Goal: Information Seeking & Learning: Learn about a topic

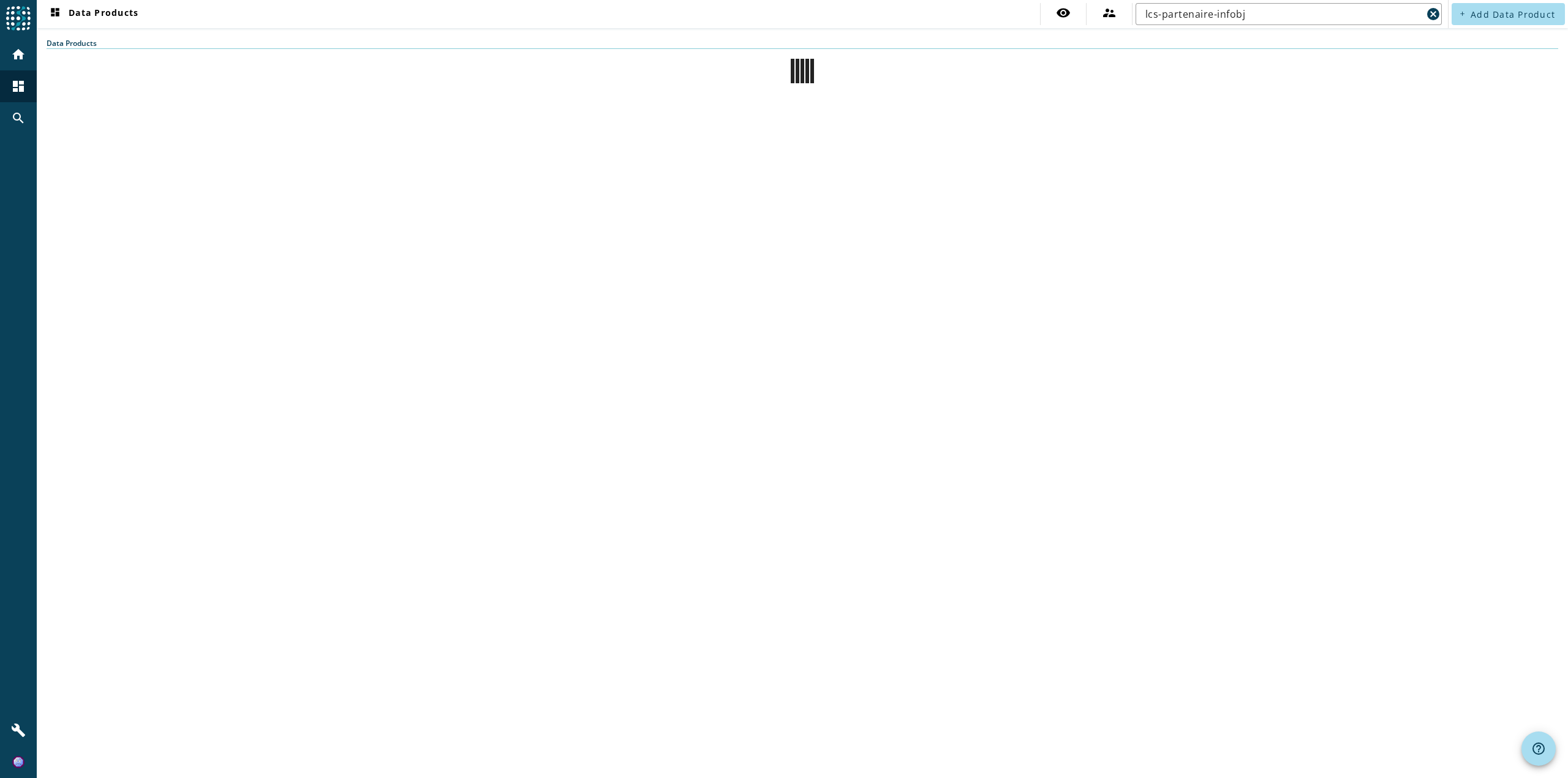
click at [1246, 34] on div "dashboard Data Products visibility supervisor_account lcs-partenaire-infobj can…" at bounding box center [802, 389] width 1531 height 778
click at [1253, 14] on input "lcs-partenaire-infobj" at bounding box center [1284, 14] width 277 height 14
drag, startPoint x: 1254, startPoint y: 13, endPoint x: 1123, endPoint y: 14, distance: 131.0
click at [1123, 14] on div "visibility supervisor_account lcs-partenaire-infobj cancel" at bounding box center [1242, 14] width 405 height 22
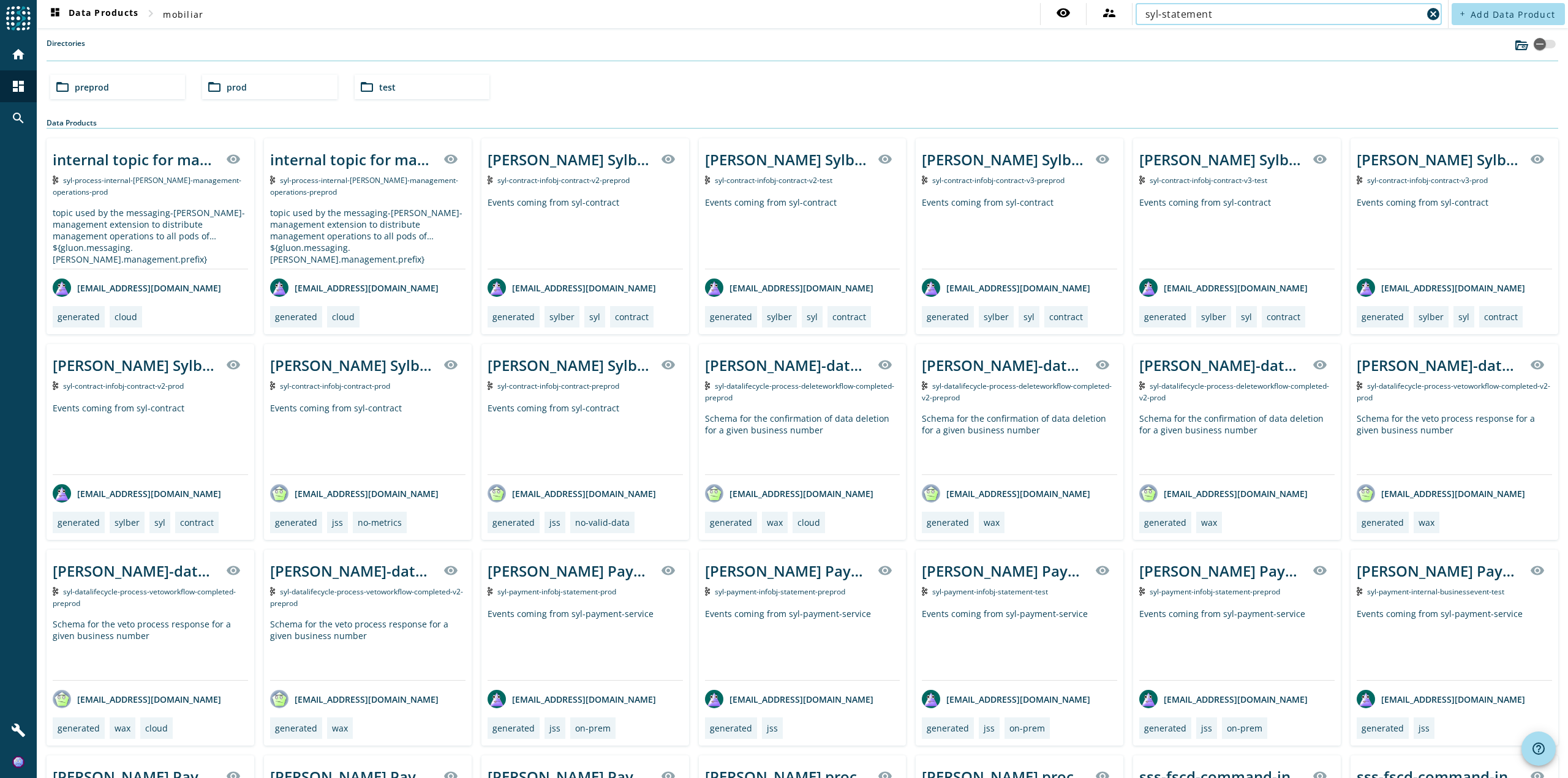
click at [1300, 15] on input "syl-statement" at bounding box center [1284, 14] width 277 height 14
type input "syl-statement"
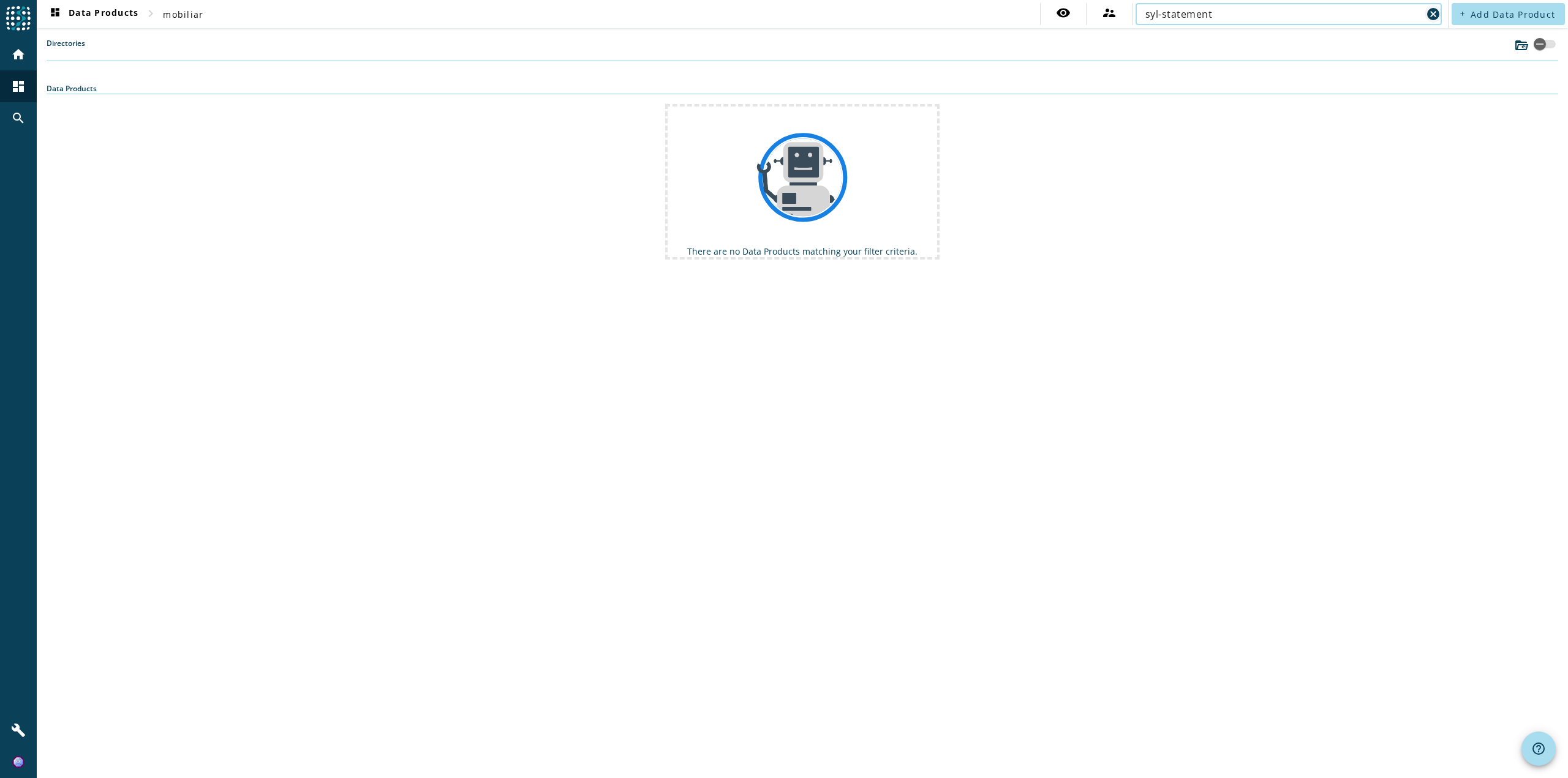
click at [1435, 14] on mat-icon "cancel" at bounding box center [1433, 14] width 14 height 14
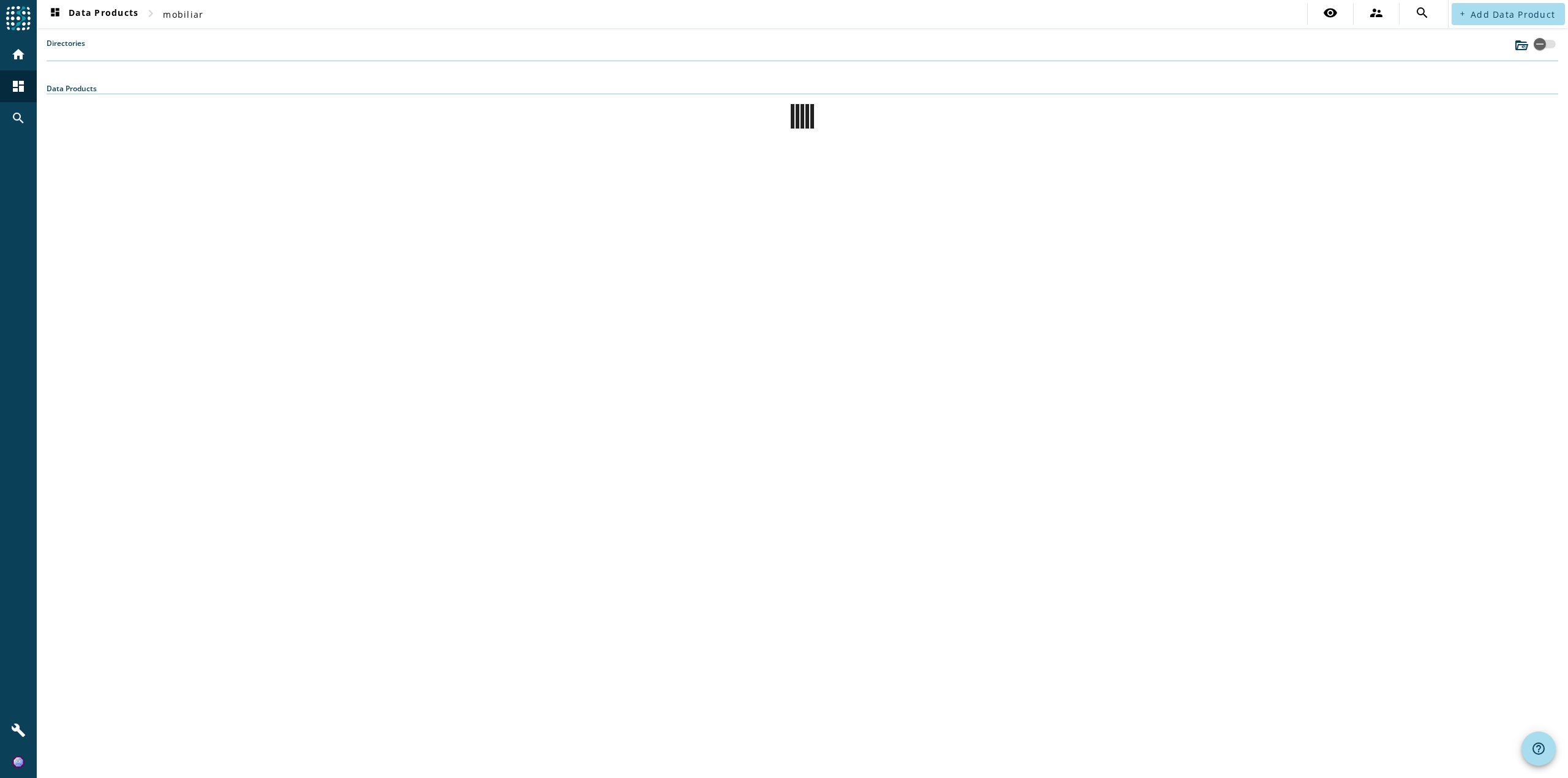
click at [1239, 25] on nav "dashboard Data Products chevron_right mobiliar visibility supervisor_account se…" at bounding box center [742, 14] width 1411 height 28
click at [1233, 14] on nav "dashboard Data Products chevron_right mobiliar visibility supervisor_account se…" at bounding box center [742, 14] width 1411 height 28
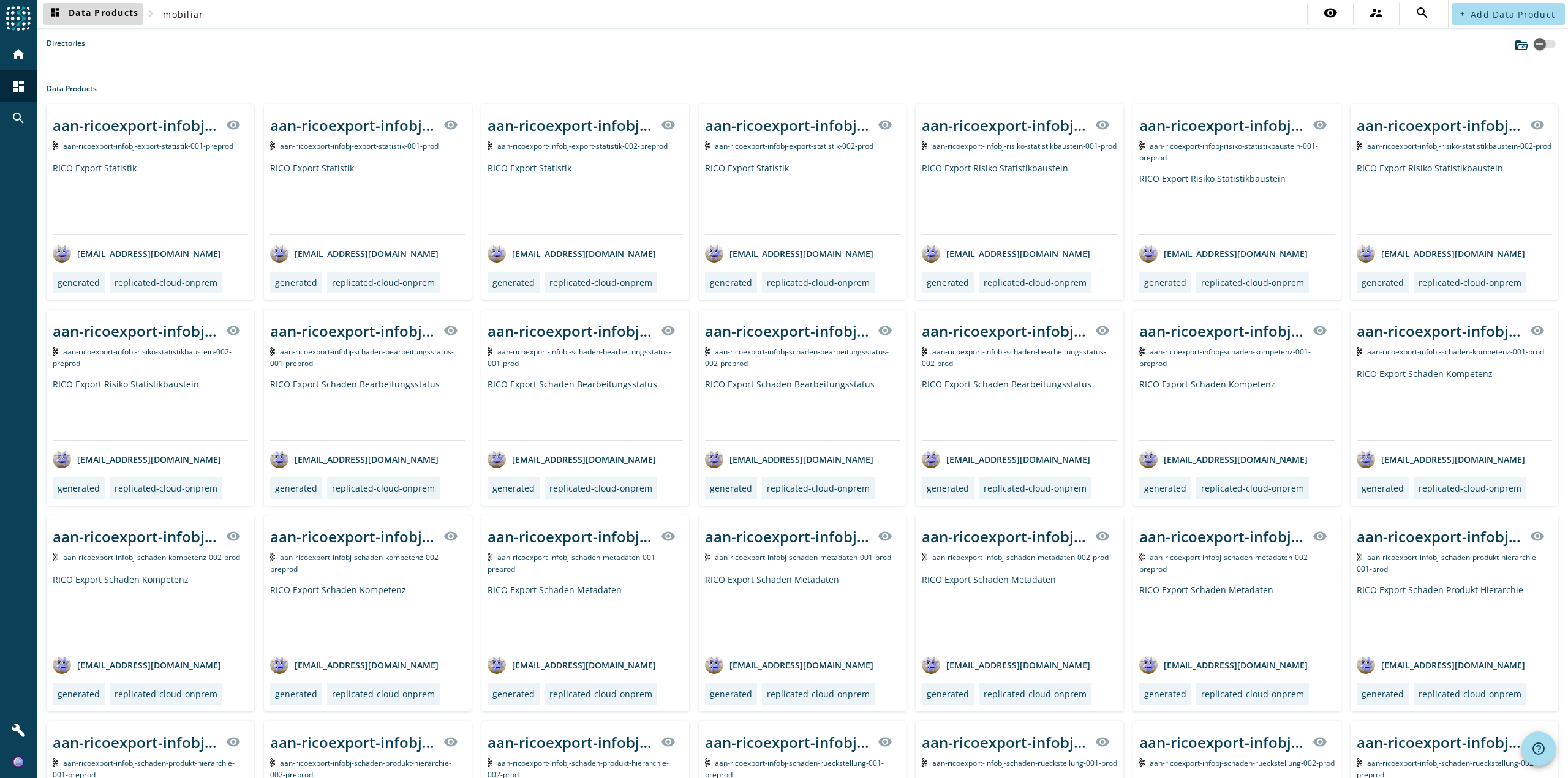
click at [94, 19] on span "dashboard Data Products" at bounding box center [92, 14] width 90 height 14
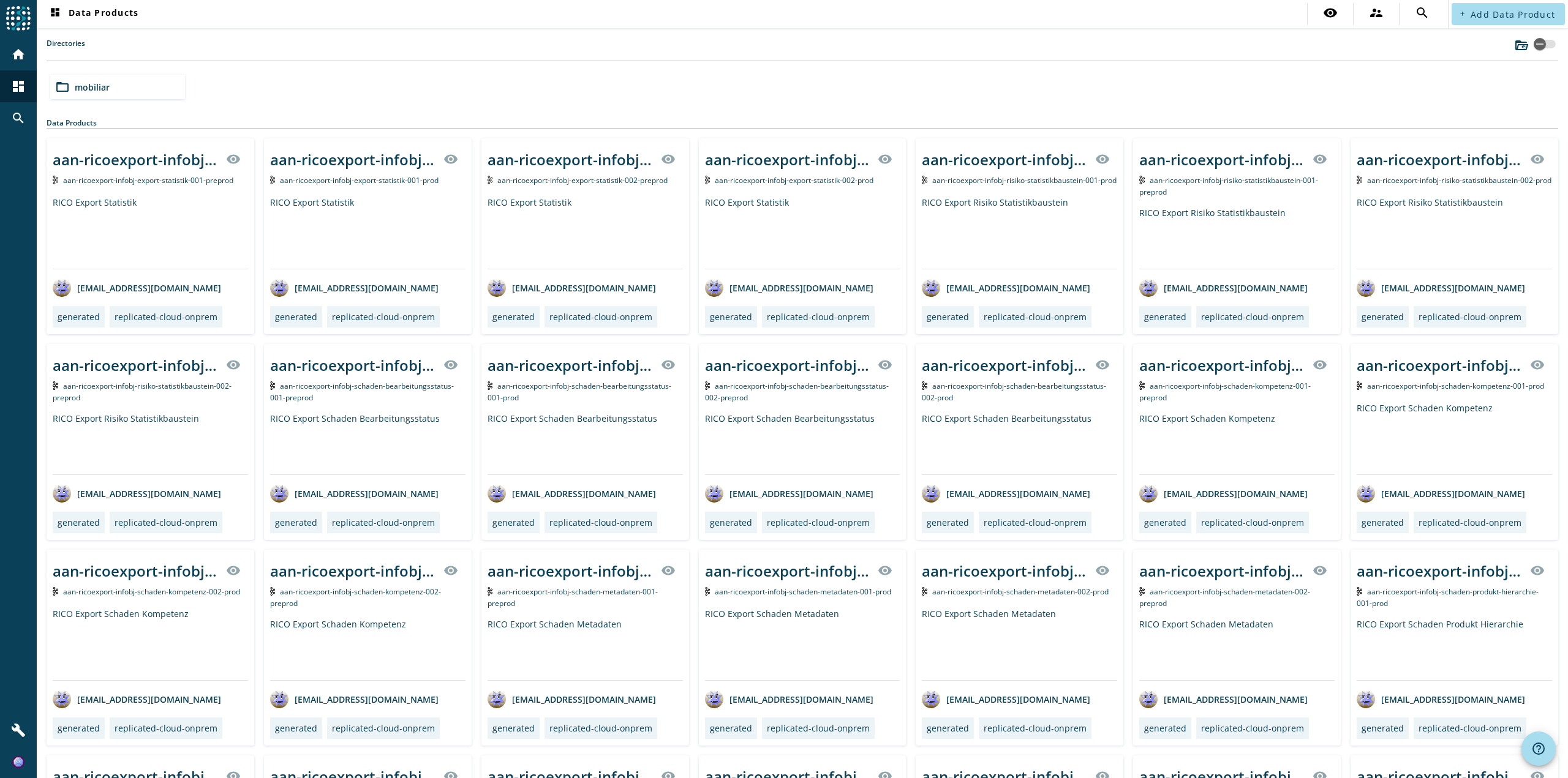
click at [119, 48] on div "Directories" at bounding box center [802, 50] width 1512 height 23
click at [6, 117] on div "search" at bounding box center [19, 118] width 32 height 32
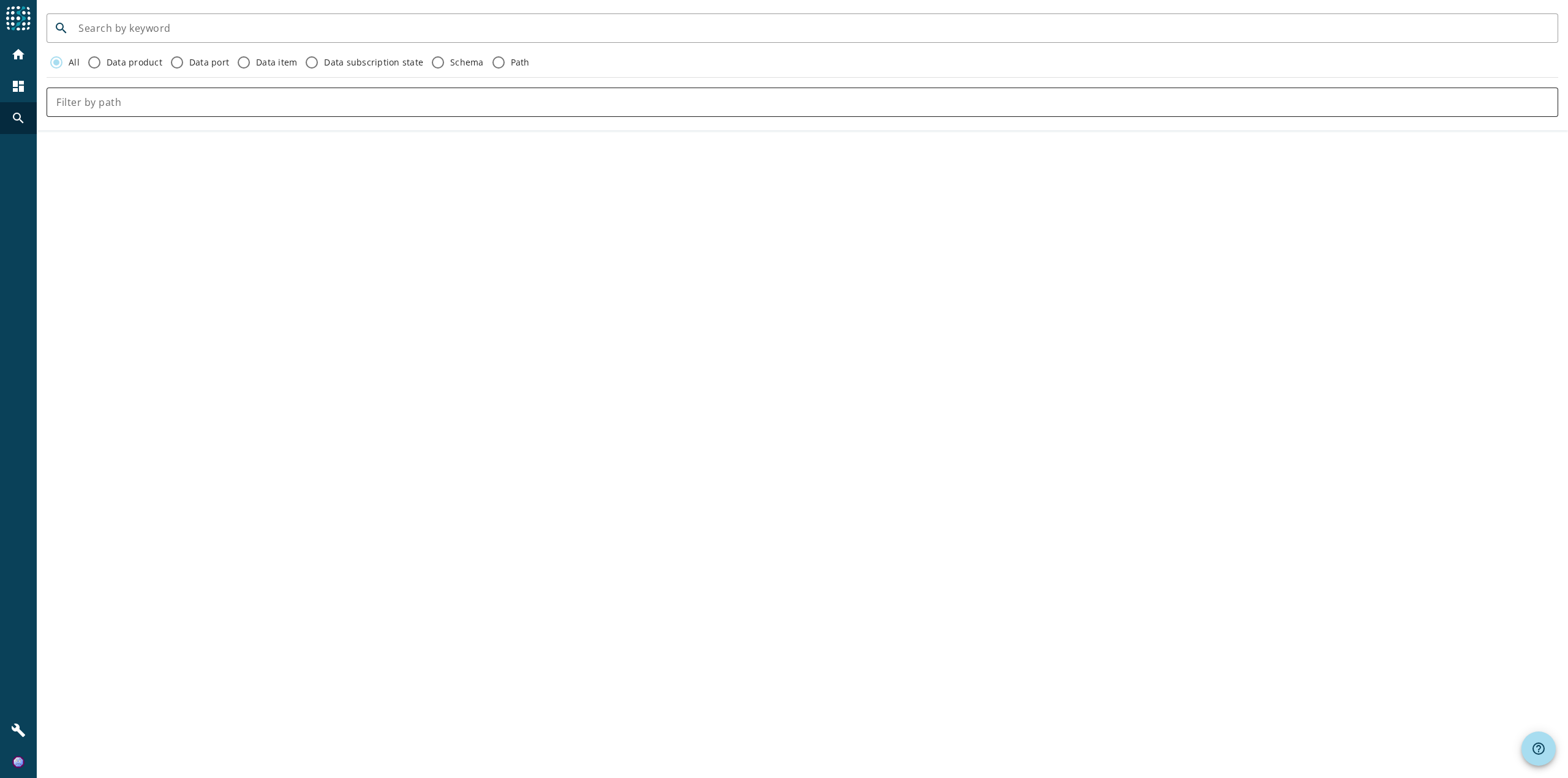
click at [176, 99] on input "text" at bounding box center [803, 102] width 1492 height 14
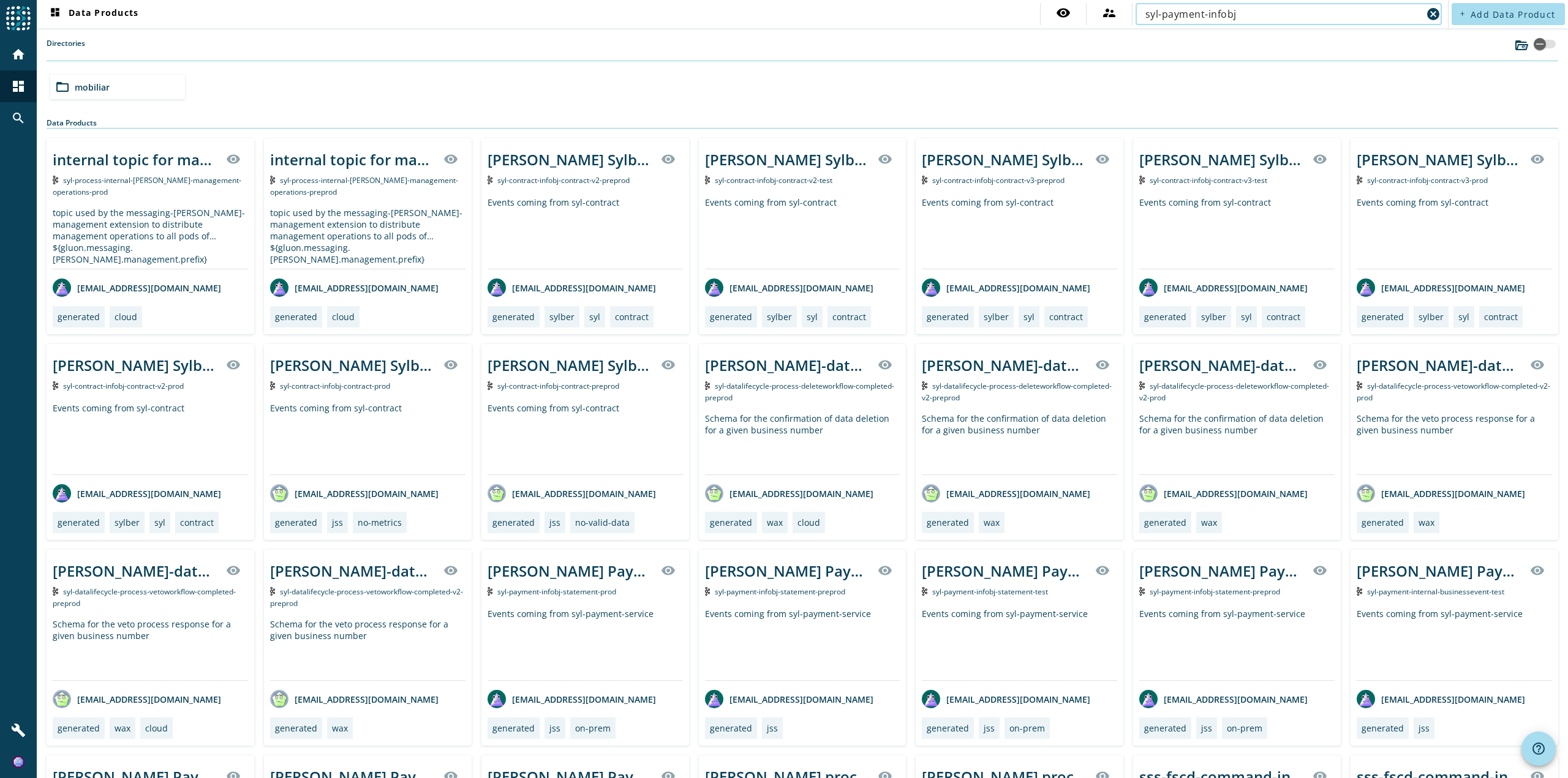
type input "syl-payment-infobj"
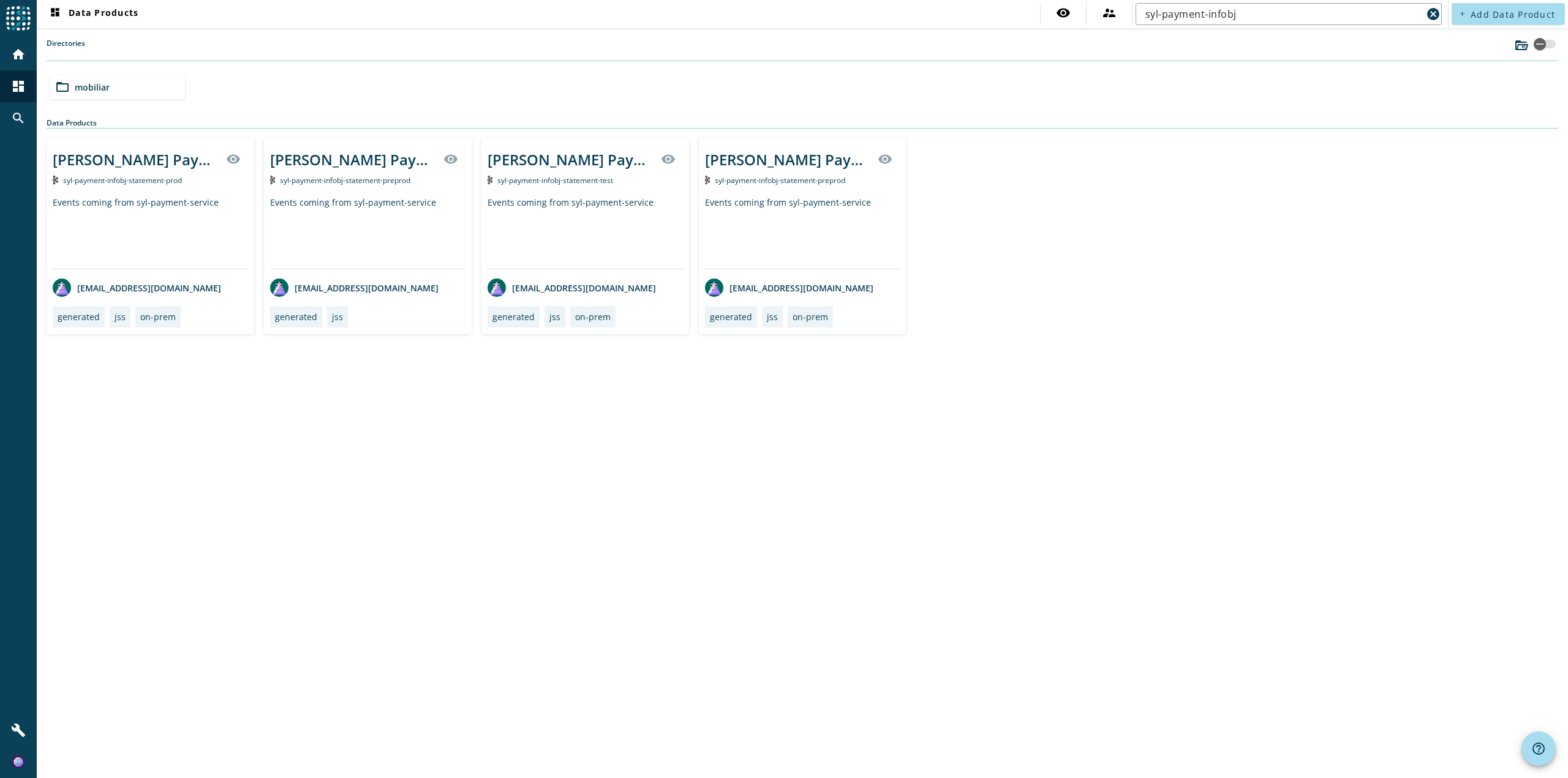
click at [1331, 28] on nav "dashboard Data Products visibility supervisor_account syl-payment-infobj cancel" at bounding box center [742, 14] width 1411 height 28
click at [402, 153] on div "[PERSON_NAME] Payment infobj of Statement producer" at bounding box center [353, 159] width 166 height 20
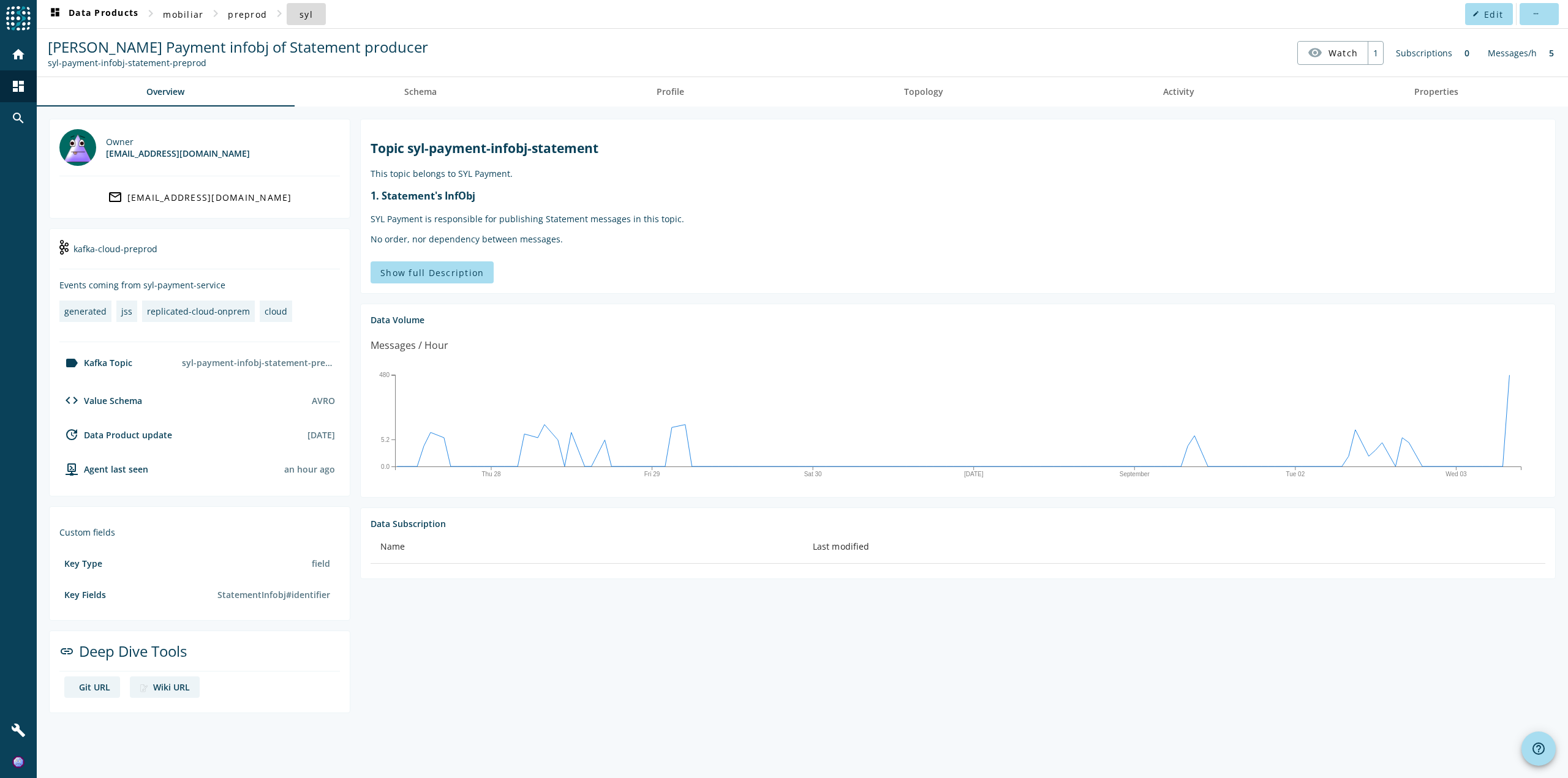
click at [303, 14] on span "syl" at bounding box center [306, 14] width 14 height 12
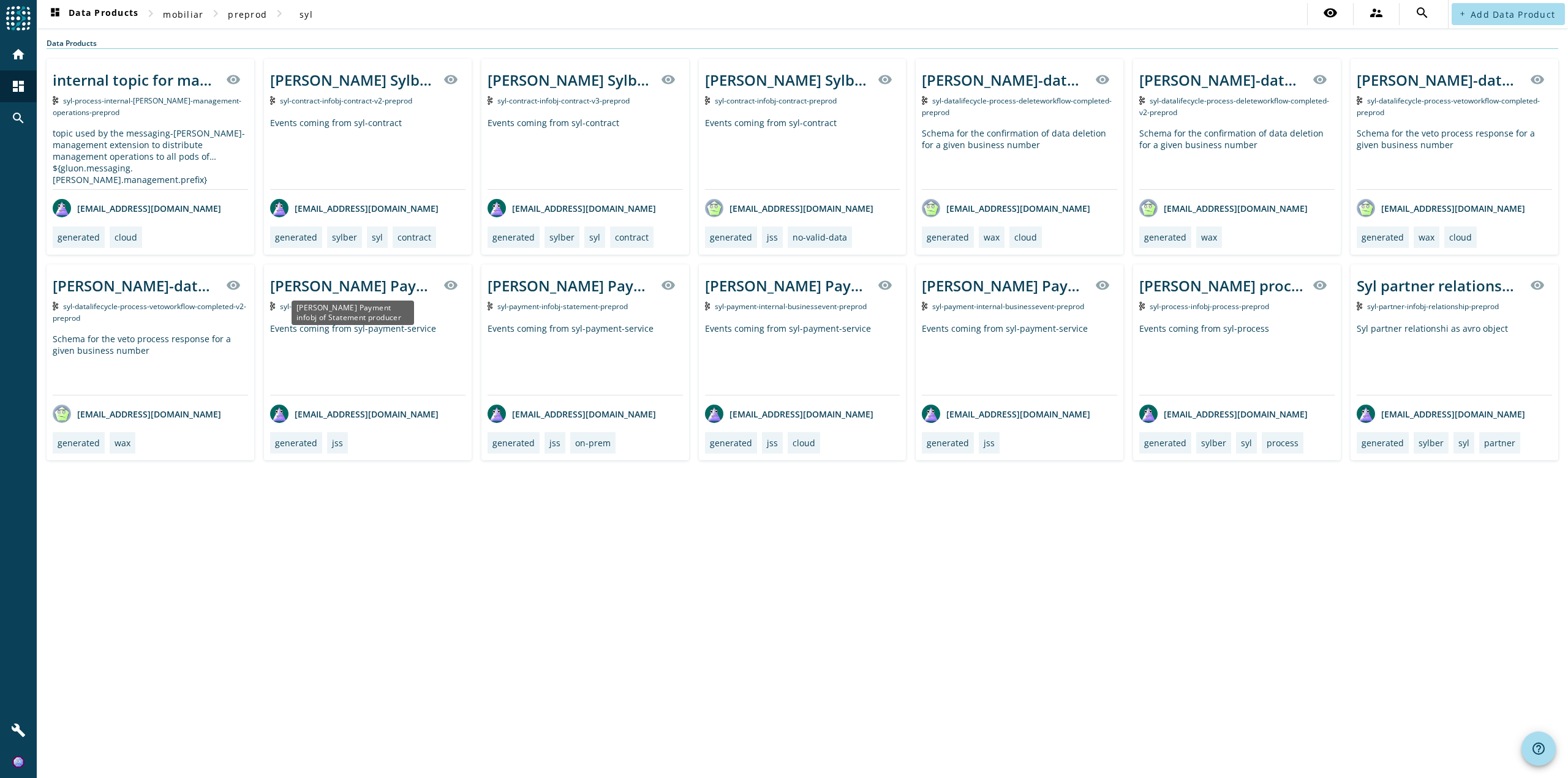
click at [357, 290] on div "[PERSON_NAME] Payment infobj of Statement producer" at bounding box center [353, 285] width 166 height 20
click at [816, 290] on div "[PERSON_NAME] Payment internal of Business events producer" at bounding box center [788, 285] width 166 height 20
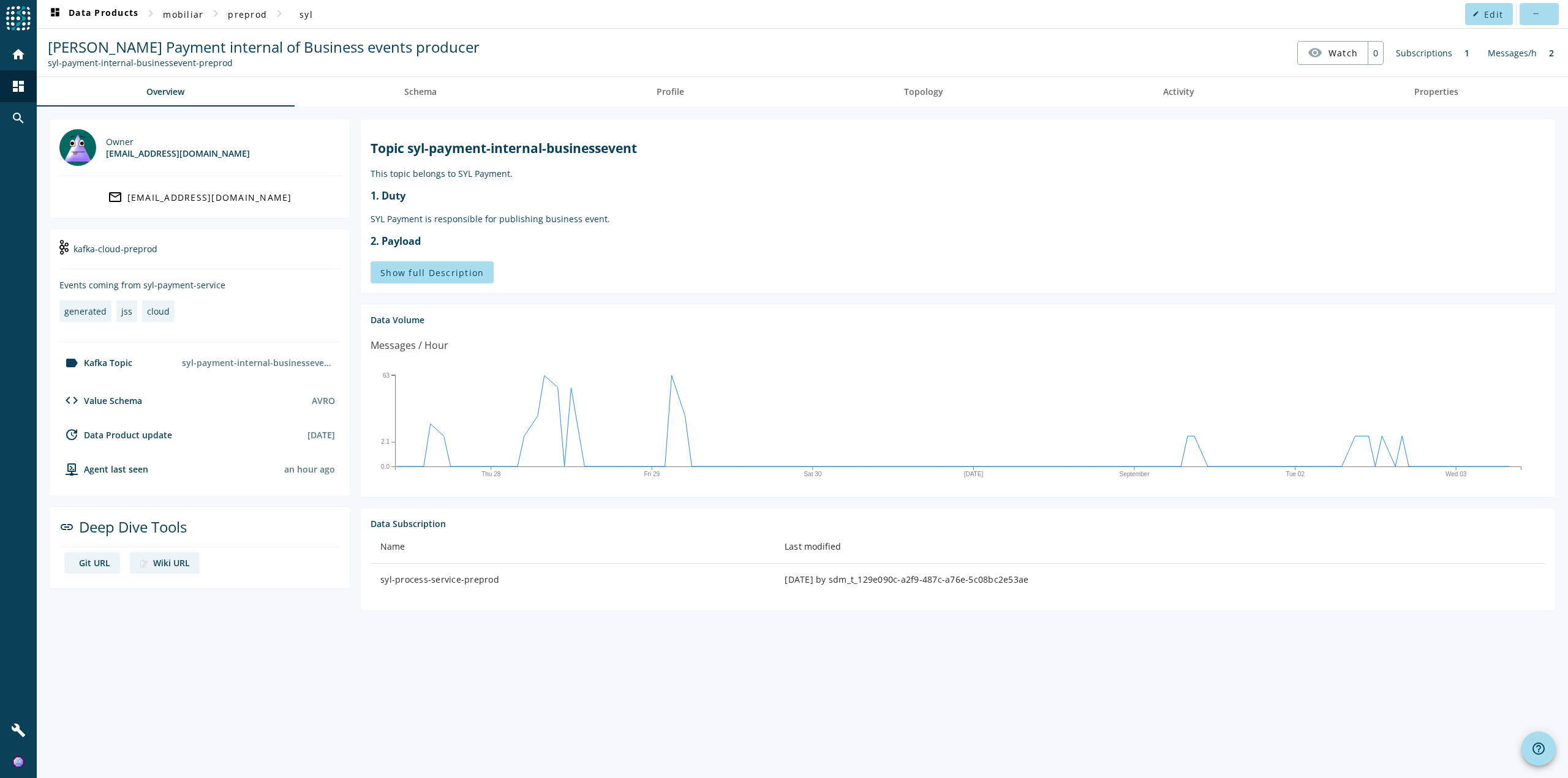
click at [831, 570] on td "[DATE] by sdm_t_129e090c-a2f9-487c-a76e-5c08bc2e53ae" at bounding box center [1160, 579] width 771 height 32
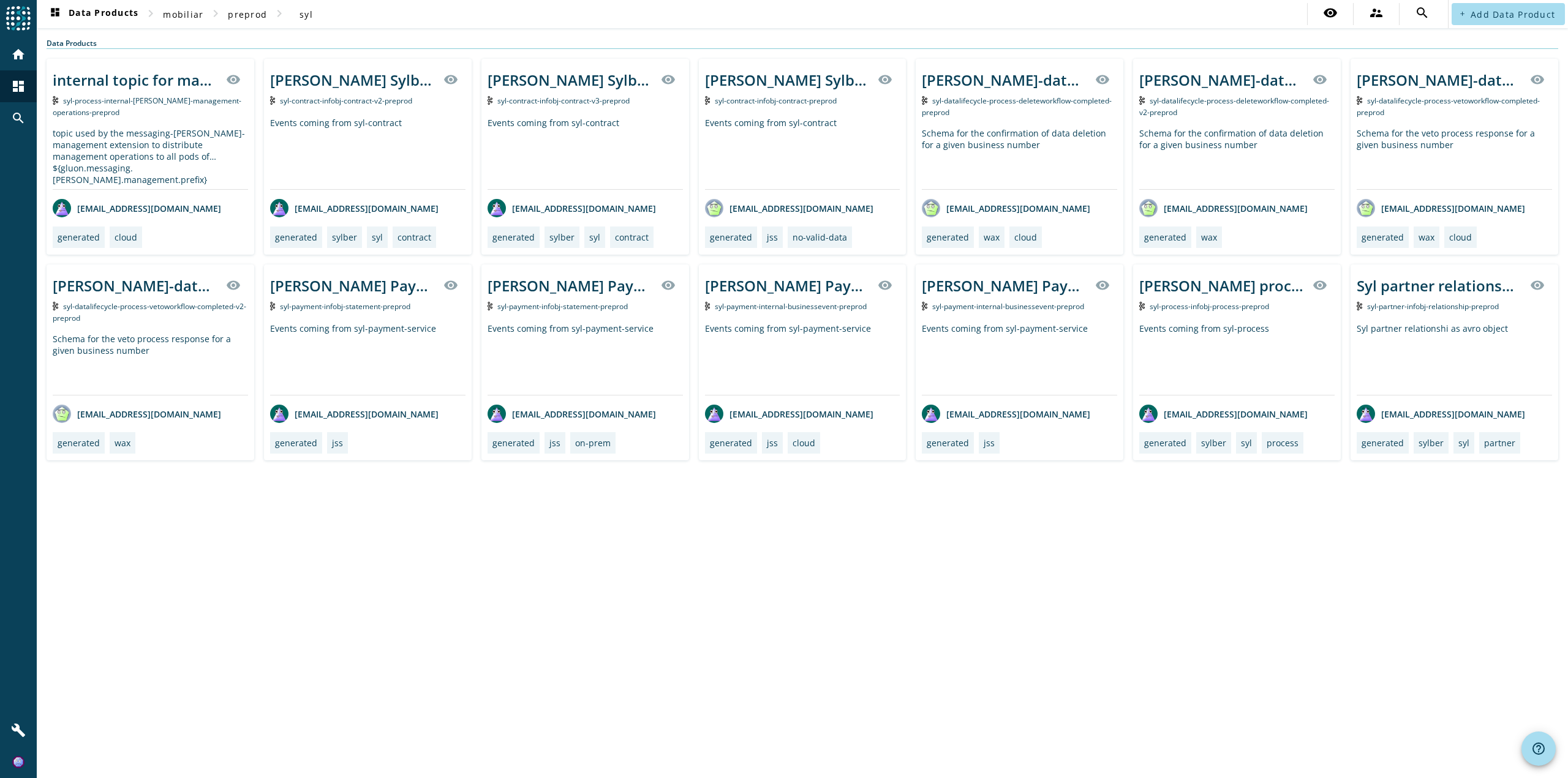
click at [398, 383] on div "Events coming from syl-payment-service" at bounding box center [367, 359] width 195 height 72
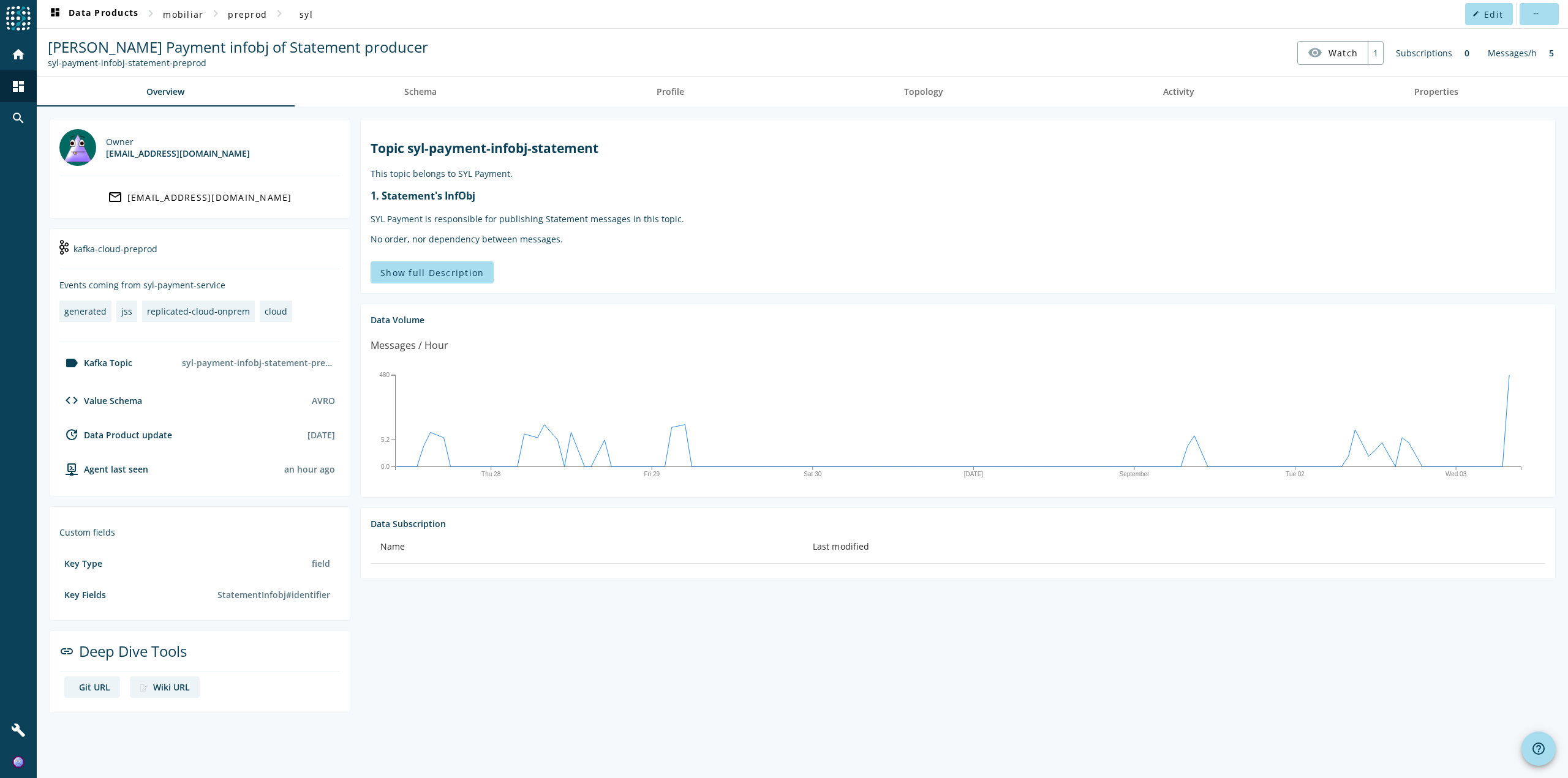
click at [308, 368] on div "syl-payment-infobj-statement-preprod" at bounding box center [259, 362] width 163 height 21
copy section "syl-payment-infobj-statement-preprod code"
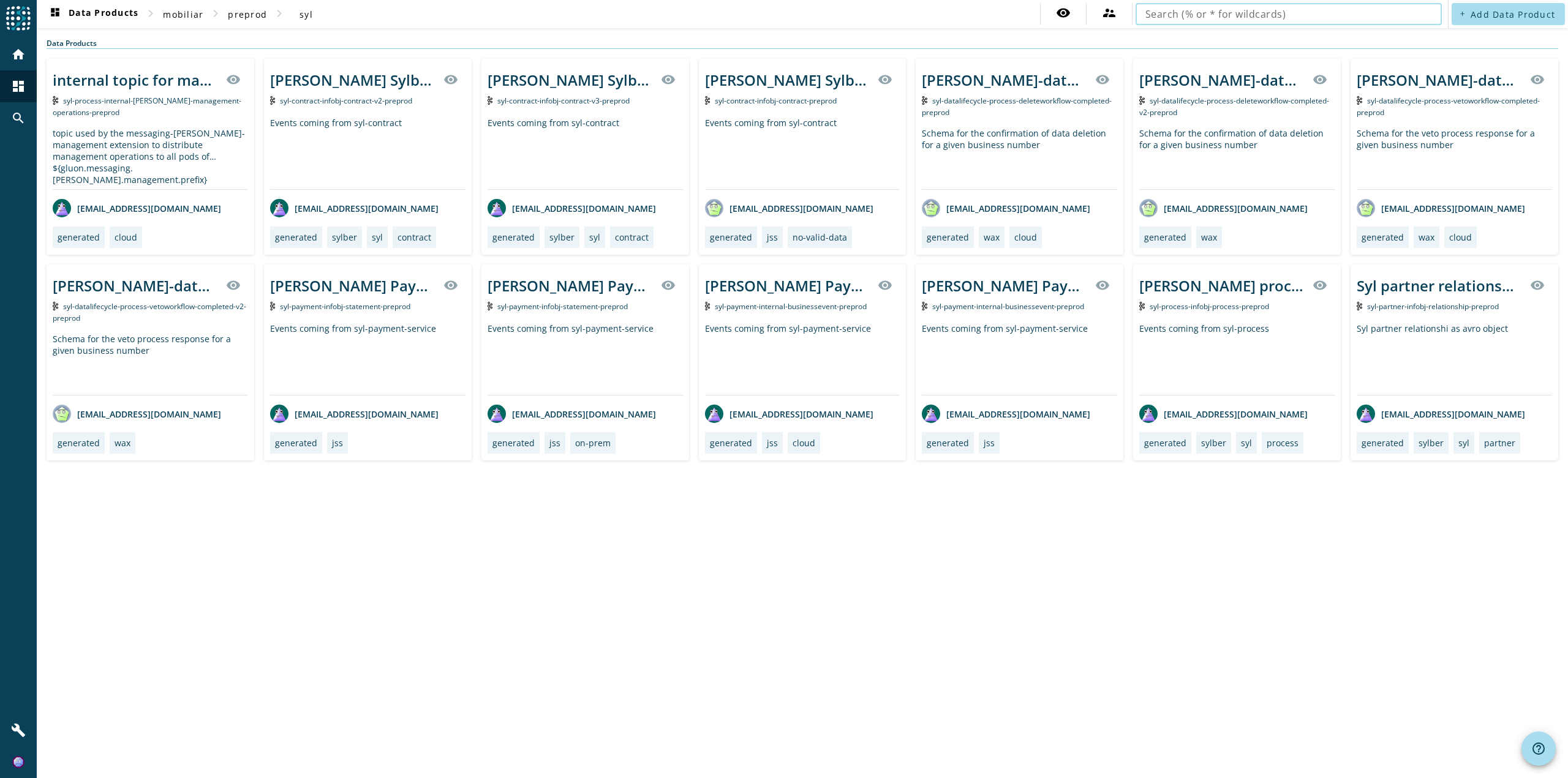
click at [1187, 8] on input "text" at bounding box center [1288, 14] width 286 height 14
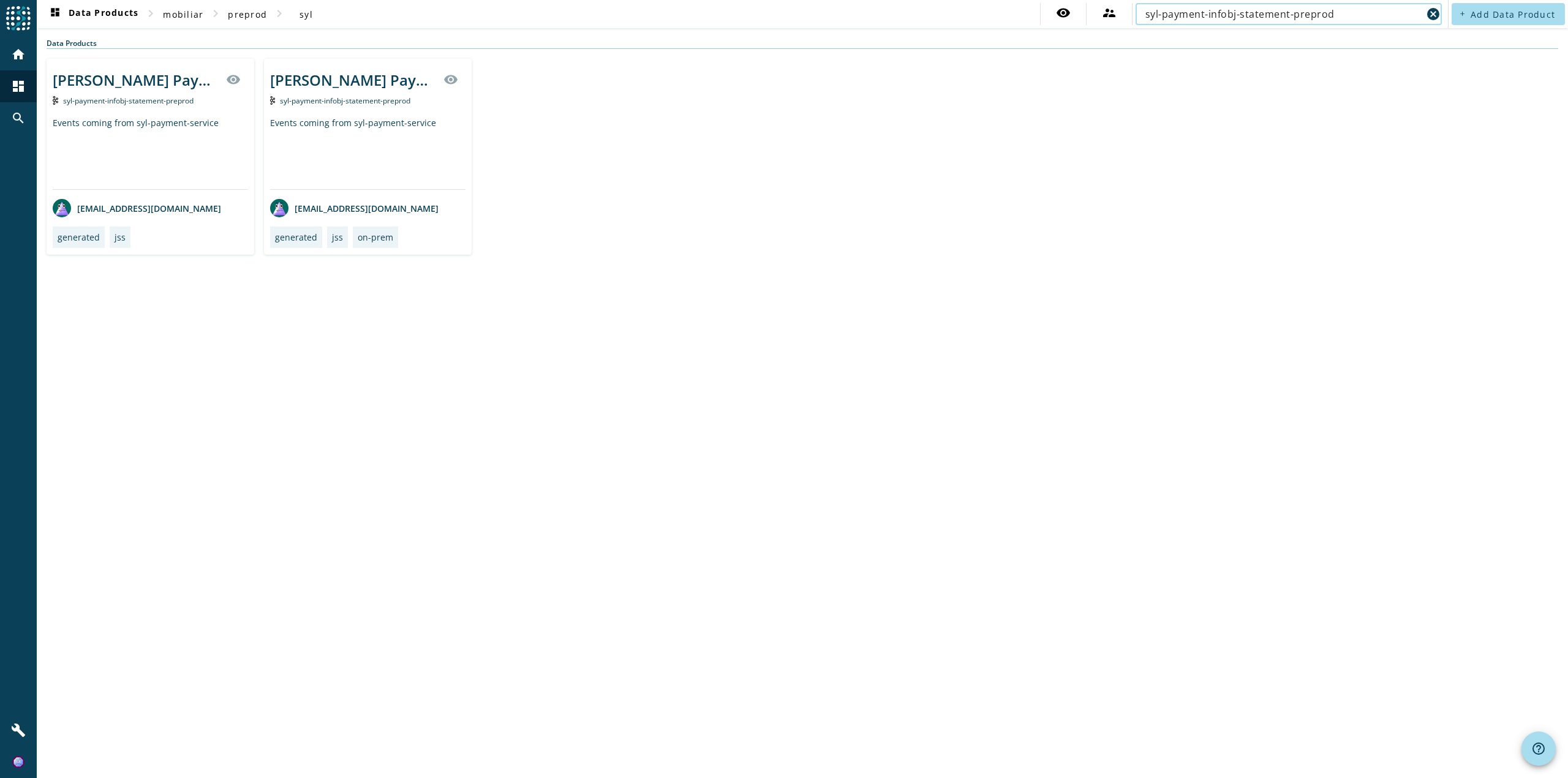
type input "syl-payment-infobj-statement-preprod"
click at [140, 99] on span "syl-payment-infobj-statement-preprod" at bounding box center [128, 100] width 130 height 10
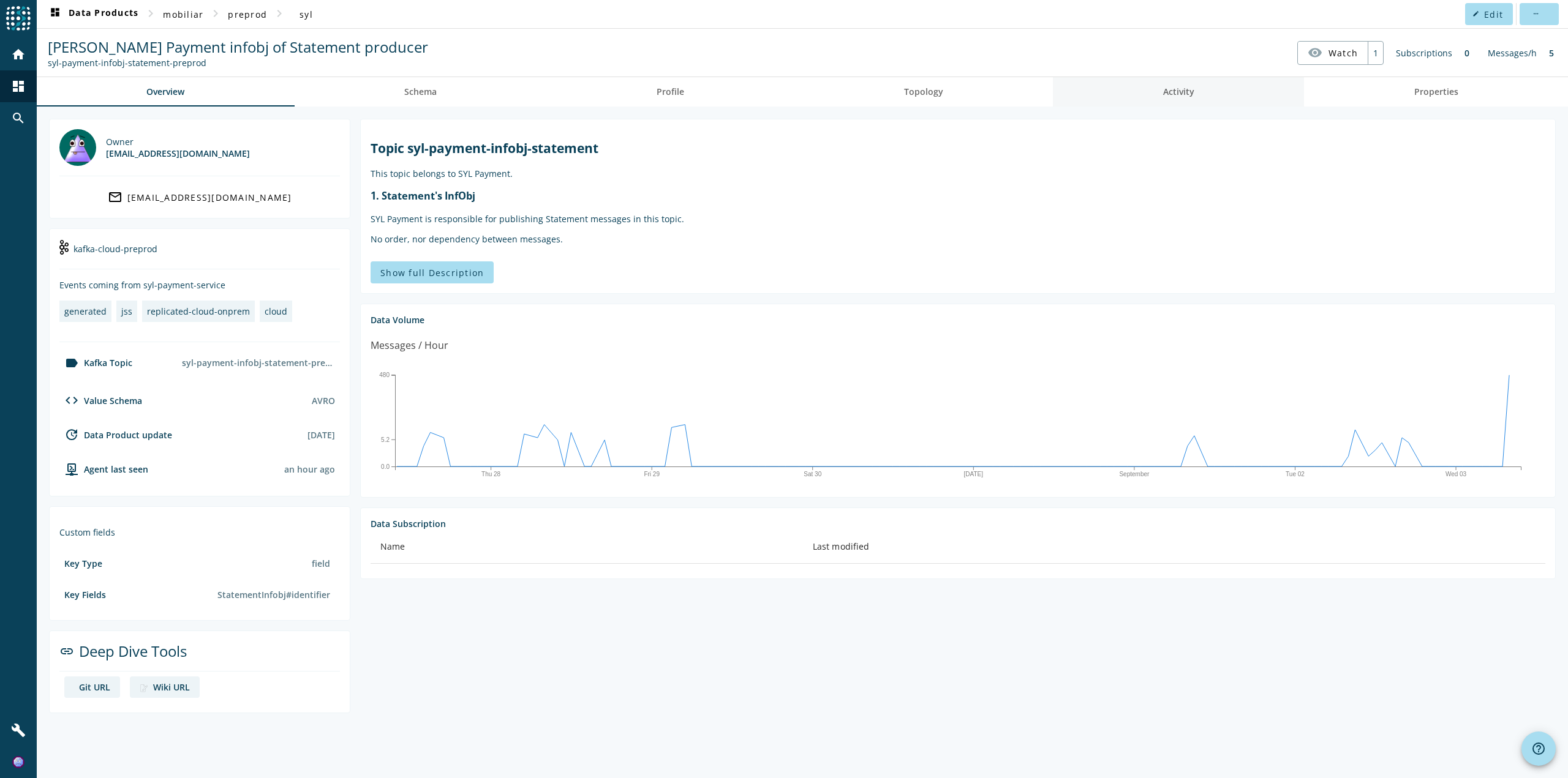
click at [1184, 81] on span "Activity" at bounding box center [1178, 92] width 31 height 30
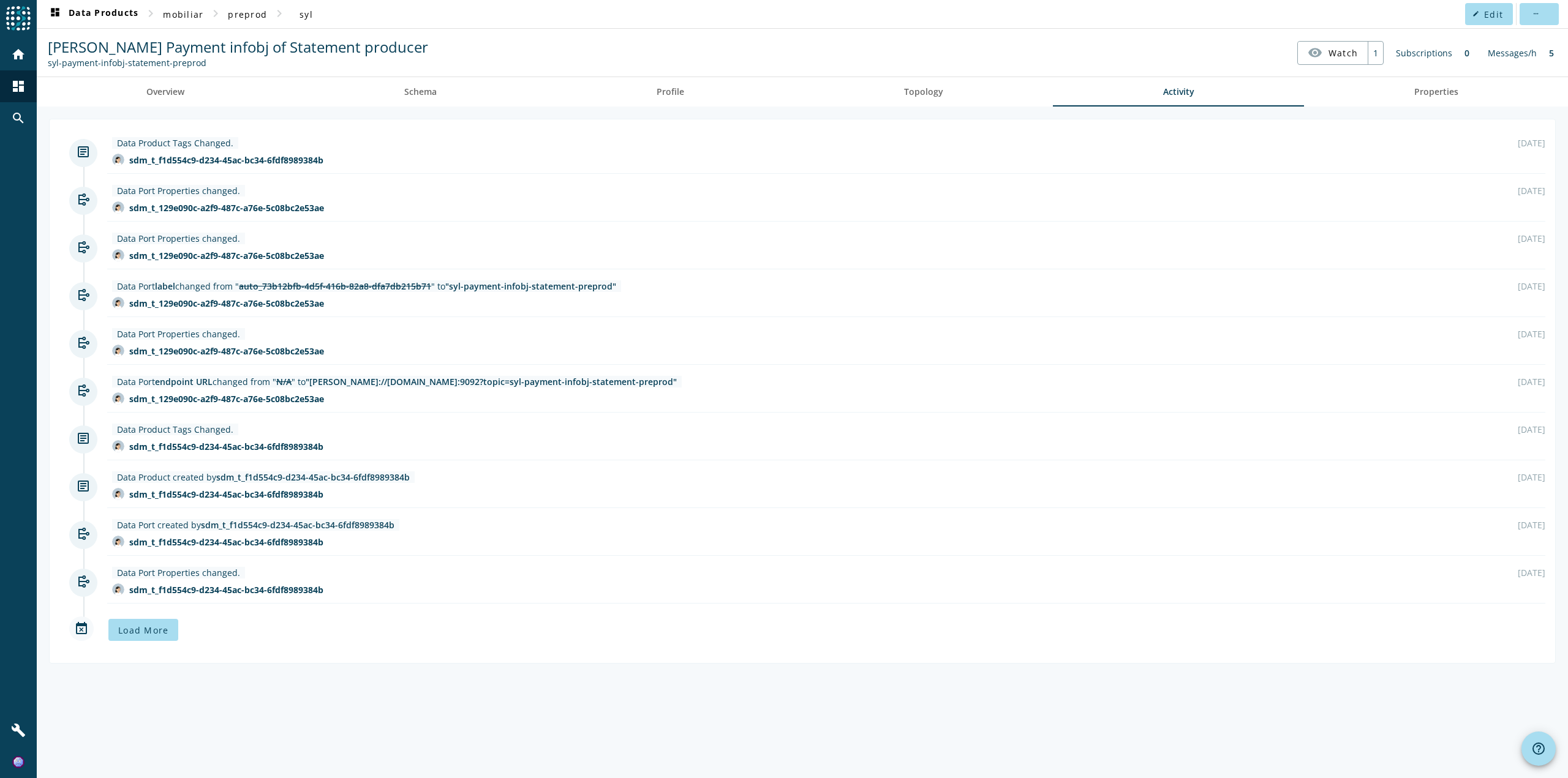
click at [896, 66] on nav "[PERSON_NAME] Payment infobj of Statement producer syl-payment-infobj-statement…" at bounding box center [802, 52] width 1522 height 38
click at [907, 81] on span "Topology" at bounding box center [923, 92] width 39 height 30
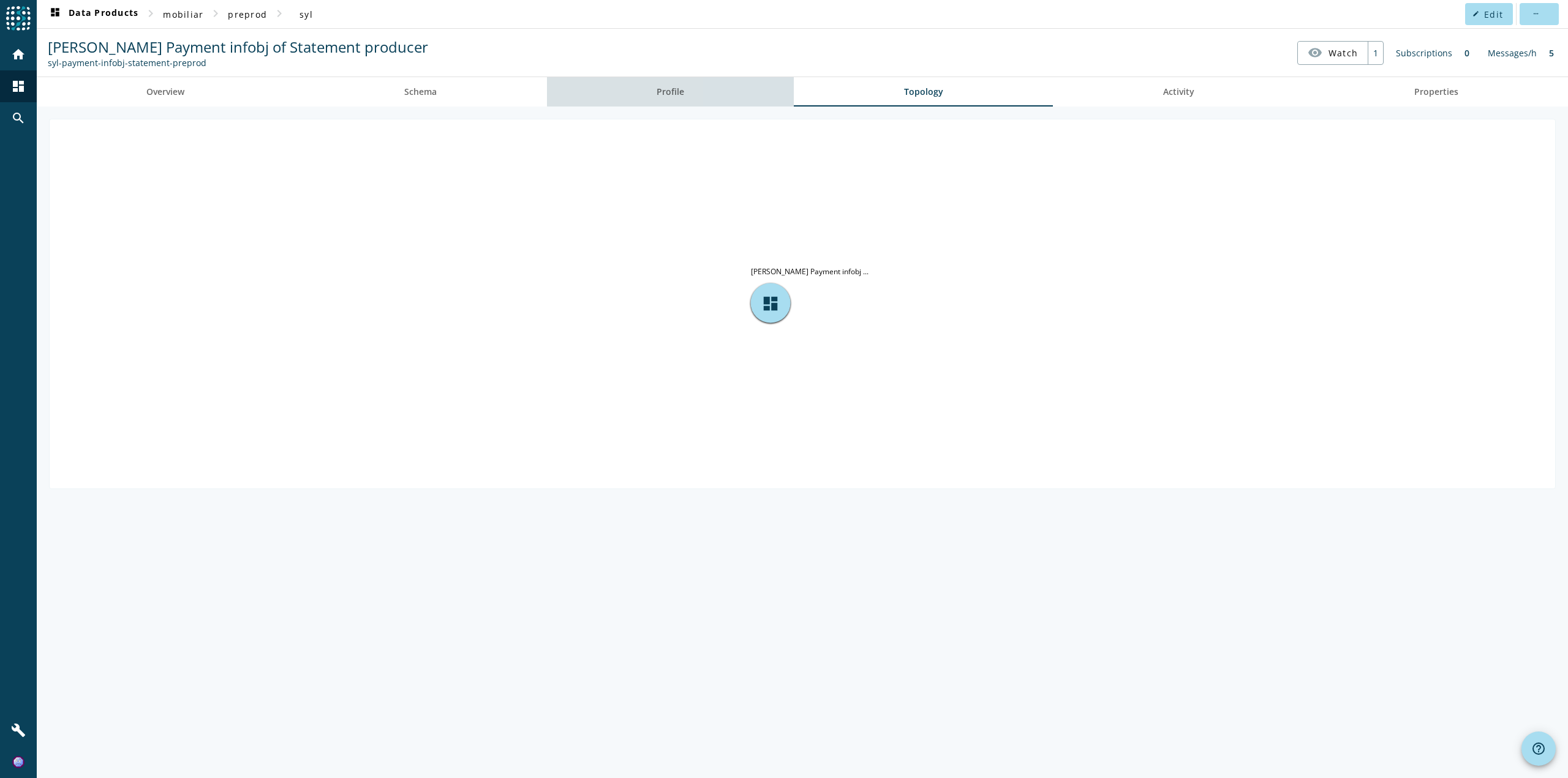
click at [752, 90] on link "Profile" at bounding box center [671, 92] width 248 height 30
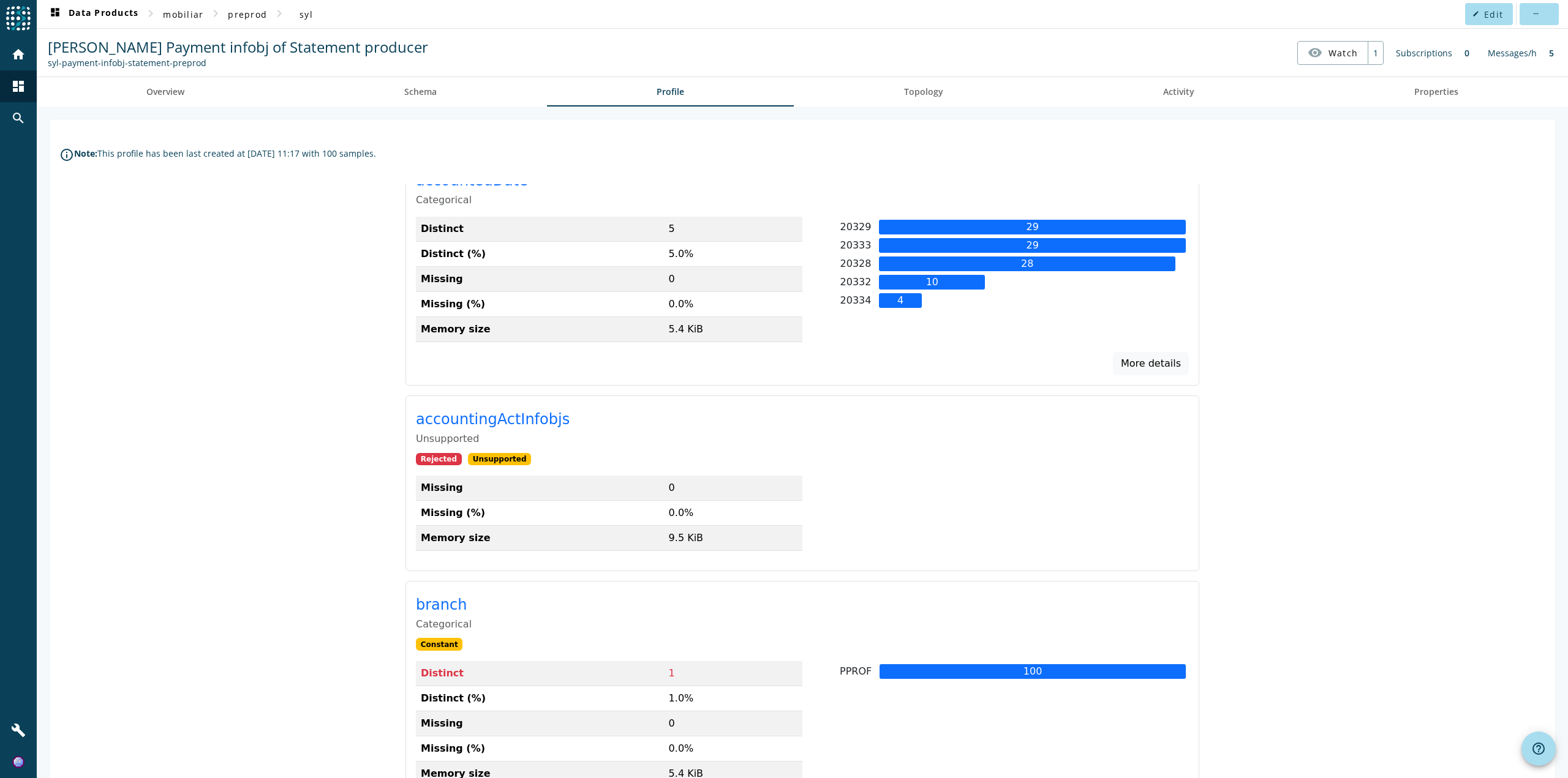
scroll to position [368, 0]
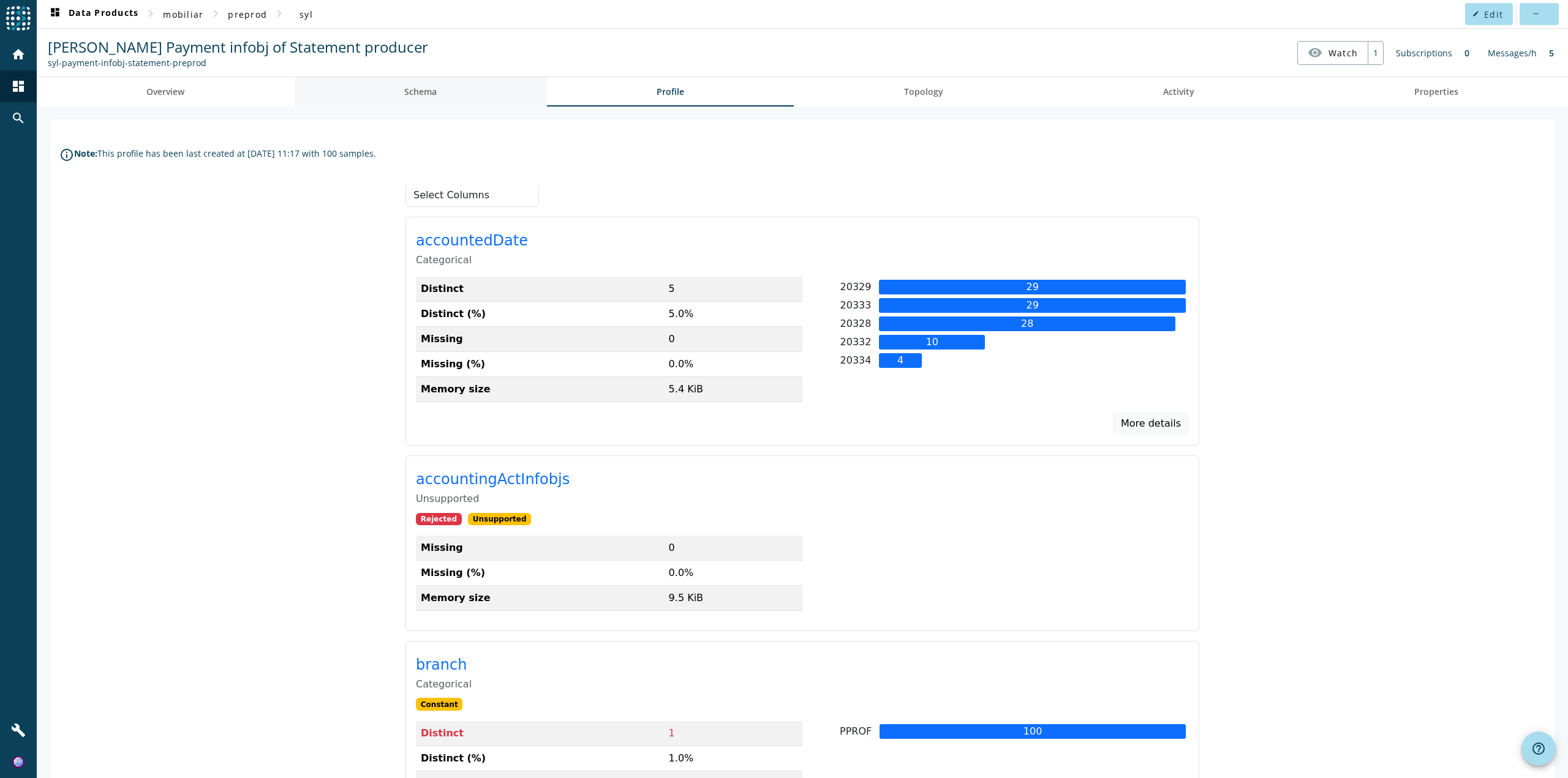
click at [428, 95] on span "Schema" at bounding box center [420, 92] width 32 height 8
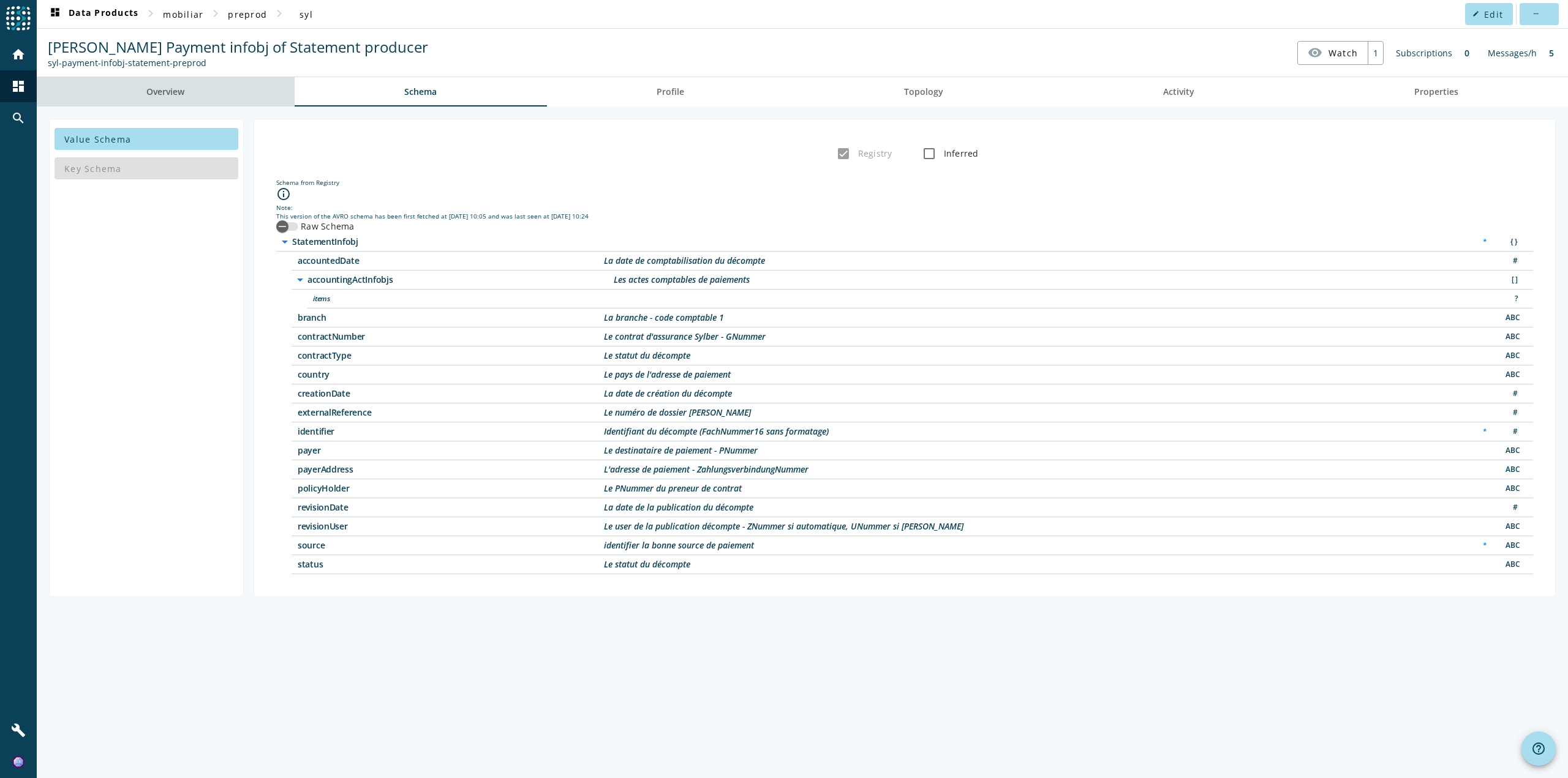
click at [204, 90] on link "Overview" at bounding box center [166, 92] width 258 height 30
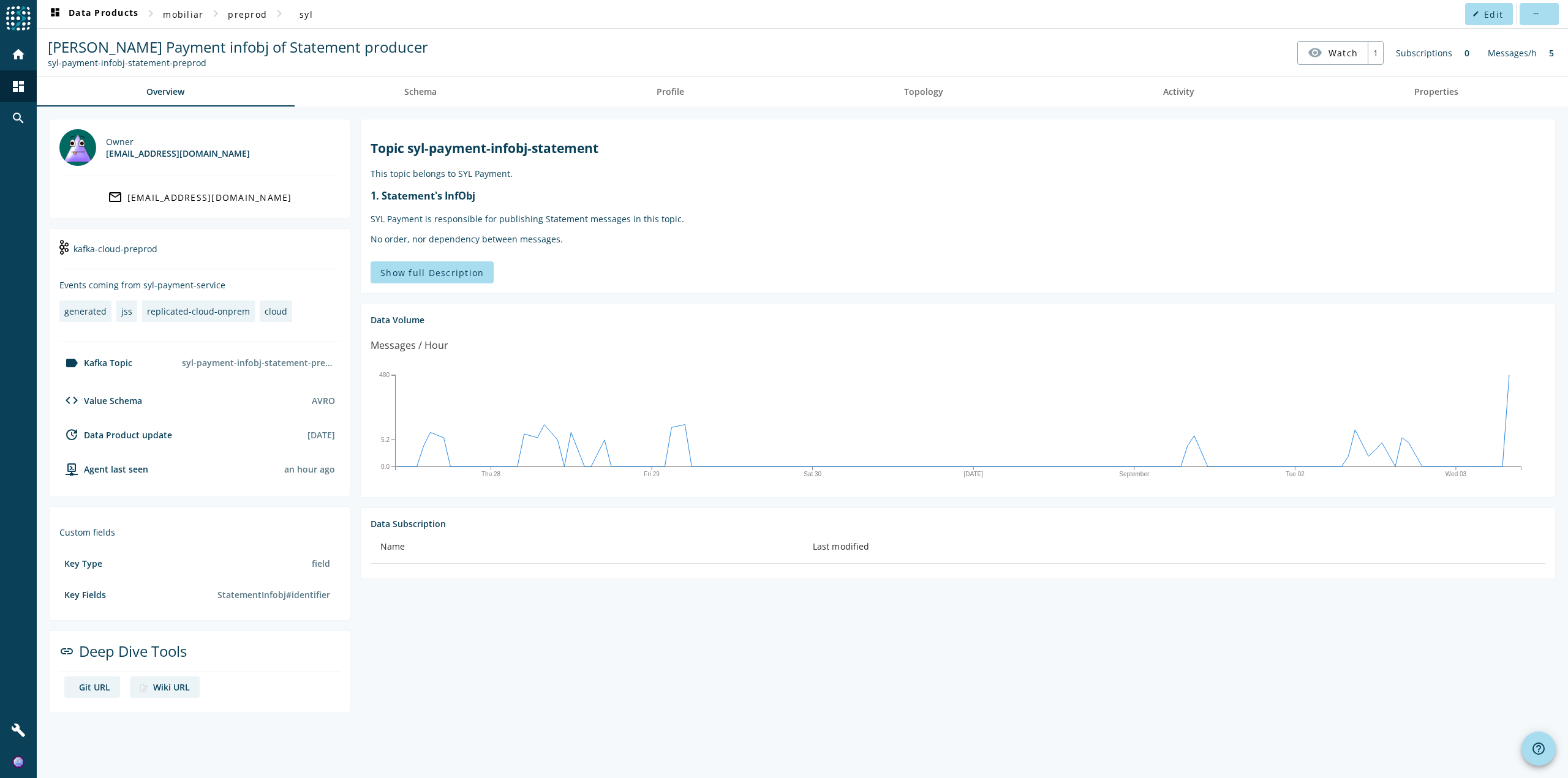
drag, startPoint x: 215, startPoint y: 61, endPoint x: 43, endPoint y: 69, distance: 172.2
click at [43, 69] on nav "[PERSON_NAME] Payment infobj of Statement producer syl-payment-infobj-statement…" at bounding box center [802, 52] width 1522 height 38
copy div "syl-payment-infobj-statement-preprod"
click at [17, 52] on mat-icon "home" at bounding box center [18, 54] width 14 height 14
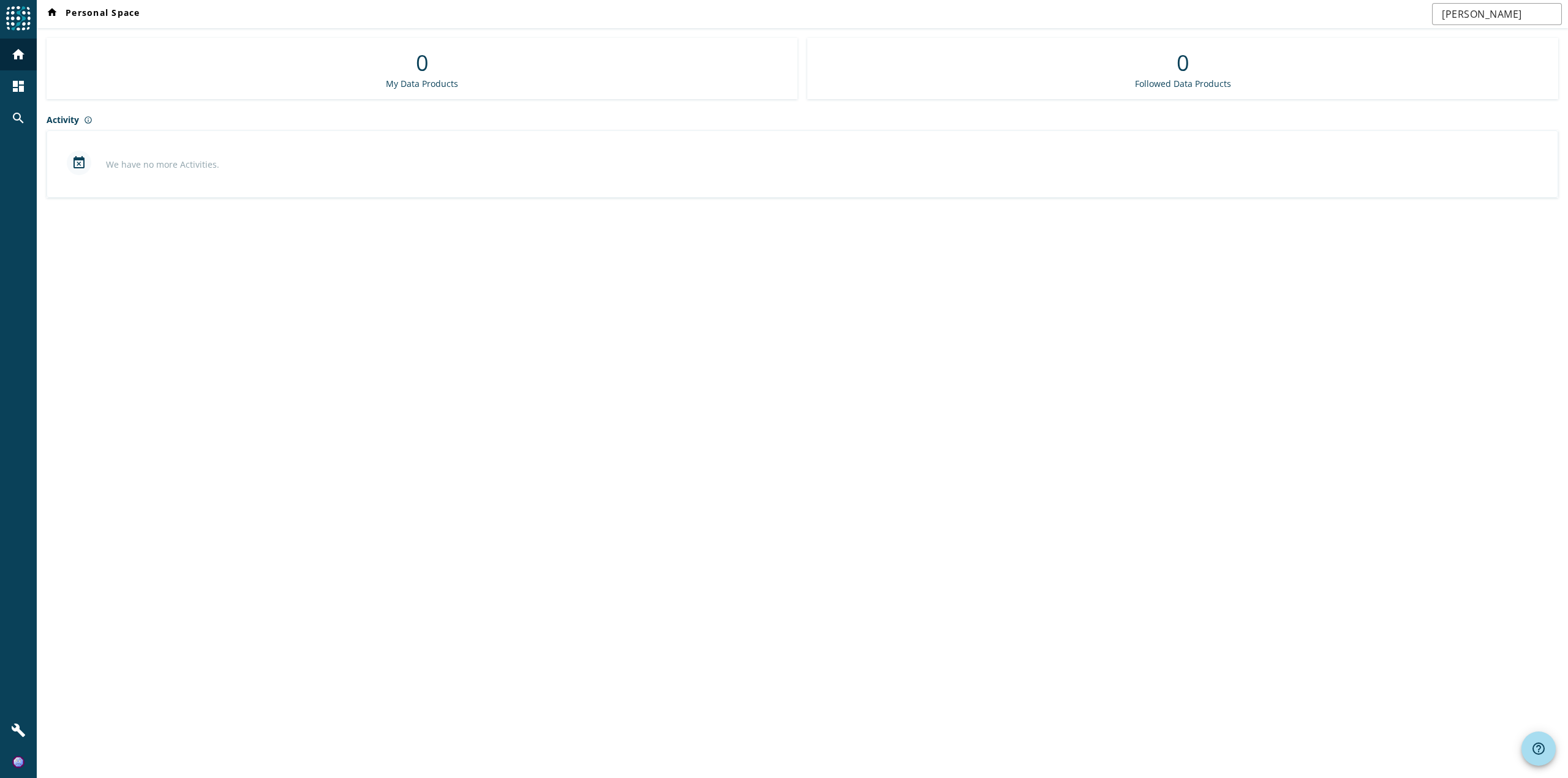
click at [195, 150] on div "event_busy We have no more Activities." at bounding box center [803, 163] width 1491 height 46
click at [55, 21] on span at bounding box center [92, 14] width 106 height 30
click at [11, 59] on mat-icon "home" at bounding box center [18, 54] width 14 height 14
click at [30, 124] on div "search" at bounding box center [19, 118] width 32 height 32
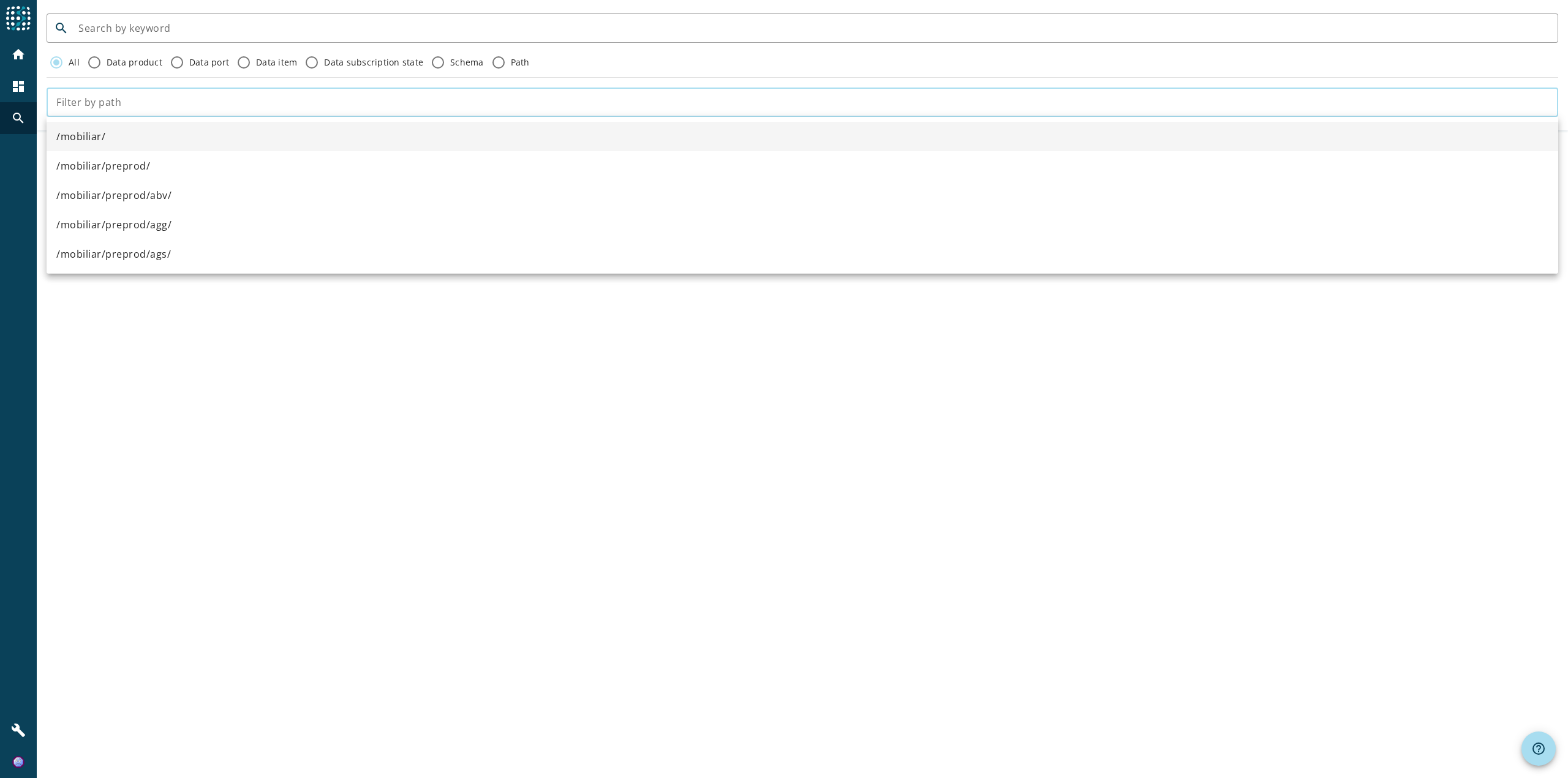
click at [480, 100] on input "text" at bounding box center [803, 102] width 1492 height 14
paste input "syl-payment-infobj-statement-preprod"
type input "syl-payment-infobj-statement-preprod"
click at [204, 19] on div at bounding box center [814, 28] width 1470 height 30
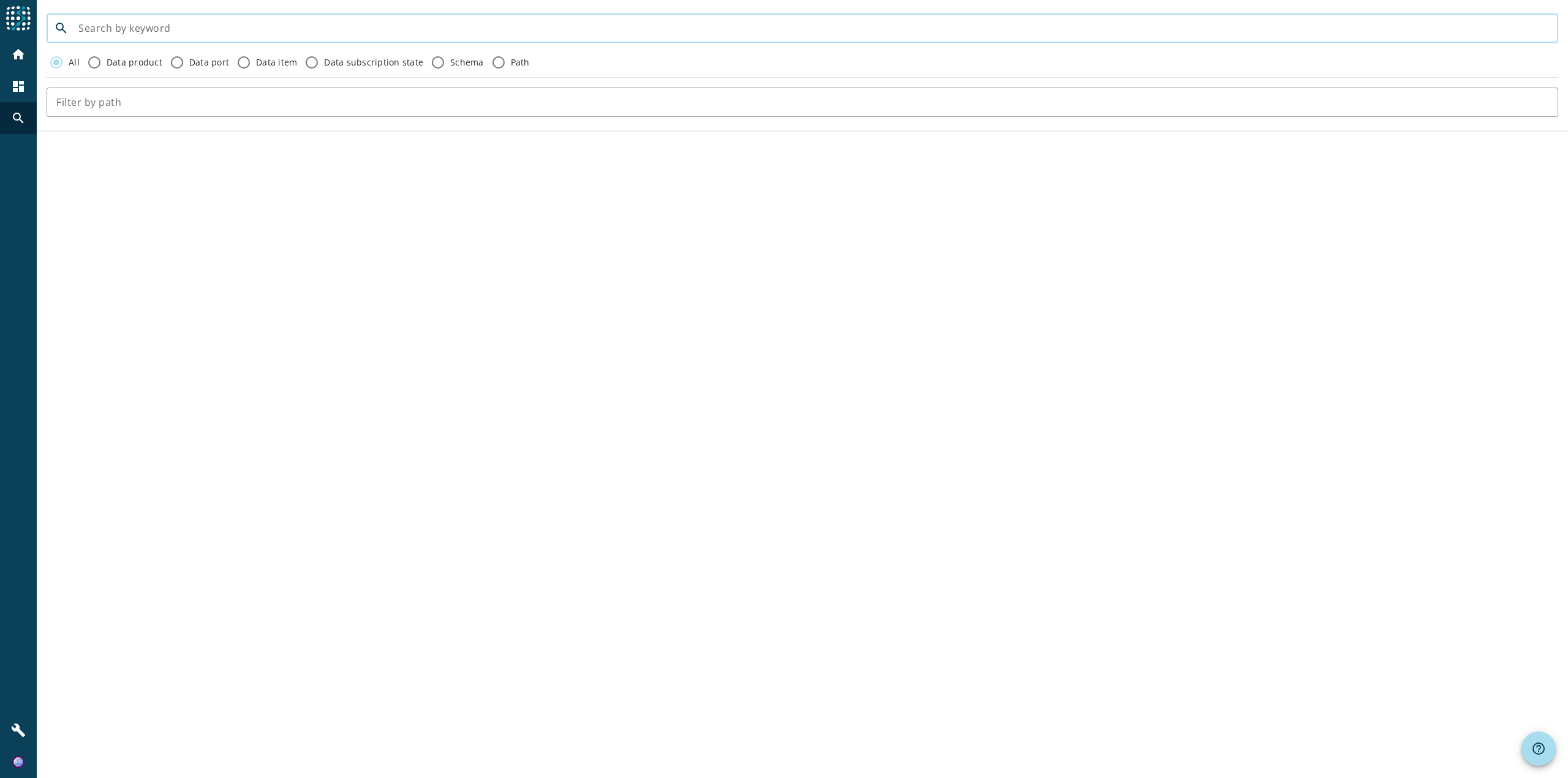
click at [204, 23] on input at bounding box center [814, 28] width 1470 height 14
paste input "syl-payment-infobj-statement-preprod"
type input "syl-payment-infobj-statement-preprod"
click at [61, 26] on mat-icon "search" at bounding box center [61, 28] width 30 height 14
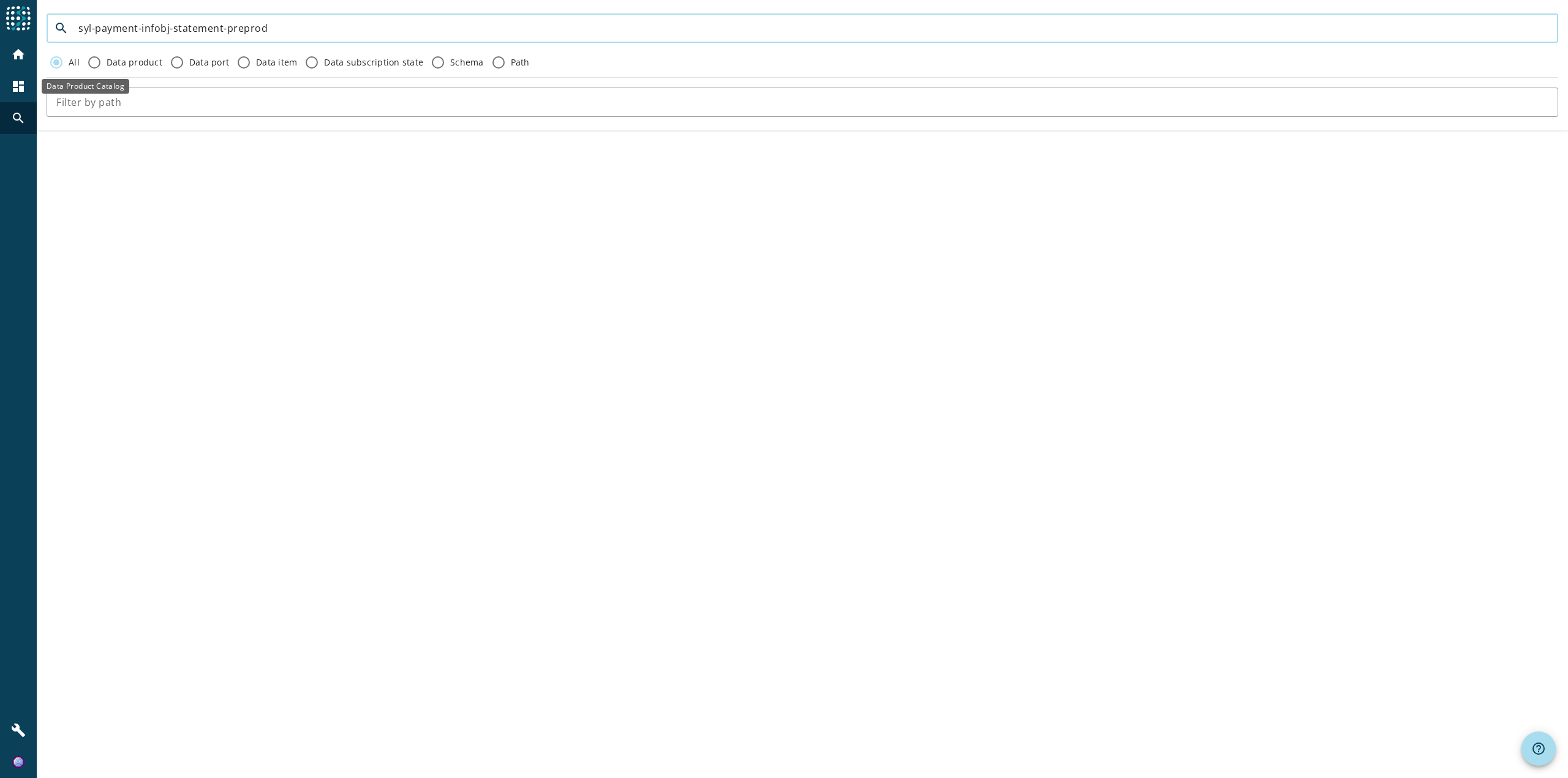
click at [12, 78] on div "dashboard" at bounding box center [19, 86] width 32 height 32
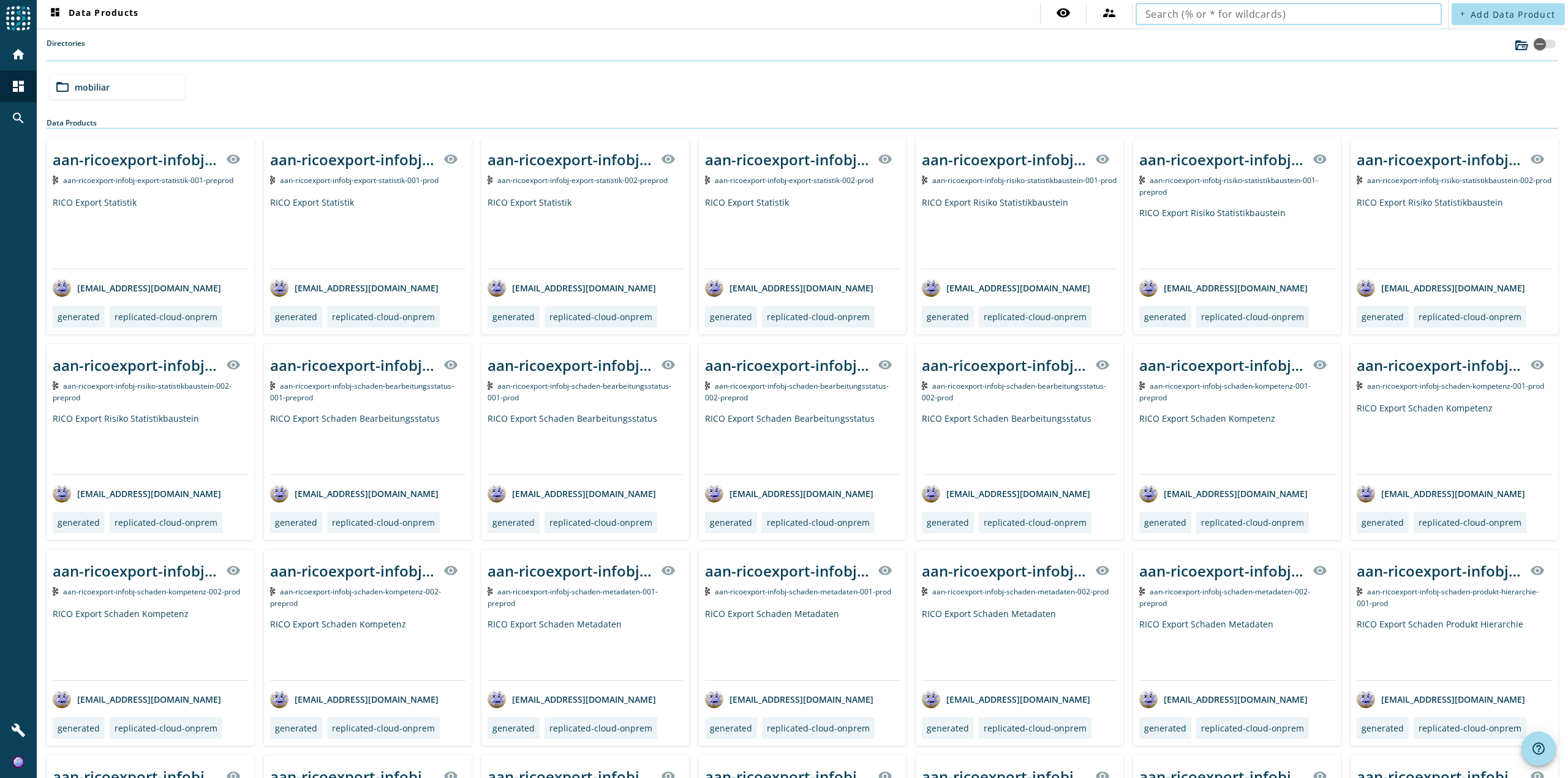
click at [1307, 12] on input "text" at bounding box center [1288, 14] width 286 height 14
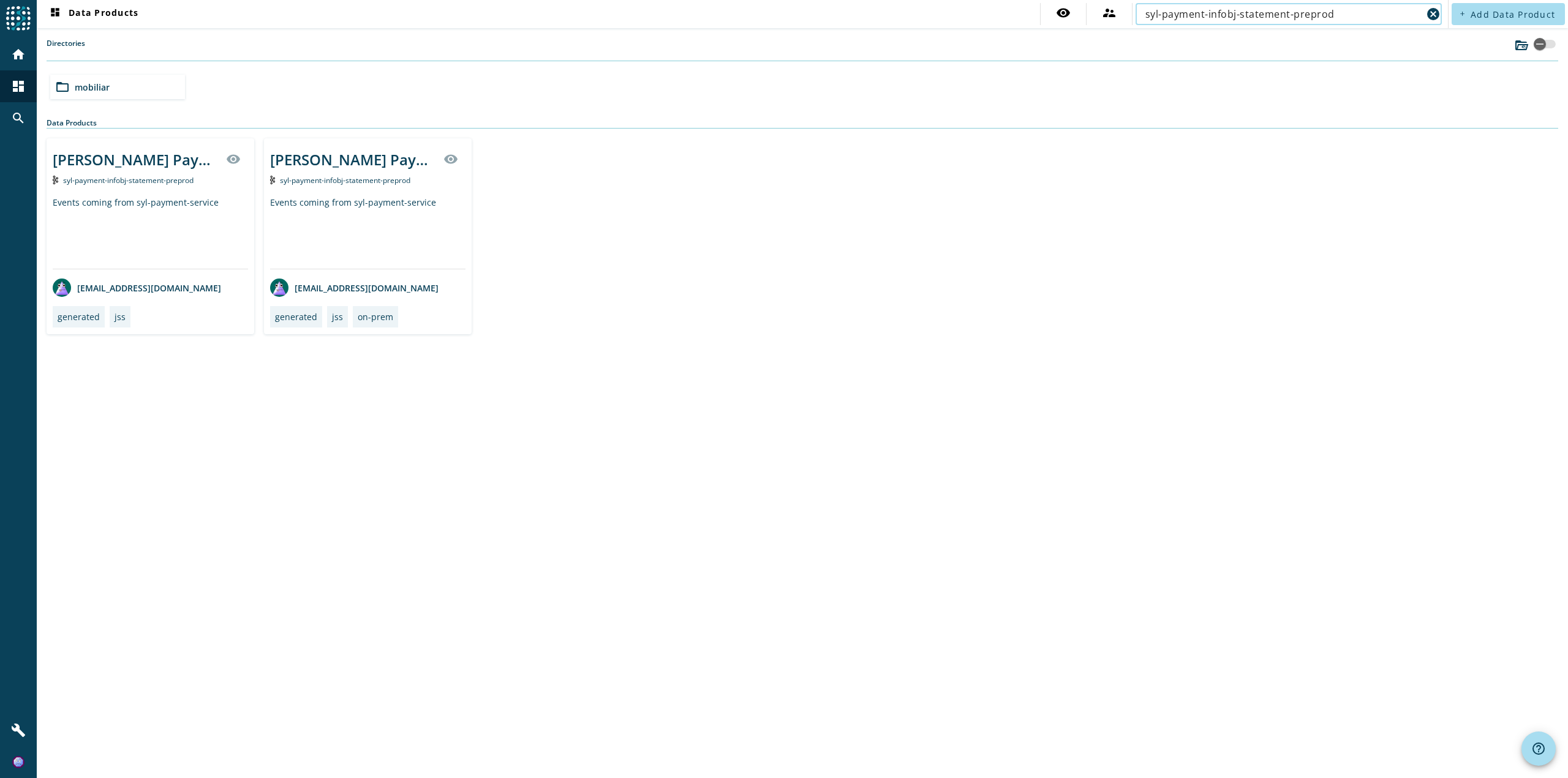
type input "syl-payment-infobj-statement-preprod"
drag, startPoint x: 109, startPoint y: 68, endPoint x: 104, endPoint y: 89, distance: 21.6
click at [108, 72] on section "Directories folder_open mobiliar" at bounding box center [802, 71] width 1512 height 66
click at [104, 89] on span "mobiliar" at bounding box center [92, 87] width 35 height 12
click at [104, 89] on span "preprod" at bounding box center [92, 87] width 35 height 12
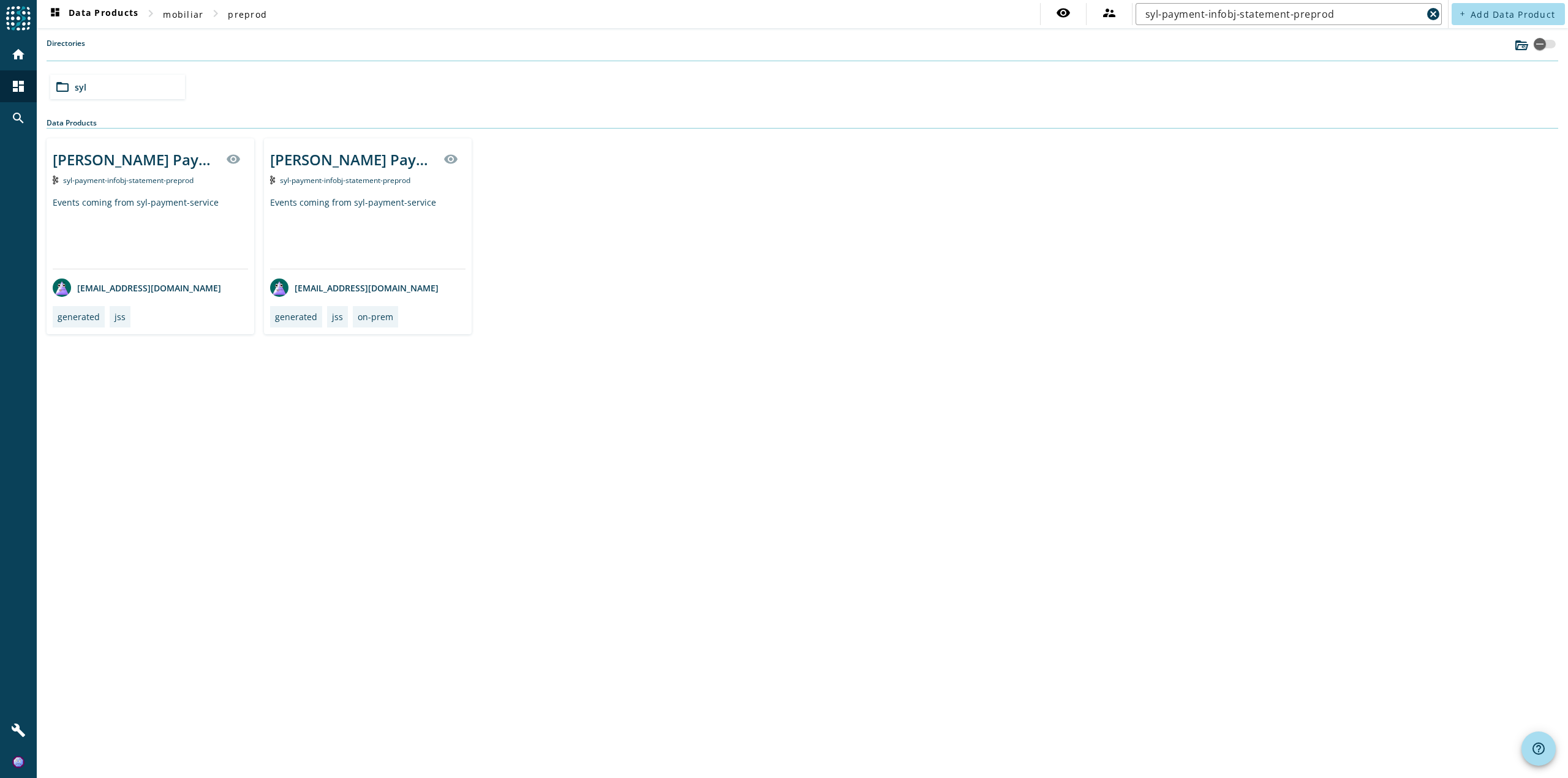
click at [104, 89] on div "folder_open syl" at bounding box center [117, 87] width 135 height 25
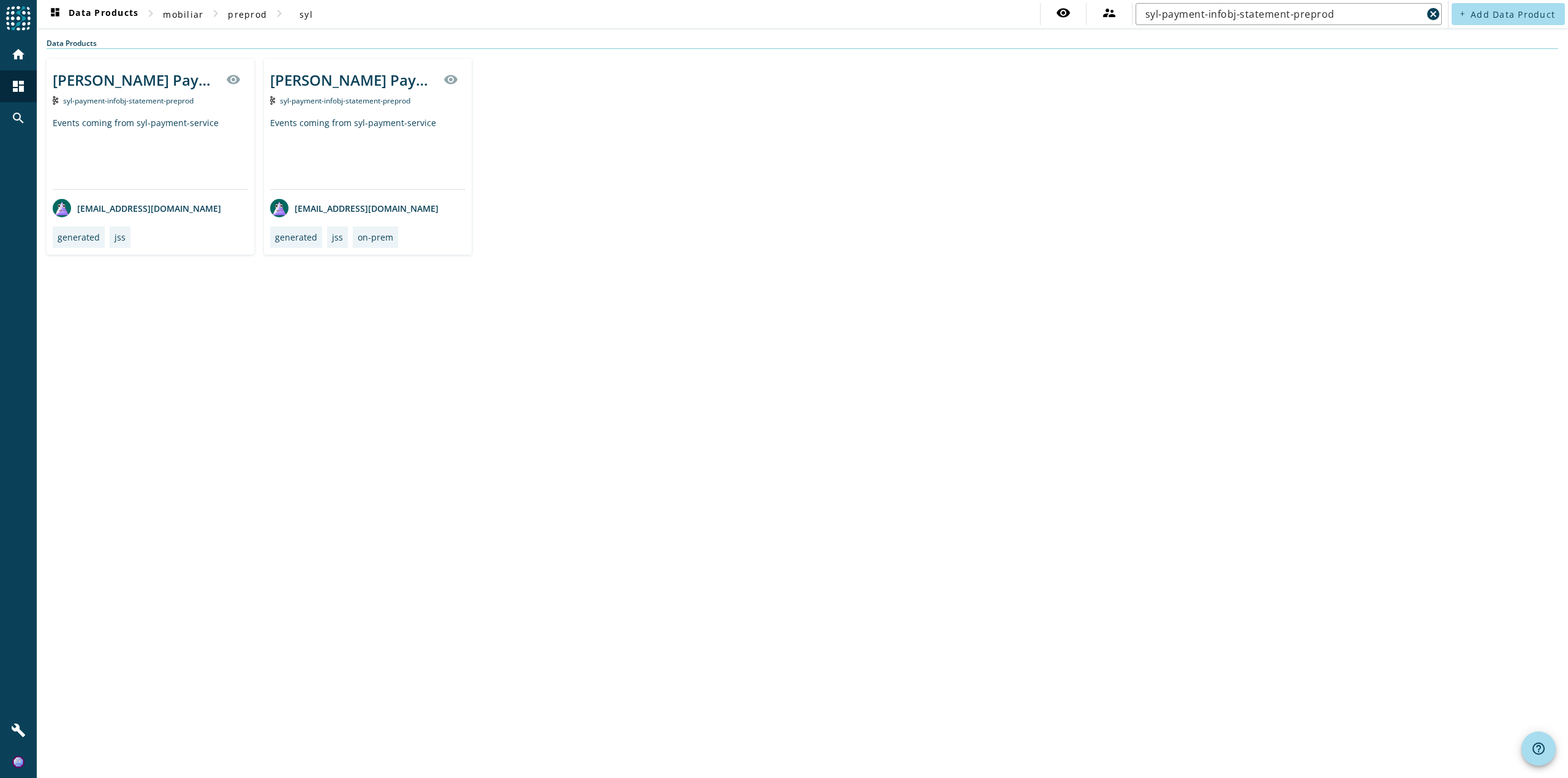
click at [360, 139] on div "Events coming from syl-payment-service" at bounding box center [367, 153] width 195 height 72
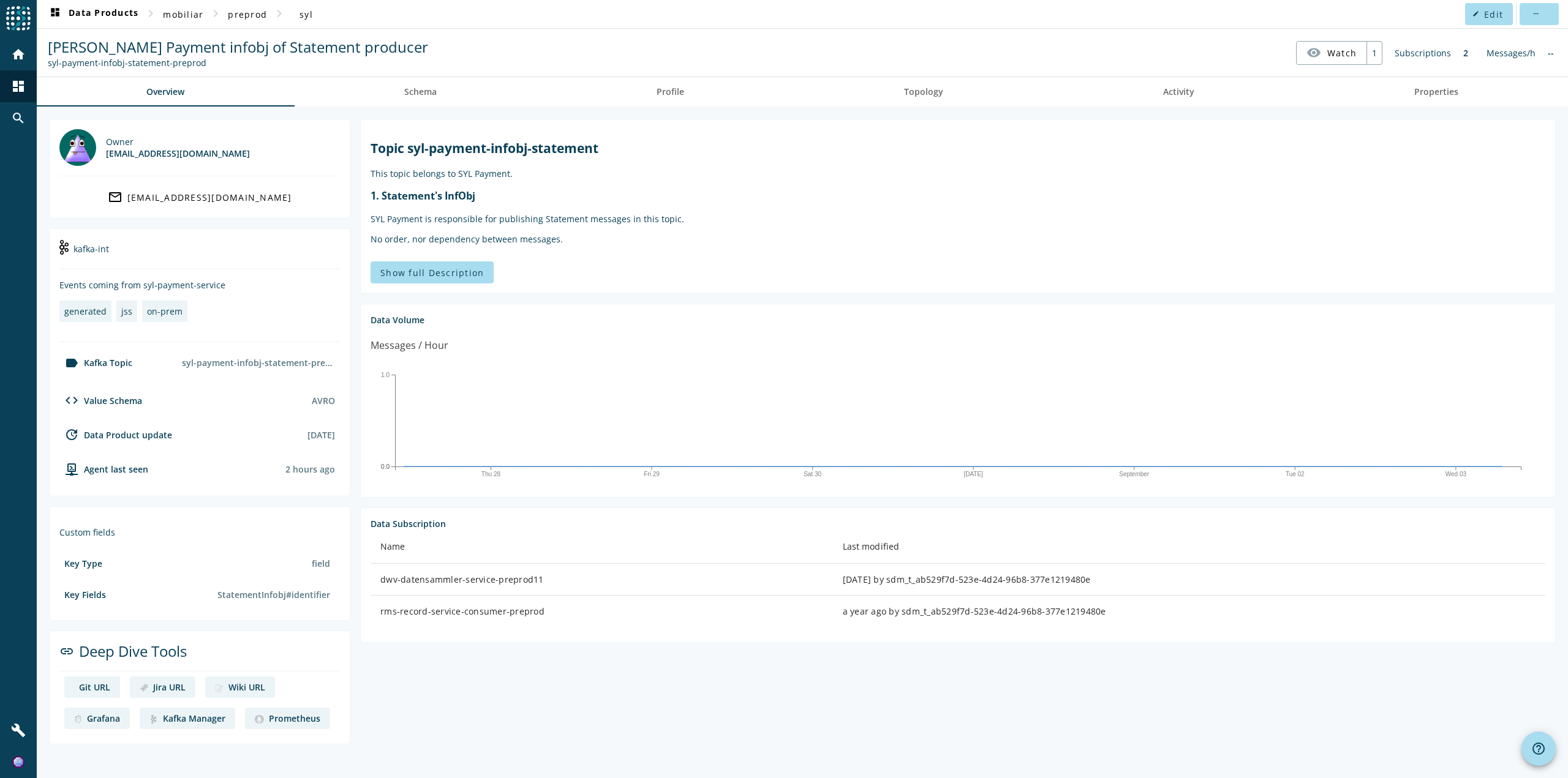
click at [358, 50] on span "[PERSON_NAME] Payment infobj of Statement producer" at bounding box center [237, 46] width 380 height 20
click at [939, 270] on div "Show full Description" at bounding box center [958, 272] width 1175 height 22
click at [1449, 53] on div "Subscriptions" at bounding box center [1422, 52] width 68 height 24
click at [244, 14] on span "preprod" at bounding box center [247, 14] width 39 height 12
drag, startPoint x: 204, startPoint y: 63, endPoint x: 0, endPoint y: 66, distance: 204.0
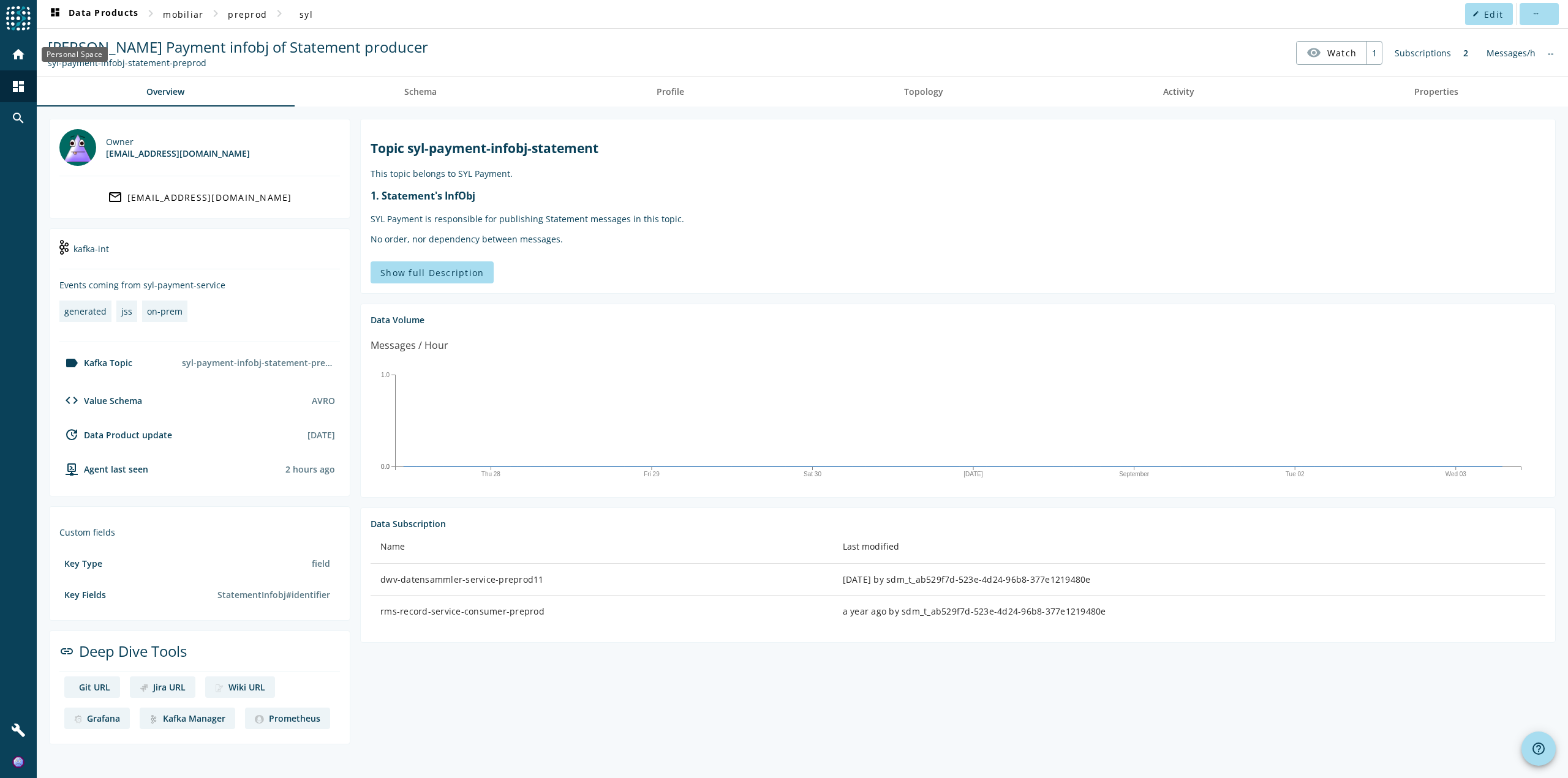
click at [0, 66] on div "menu Agoora home dashboard search build dashboard Data Products chevron_right m…" at bounding box center [784, 389] width 1568 height 778
drag, startPoint x: 583, startPoint y: 578, endPoint x: 351, endPoint y: 586, distance: 232.1
click at [351, 586] on section "Topic syl-payment-infobj-statement This topic belongs to SYL Payment. 1. Statem…" at bounding box center [953, 431] width 1206 height 626
click at [605, 577] on div "dwv-datensammler-service-preprod11" at bounding box center [602, 580] width 443 height 12
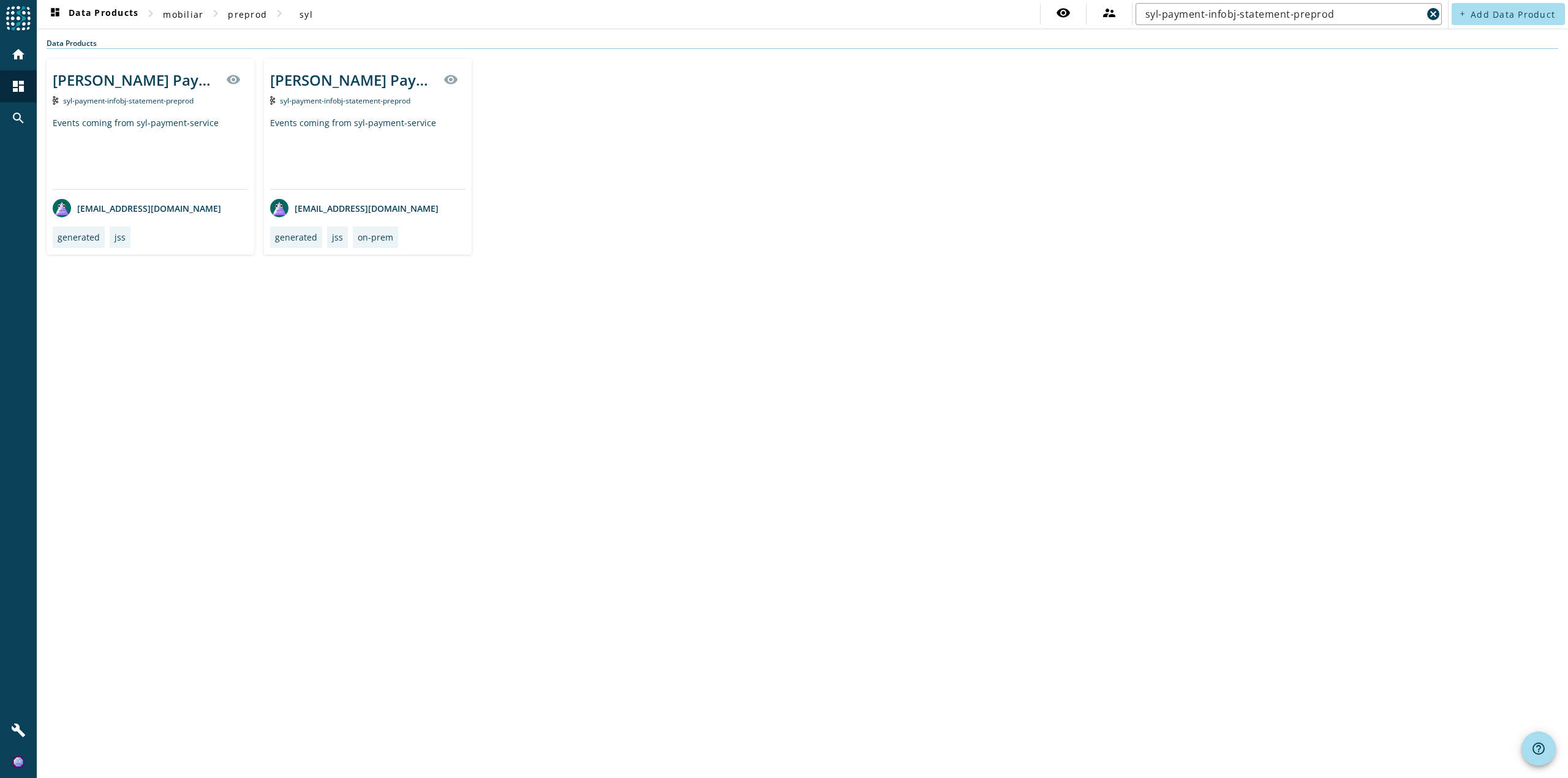
click at [132, 61] on div "[PERSON_NAME] Payment infobj of Statement producer visibility syl-payment-infob…" at bounding box center [150, 157] width 208 height 196
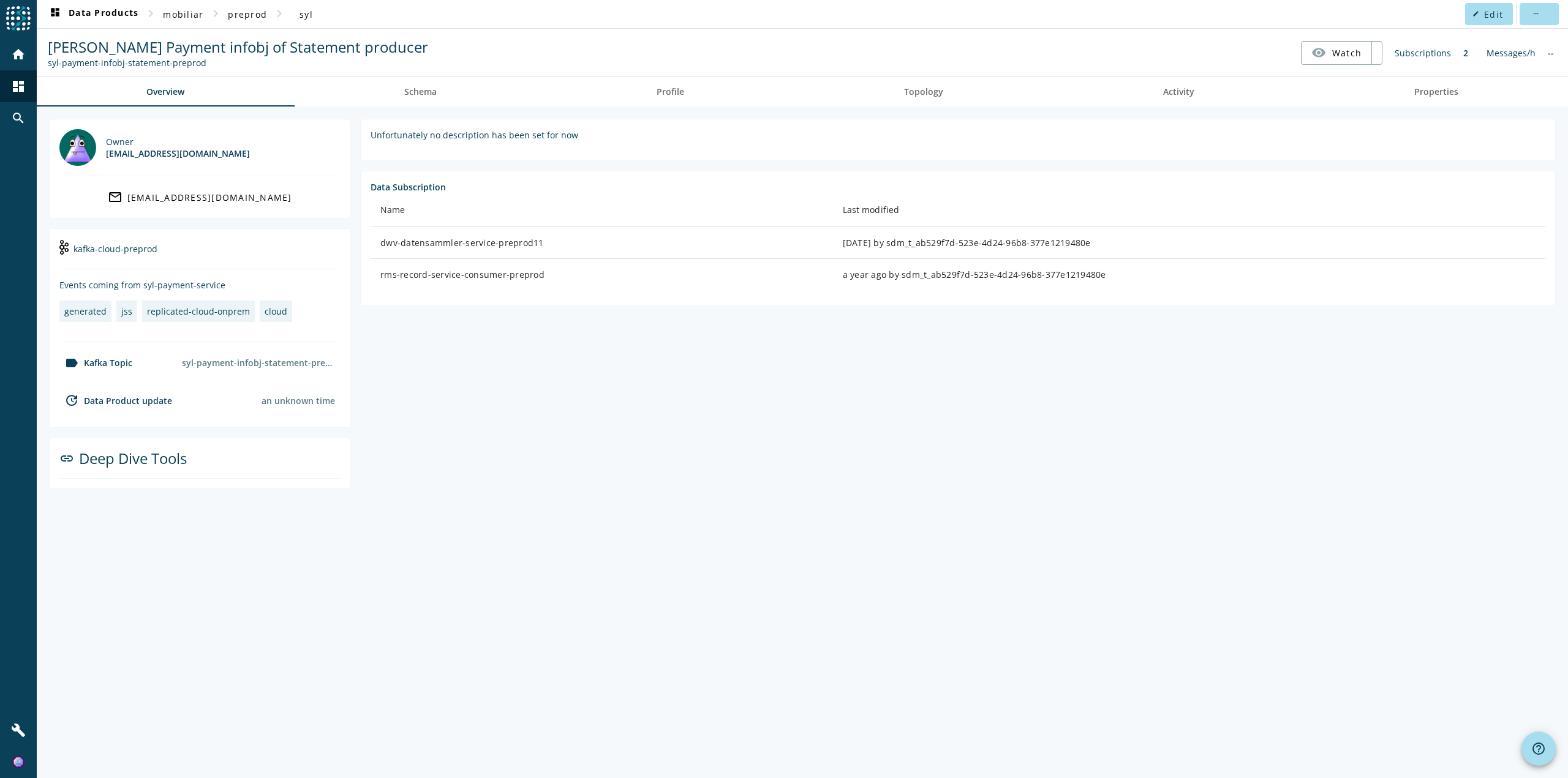
click at [132, 74] on spd-actions-toolbar "[PERSON_NAME] Payment infobj of Statement producer syl-payment-infobj-statement…" at bounding box center [802, 52] width 1531 height 48
drag, startPoint x: 594, startPoint y: 254, endPoint x: 532, endPoint y: 254, distance: 62.0
click at [532, 254] on td "dwv-datensammler-service-preprod11" at bounding box center [602, 243] width 462 height 32
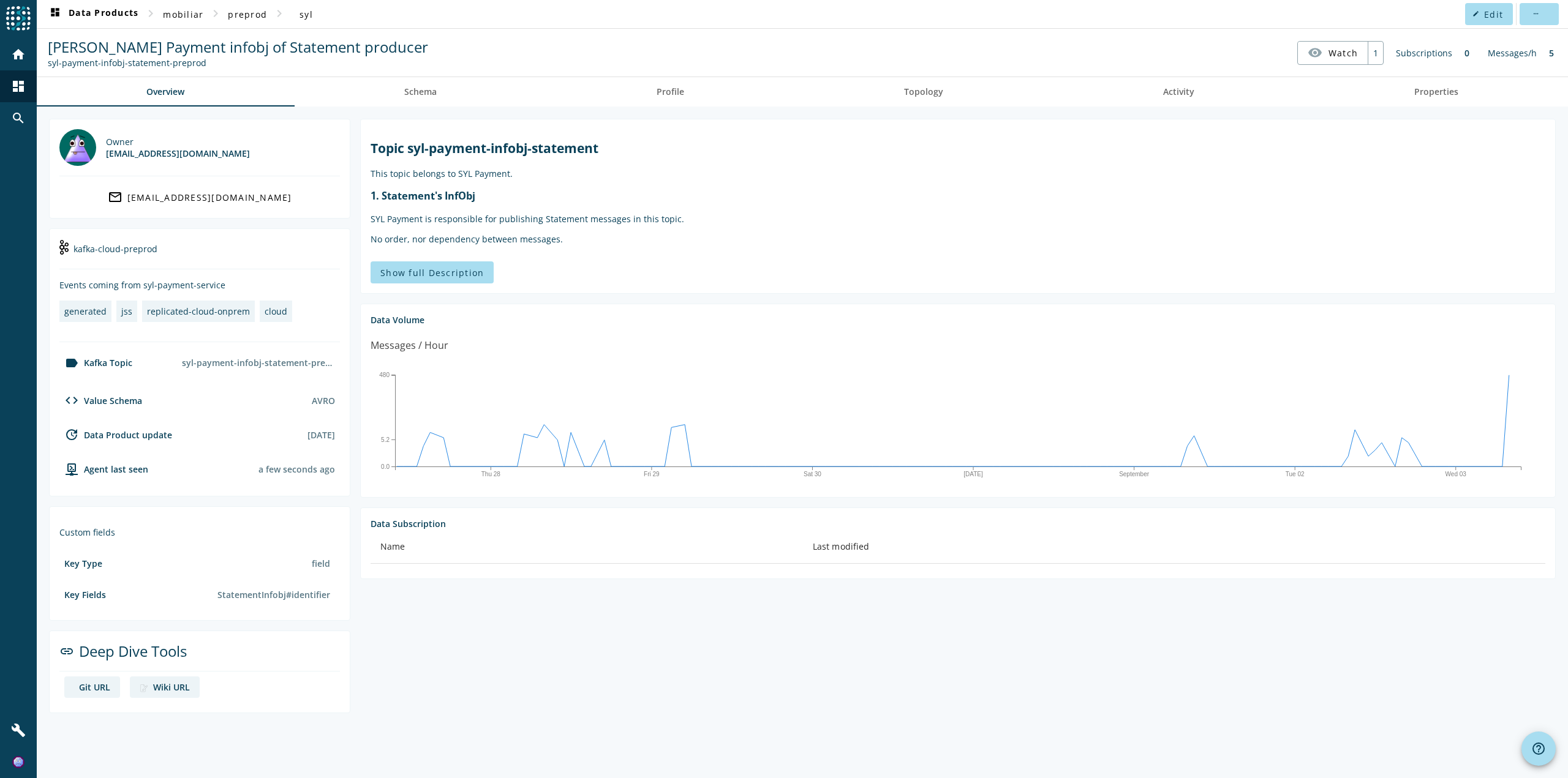
click at [546, 657] on section "Topic syl-payment-infobj-statement This topic belongs to SYL Payment. 1. Statem…" at bounding box center [953, 416] width 1206 height 595
click at [442, 101] on link "Schema" at bounding box center [421, 92] width 253 height 30
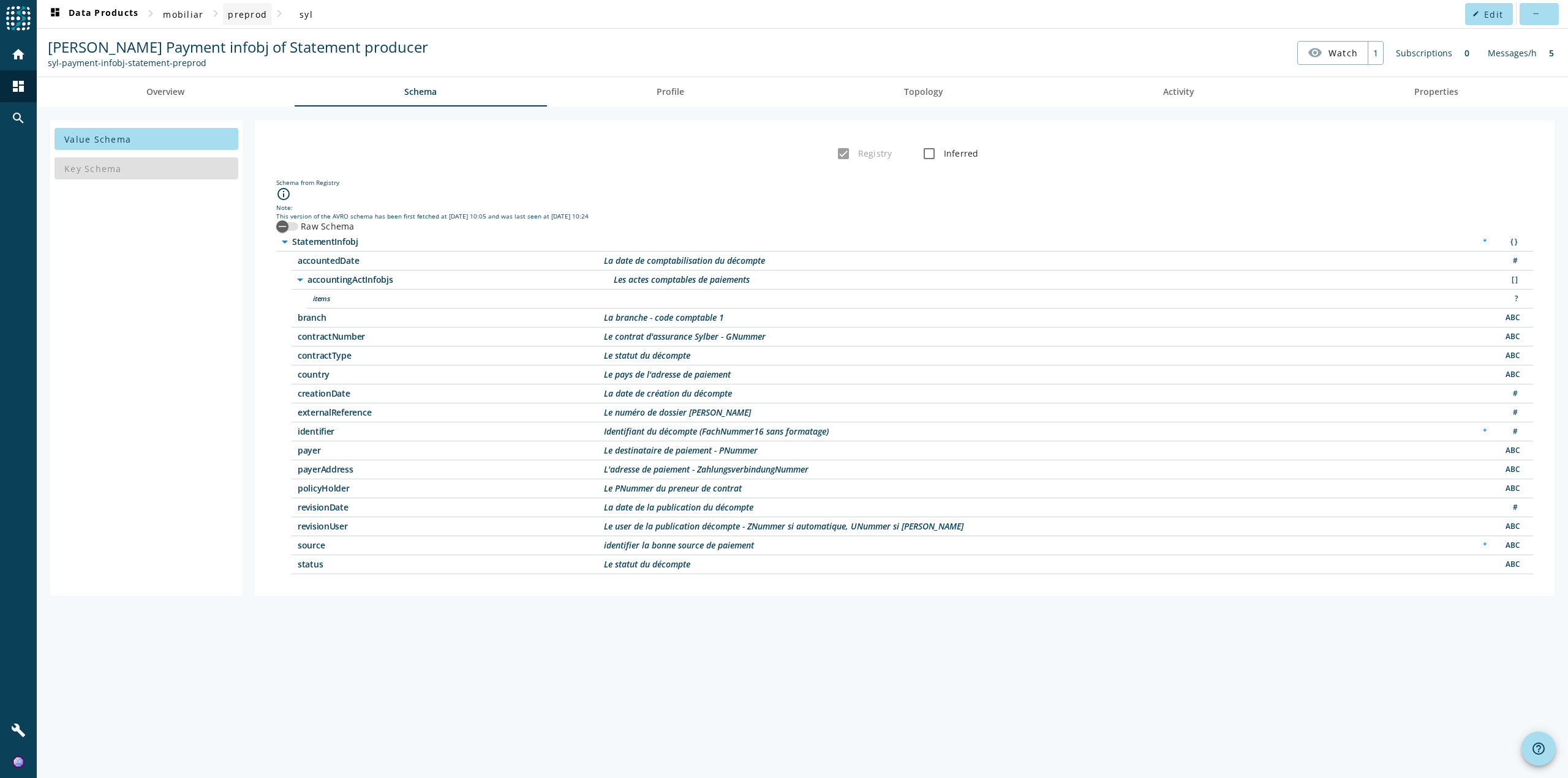
click at [244, 19] on span "preprod" at bounding box center [247, 14] width 39 height 12
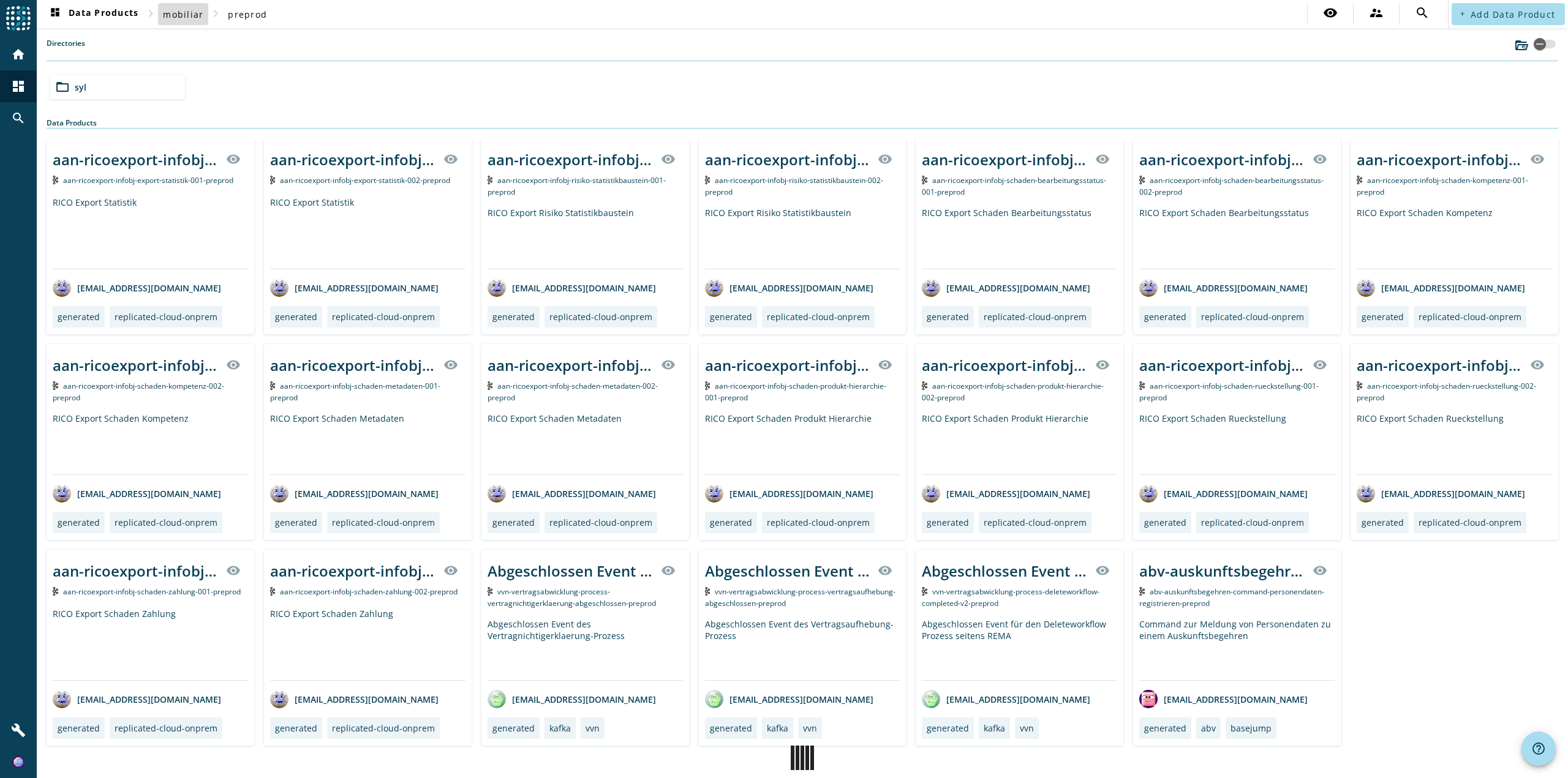
click at [184, 19] on span "mobiliar" at bounding box center [183, 14] width 41 height 12
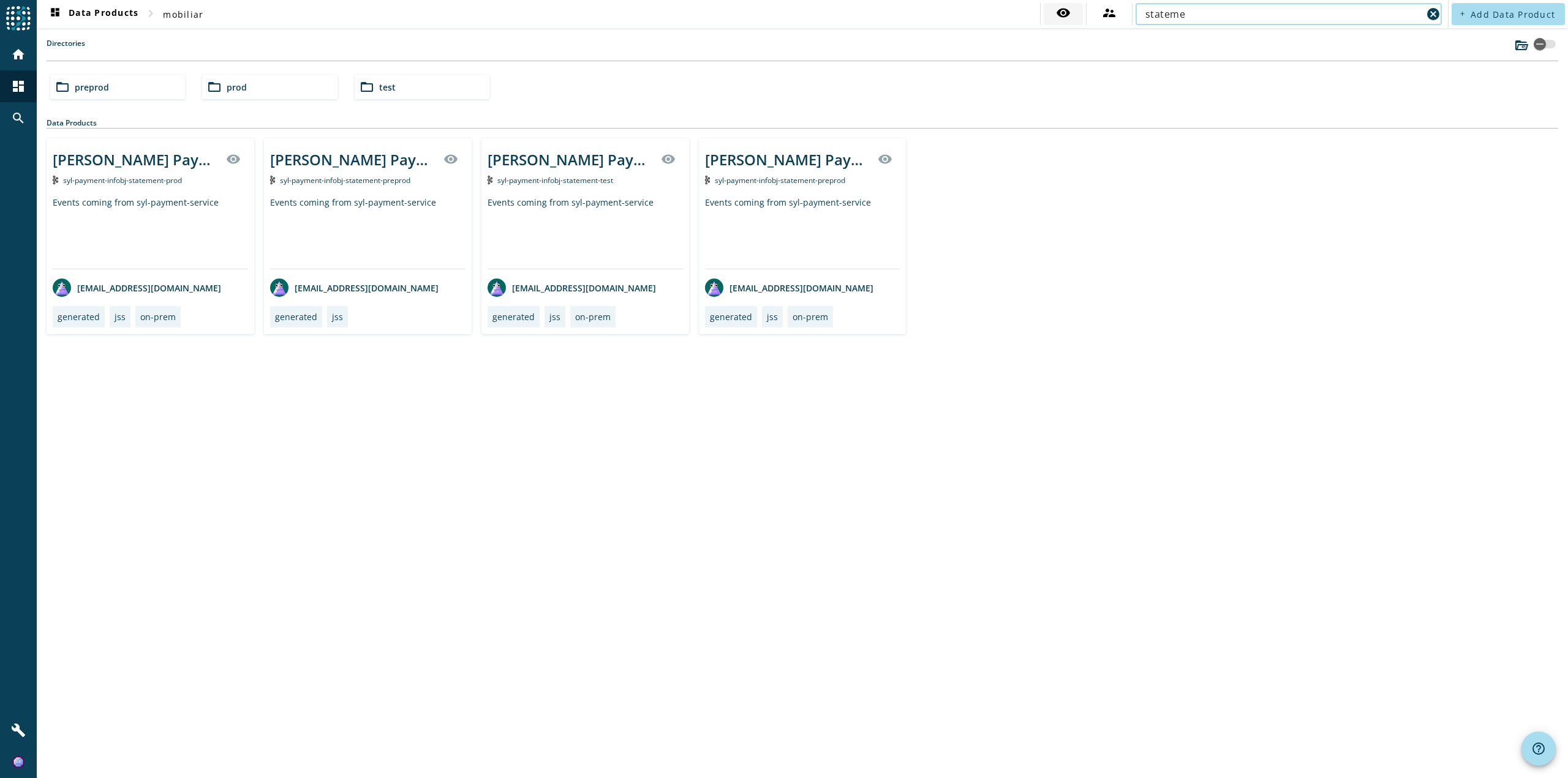
type input "stateme"
click at [1063, 10] on mat-icon "visibility" at bounding box center [1063, 12] width 14 height 14
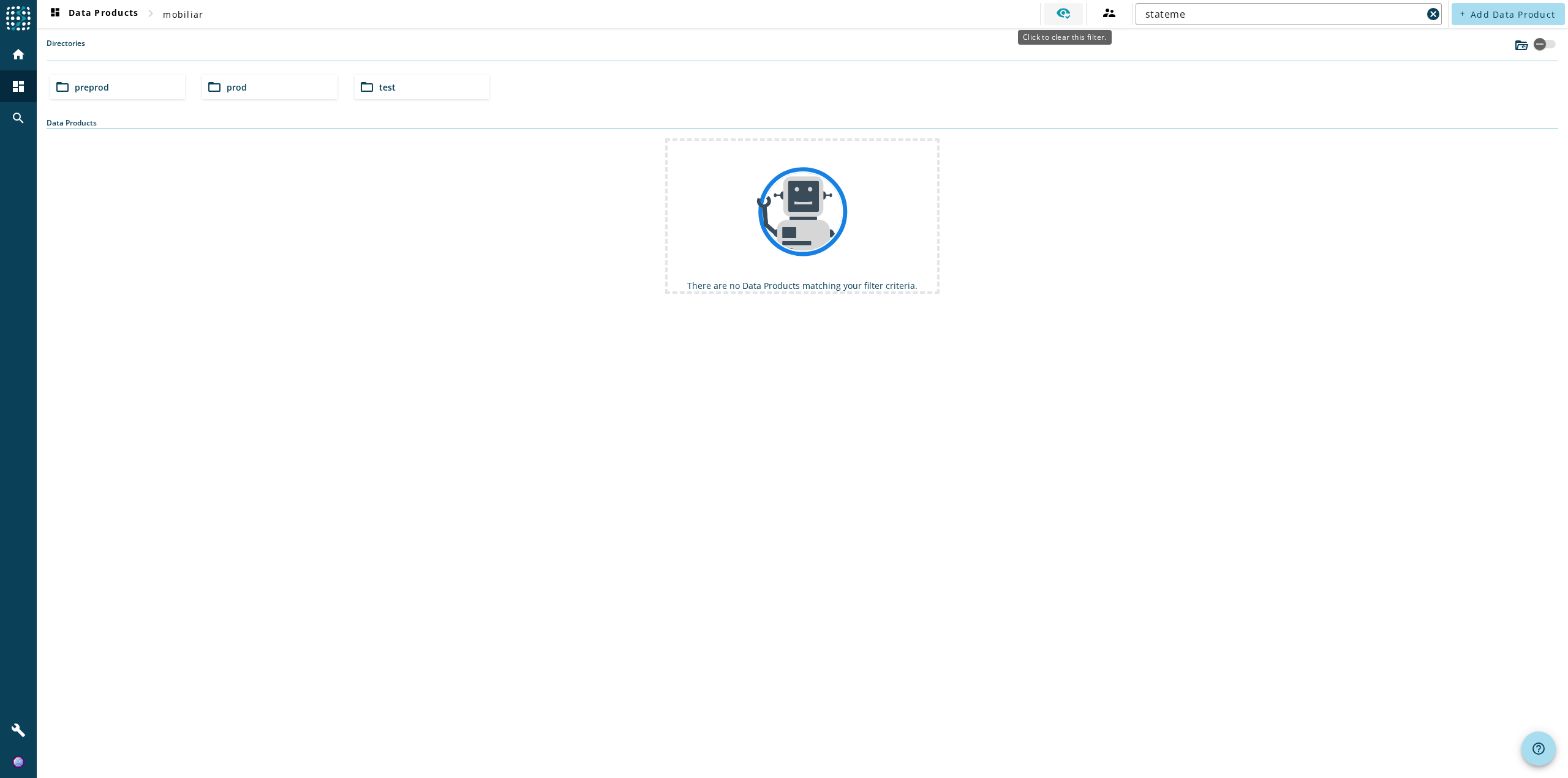
click at [1064, 9] on icon at bounding box center [1064, 14] width 14 height 11
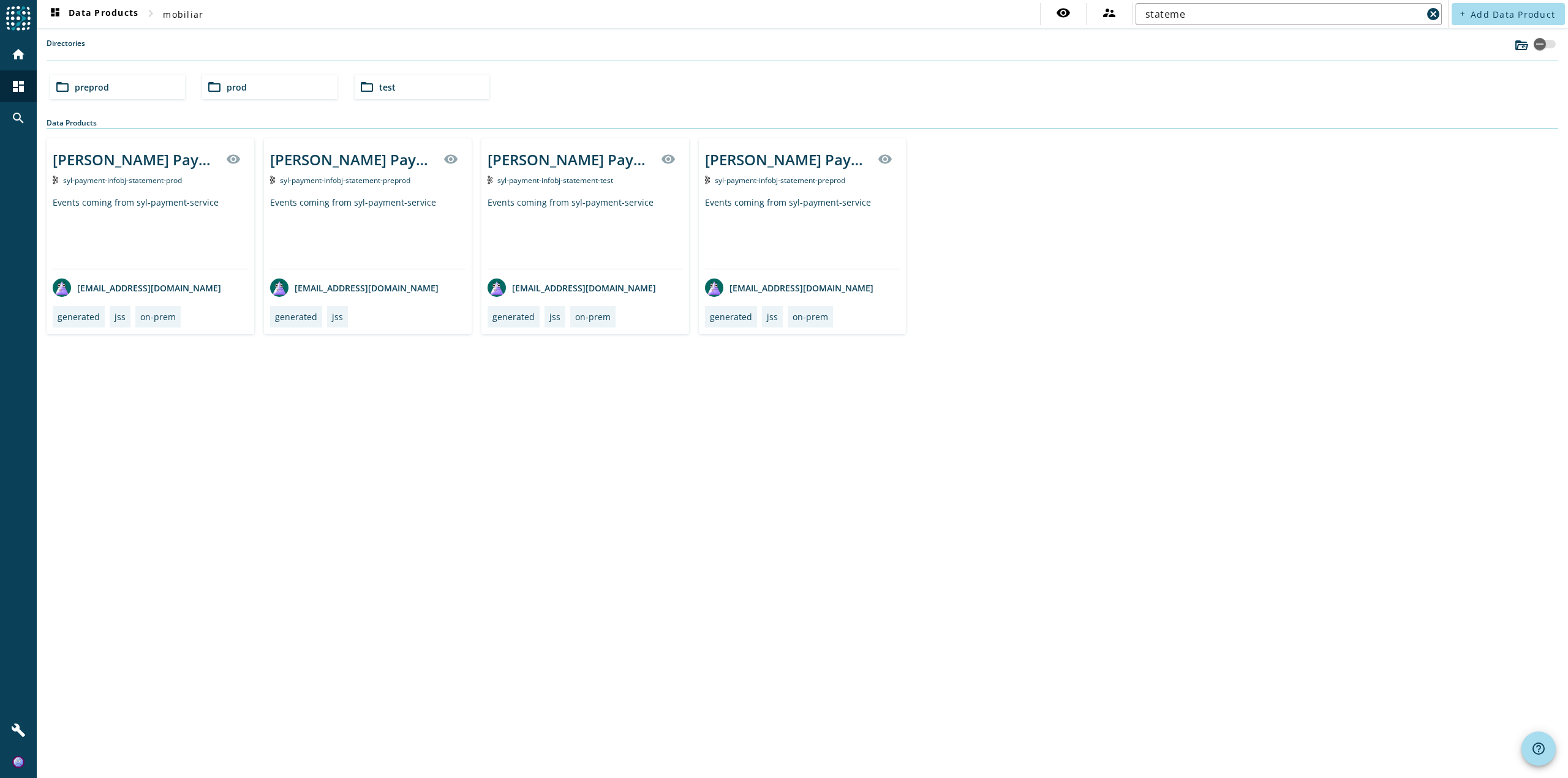
drag, startPoint x: 1427, startPoint y: 4, endPoint x: 146, endPoint y: 513, distance: 1378.4
click at [154, 522] on div "dashboard Data Products chevron_right mobiliar visibility supervisor_account st…" at bounding box center [802, 389] width 1531 height 778
click at [50, 12] on mat-icon "dashboard" at bounding box center [55, 14] width 14 height 14
click at [61, 16] on mat-icon "dashboard" at bounding box center [55, 14] width 14 height 14
click at [12, 117] on mat-icon "search" at bounding box center [18, 118] width 14 height 14
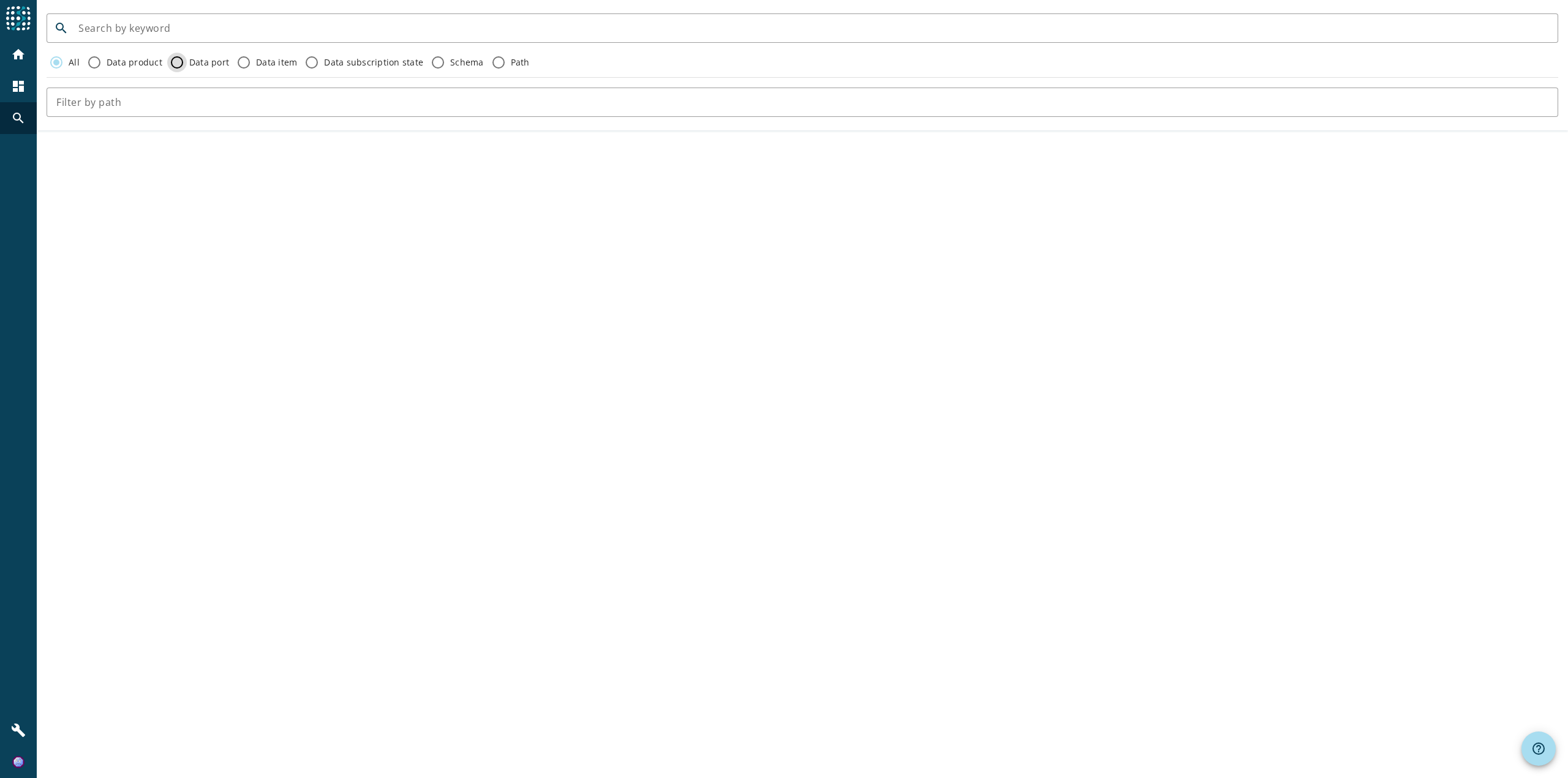
click at [175, 69] on input "Data port" at bounding box center [177, 62] width 19 height 19
radio input "true"
click at [290, 68] on label "Data item" at bounding box center [275, 63] width 43 height 12
click at [253, 68] on input "Data item" at bounding box center [244, 62] width 19 height 19
radio input "true"
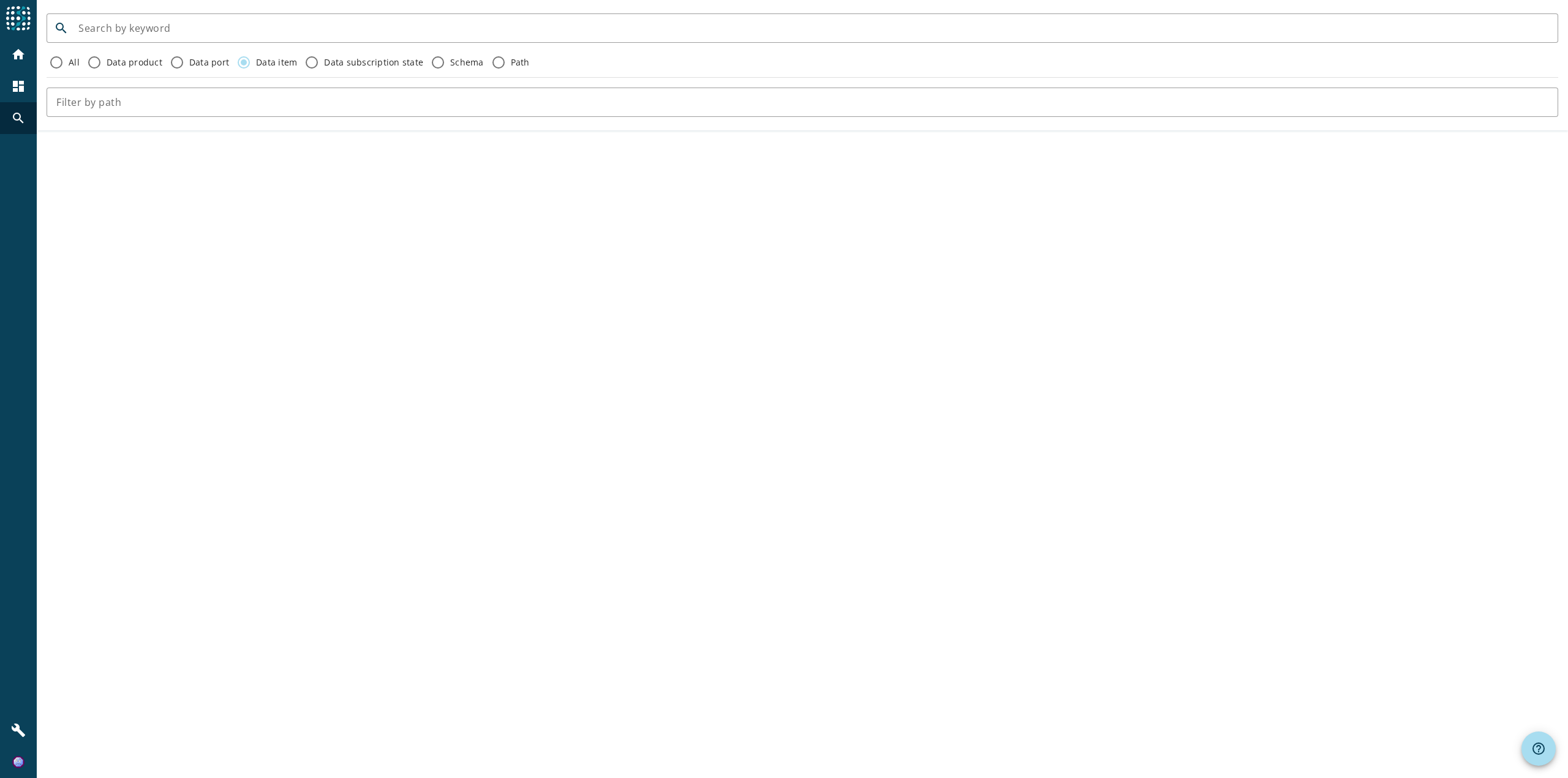
click at [322, 64] on label "Data subscription state" at bounding box center [372, 63] width 101 height 12
click at [321, 64] on input "Data subscription state" at bounding box center [312, 62] width 19 height 19
radio input "true"
click at [433, 65] on input "Schema" at bounding box center [438, 62] width 19 height 19
radio input "true"
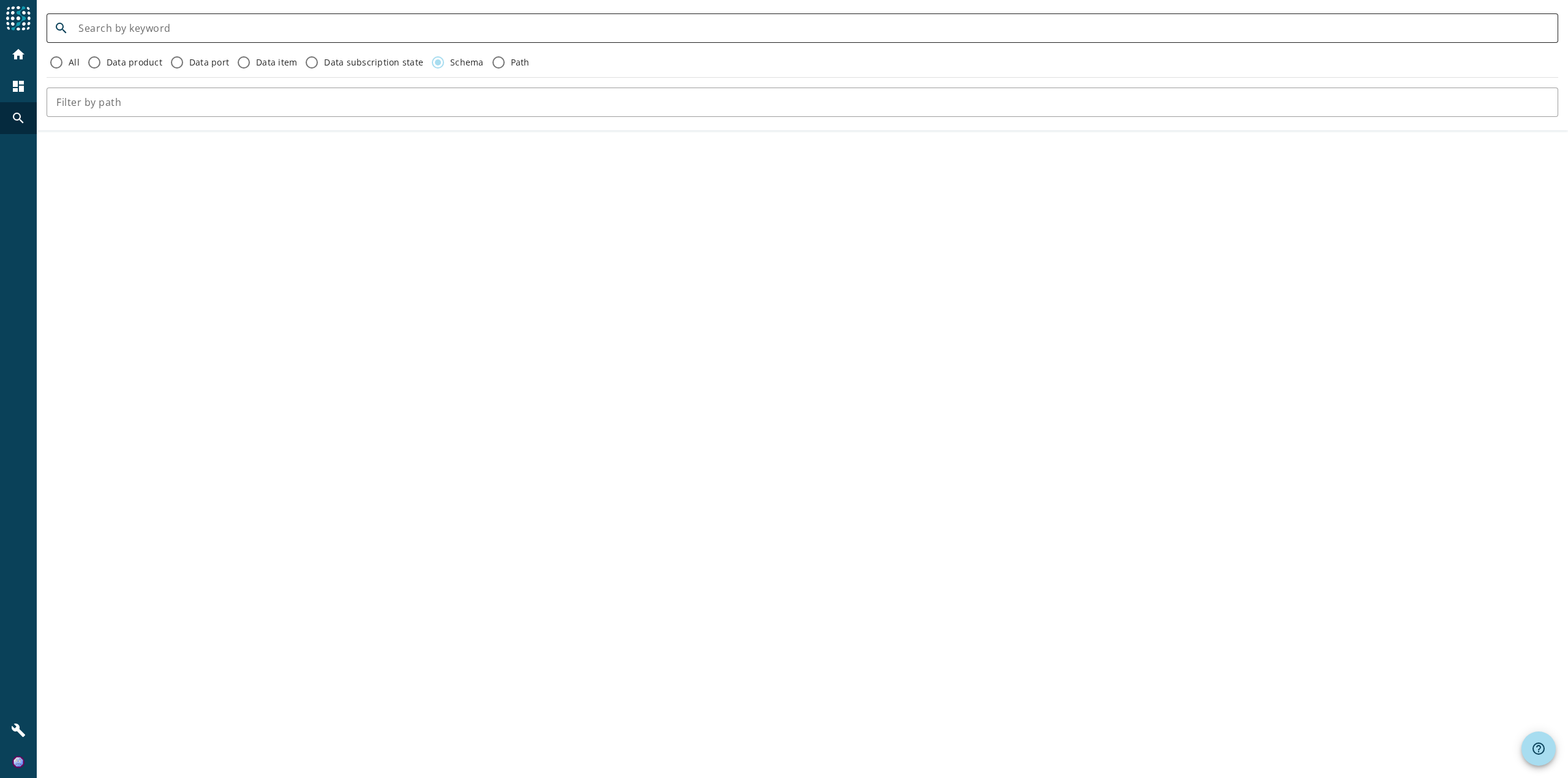
click at [138, 32] on input at bounding box center [814, 28] width 1470 height 14
type input "statement"
click at [119, 56] on div "Data product" at bounding box center [123, 62] width 78 height 19
click at [123, 10] on form "search statement All Data product Data port Data item Data subscription state S…" at bounding box center [802, 65] width 1531 height 113
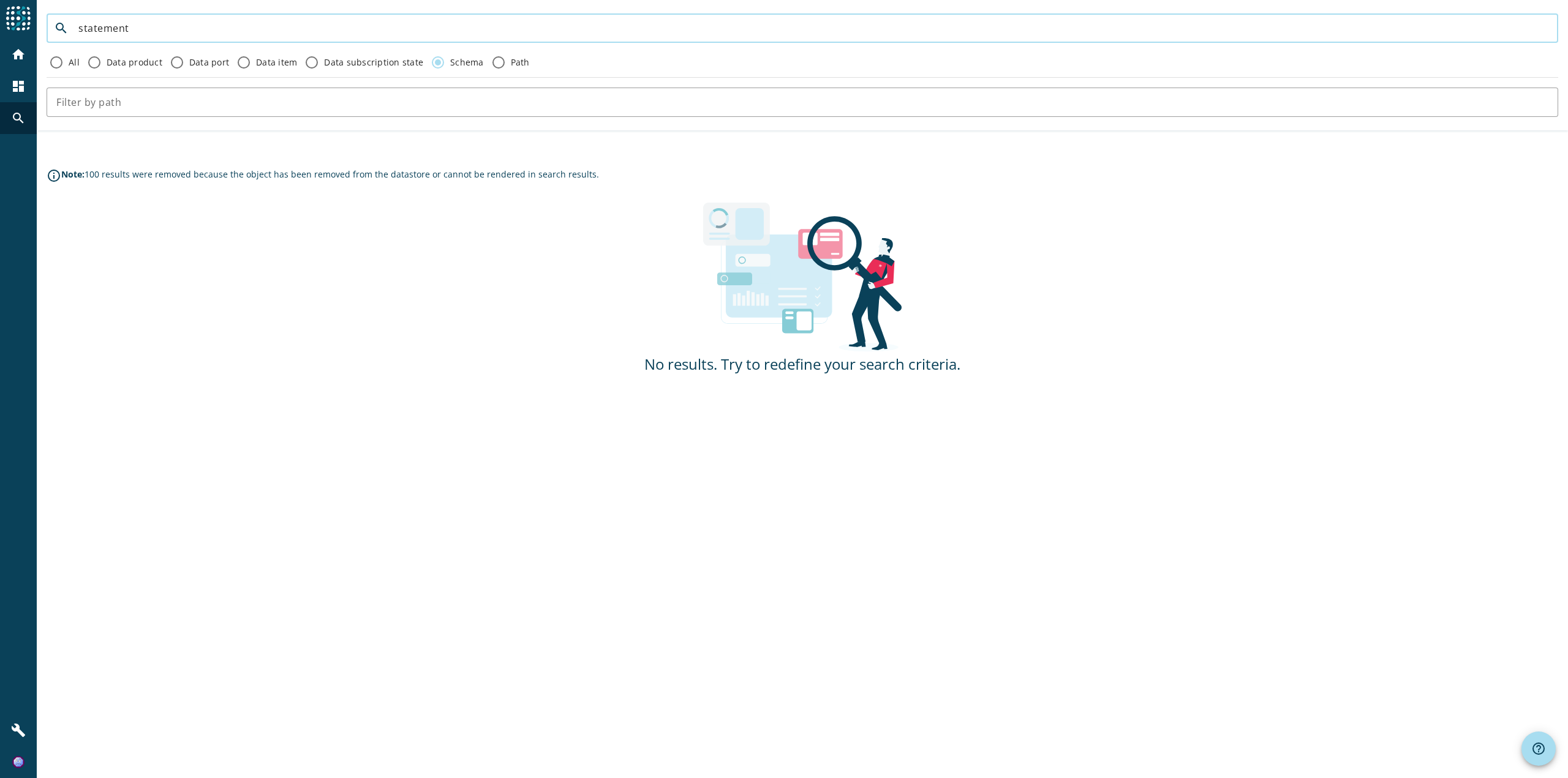
click at [130, 29] on input "statement" at bounding box center [814, 28] width 1470 height 14
click at [33, 112] on div "search" at bounding box center [19, 118] width 32 height 32
click at [17, 31] on div at bounding box center [18, 19] width 37 height 39
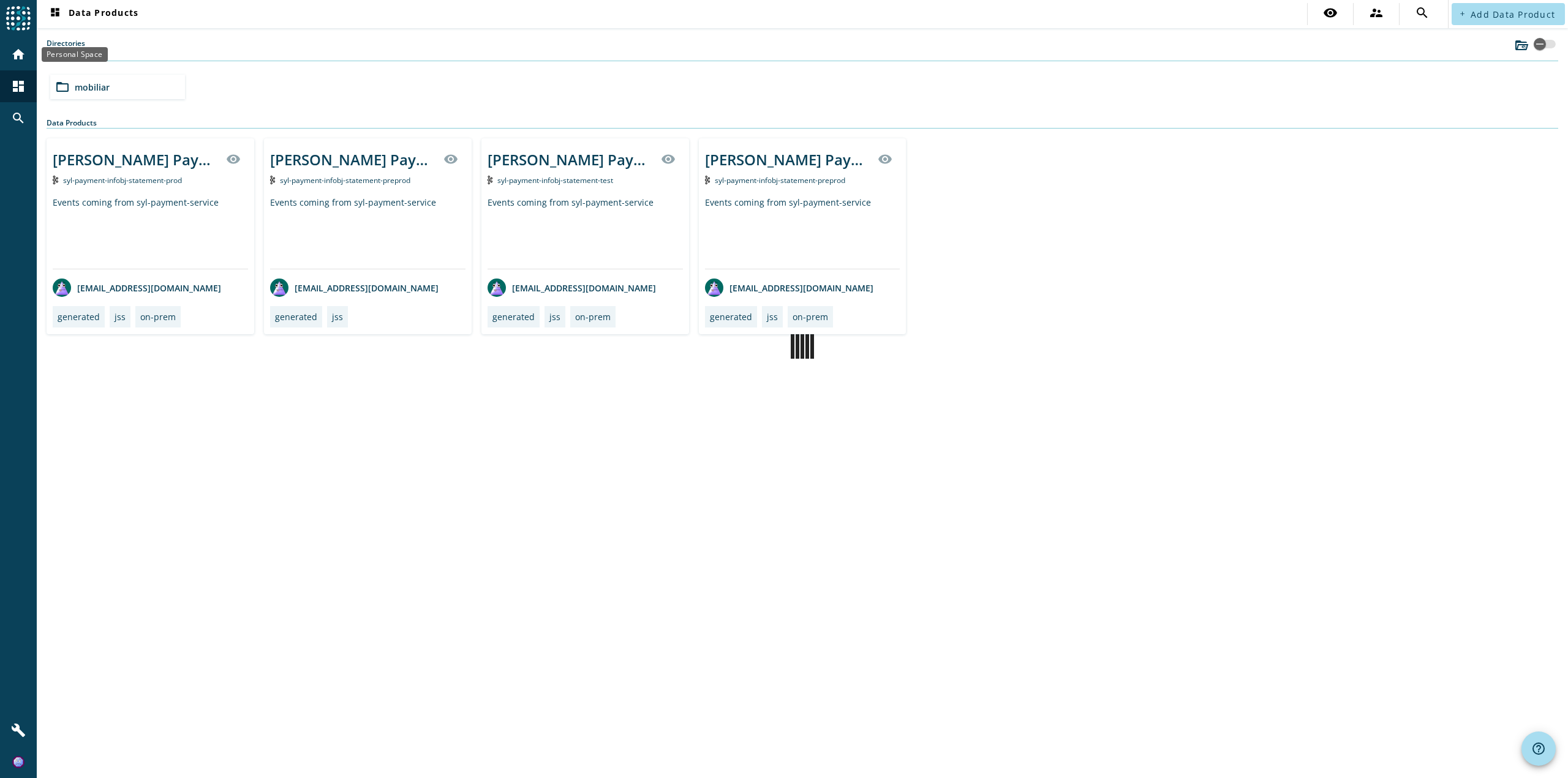
click at [20, 50] on mat-icon "home" at bounding box center [18, 54] width 14 height 14
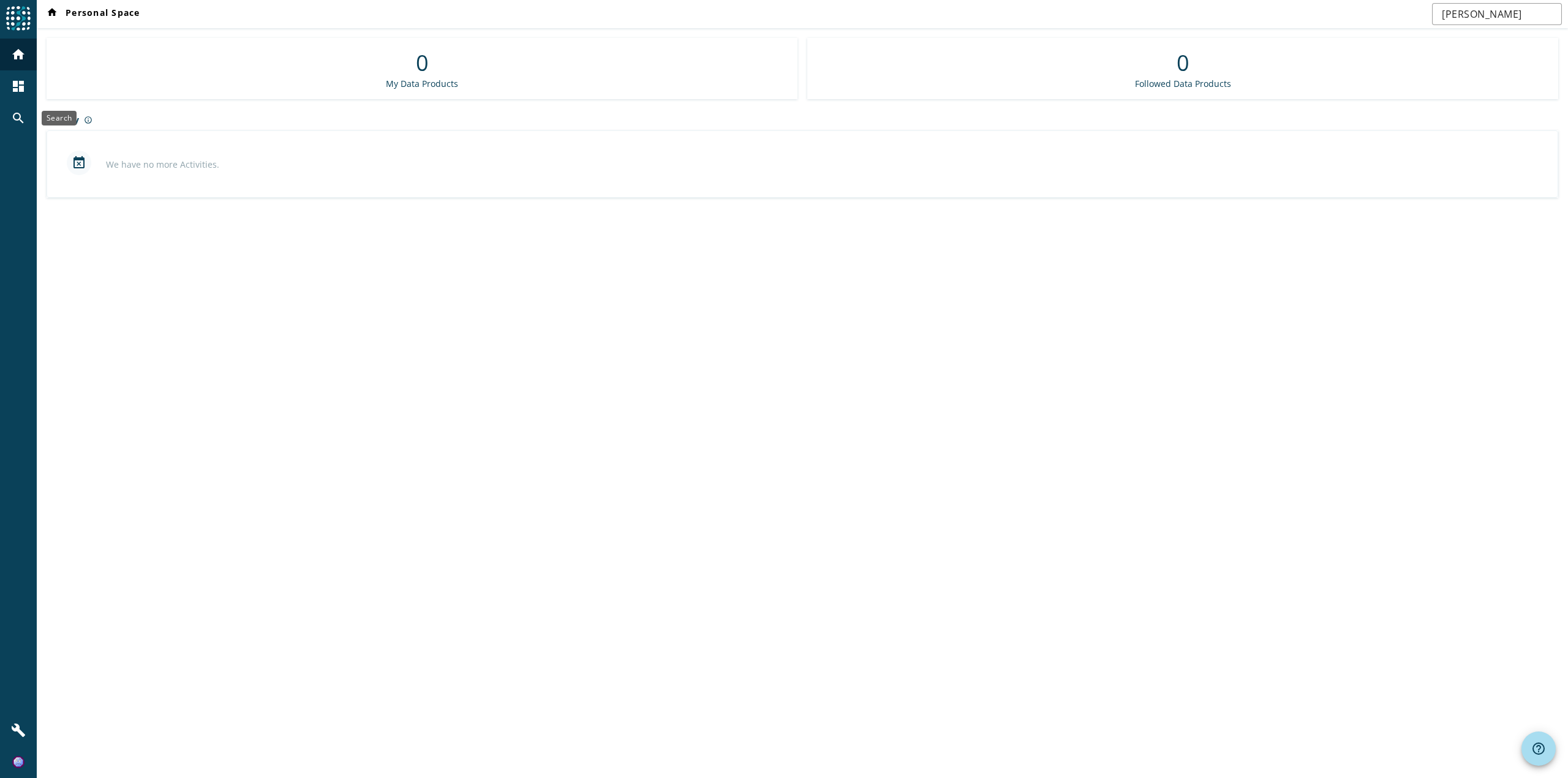
click at [17, 110] on div "search" at bounding box center [19, 118] width 32 height 32
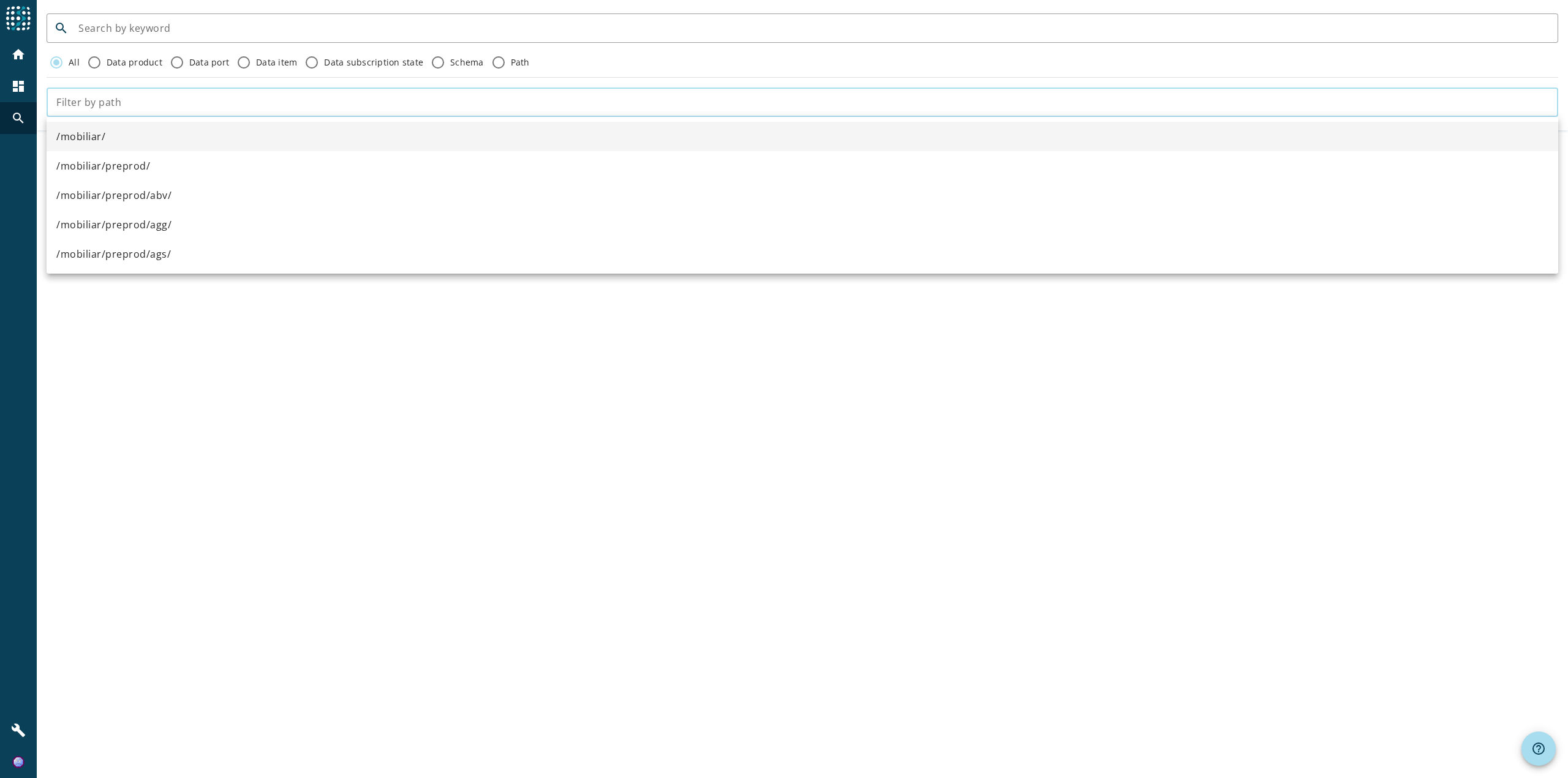
click at [90, 95] on input "text" at bounding box center [803, 102] width 1492 height 14
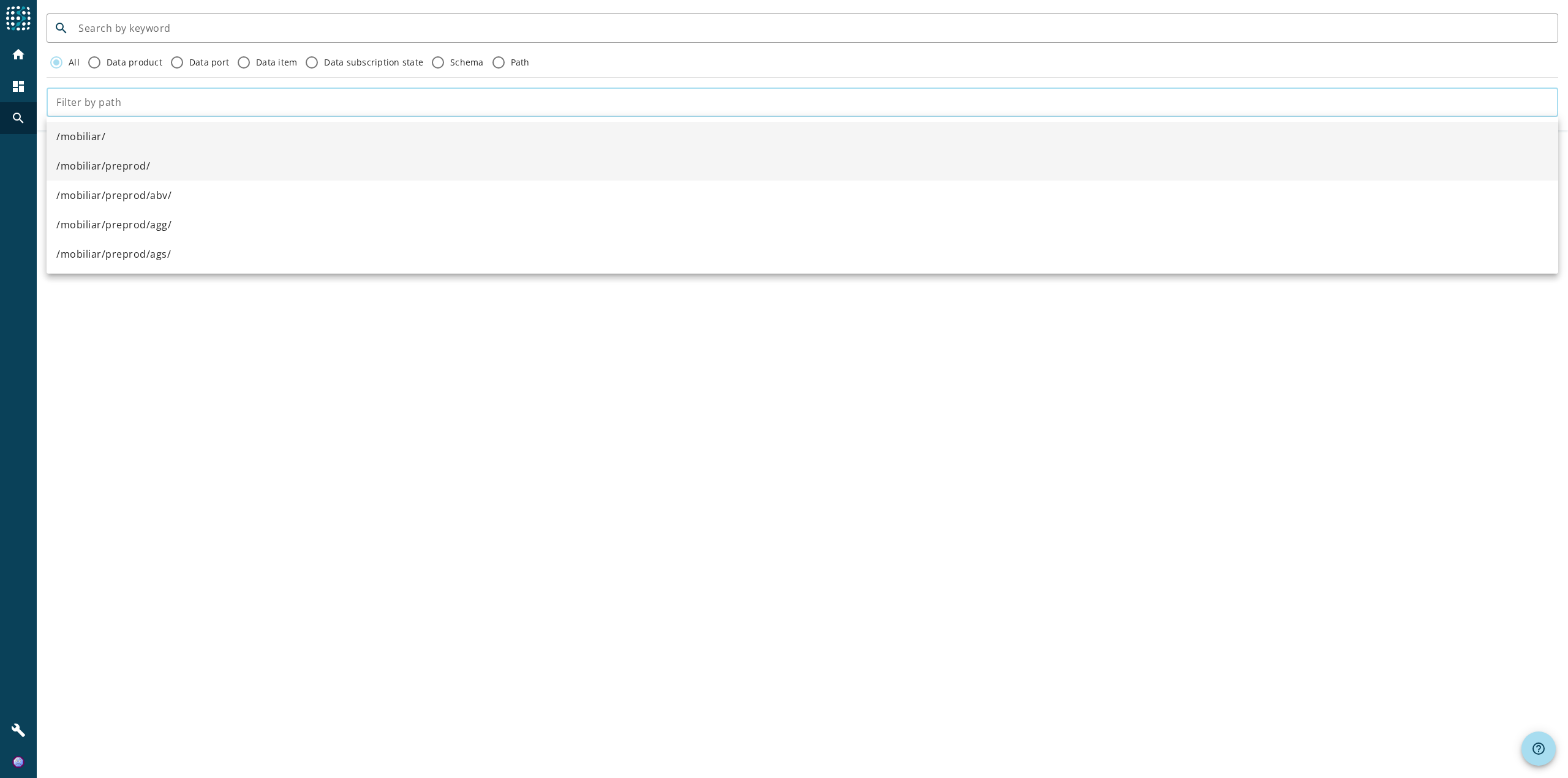
click at [113, 165] on span "/mobiliar/preprod/" at bounding box center [104, 166] width 94 height 14
type input "/mobiliar/preprod/"
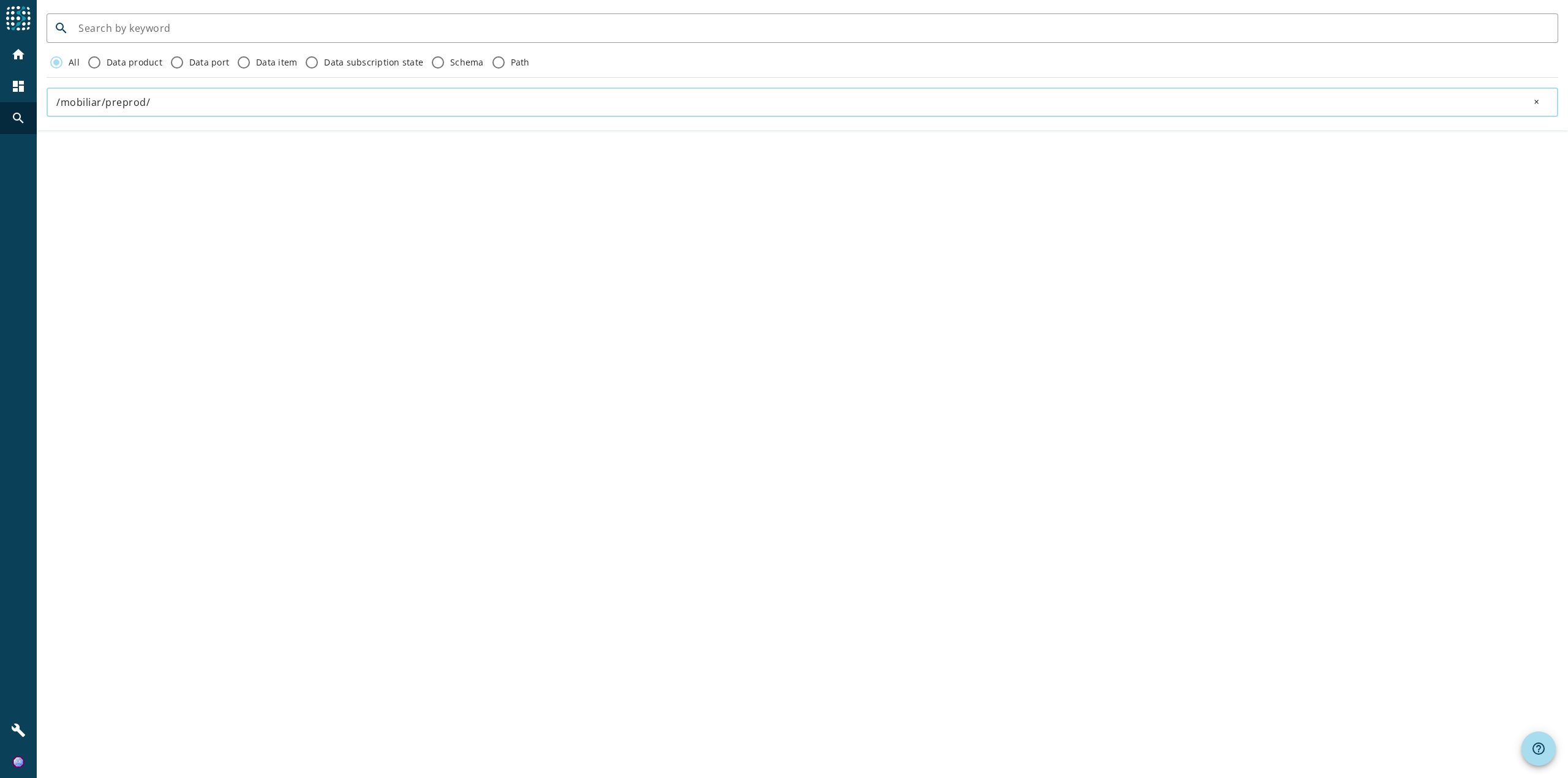
click at [7, 35] on div at bounding box center [18, 19] width 37 height 39
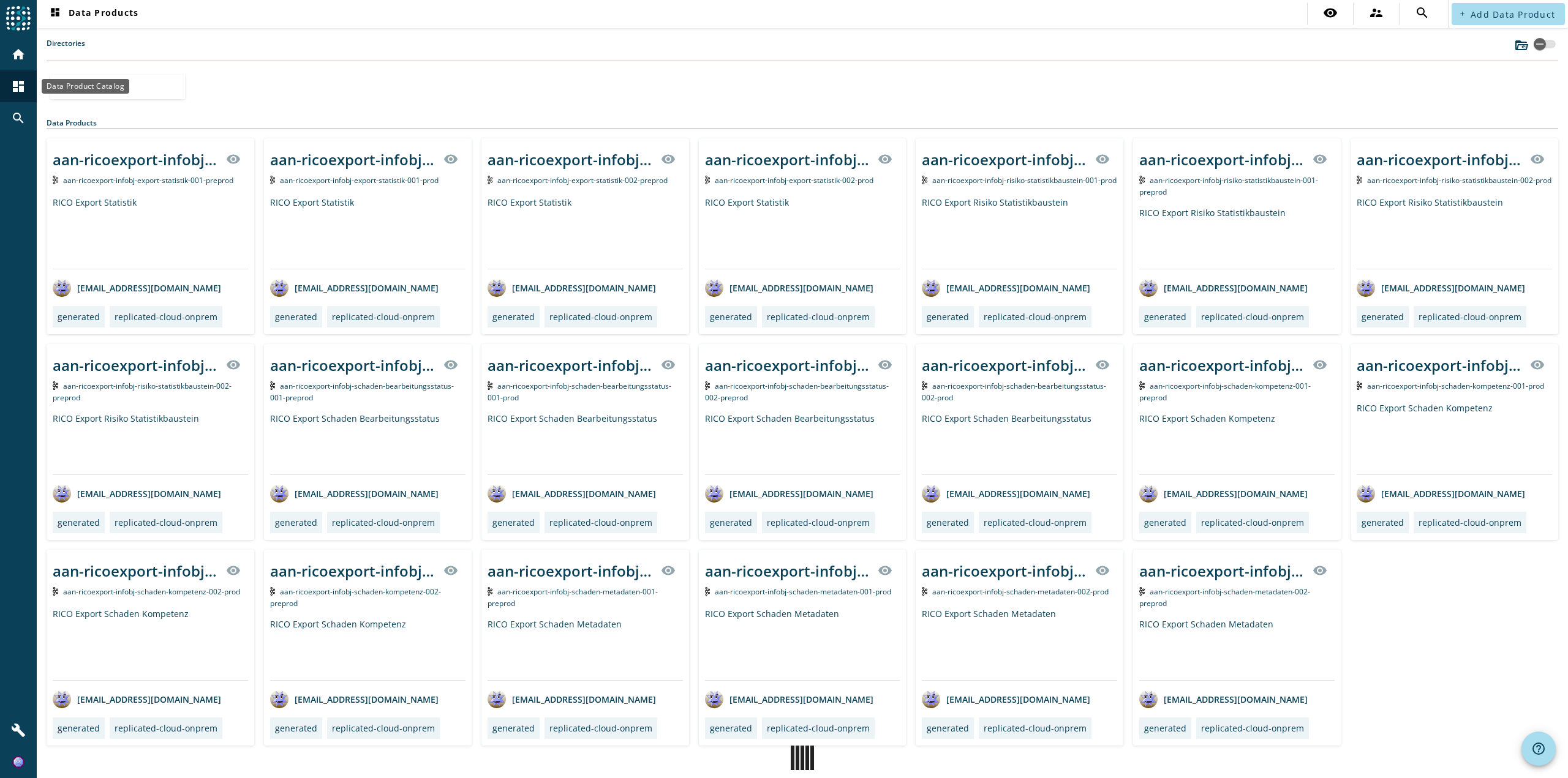
click at [26, 72] on div "dashboard" at bounding box center [19, 86] width 32 height 32
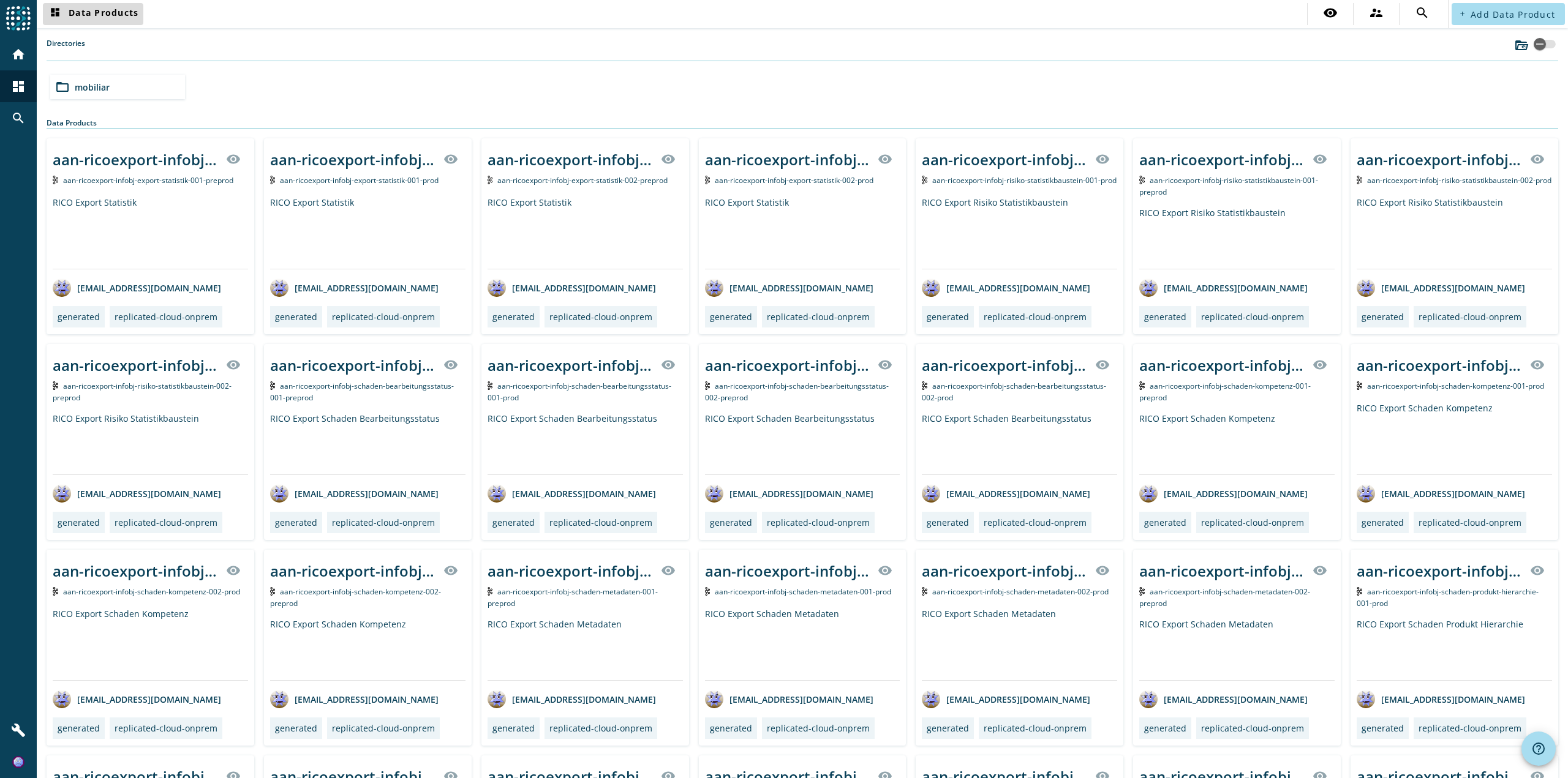
click at [52, 9] on mat-icon "dashboard" at bounding box center [55, 14] width 14 height 14
click at [52, 10] on mat-icon "dashboard" at bounding box center [55, 14] width 14 height 14
drag, startPoint x: 1288, startPoint y: 348, endPoint x: 1333, endPoint y: 390, distance: 61.6
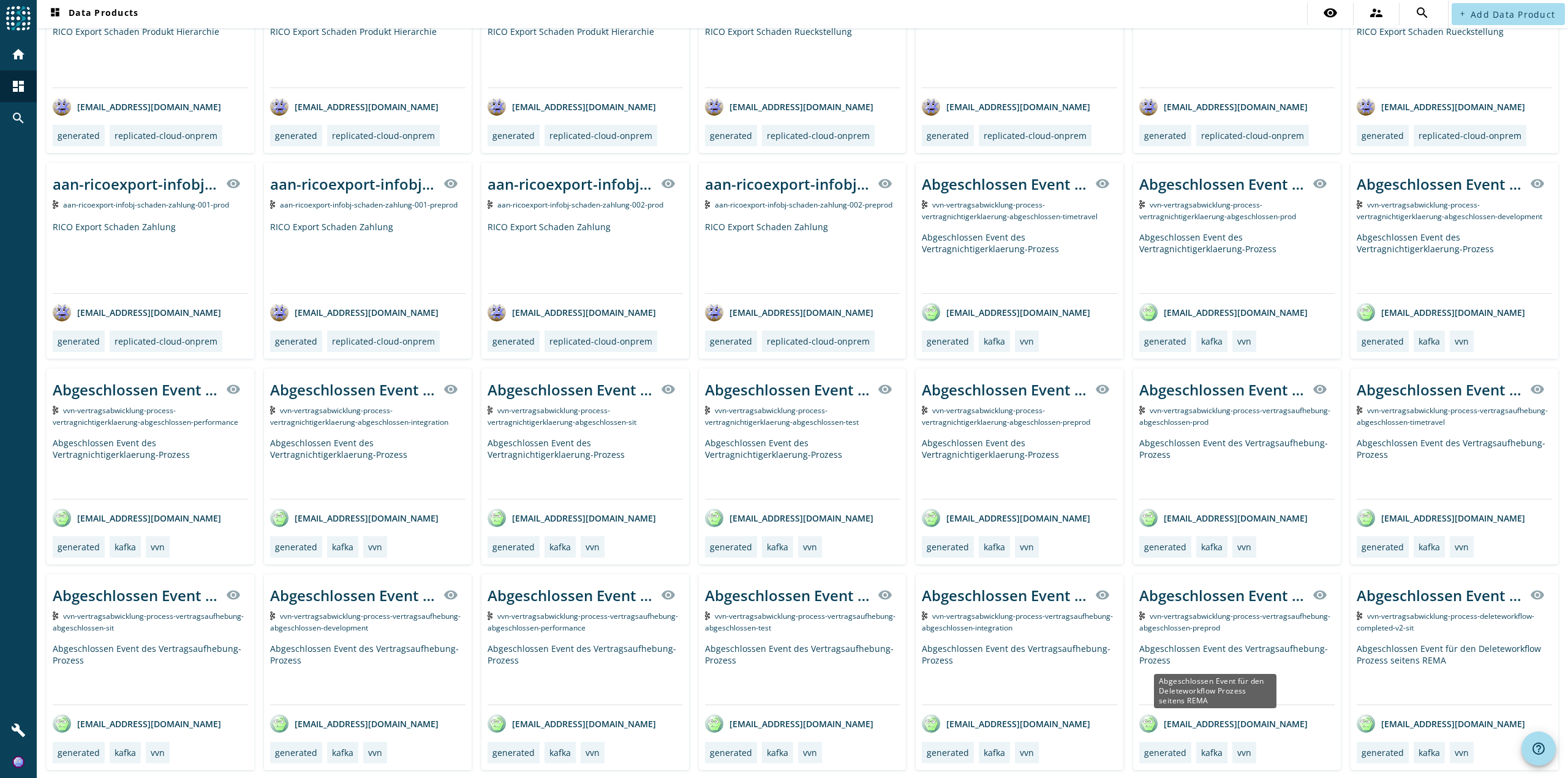
scroll to position [1048, 0]
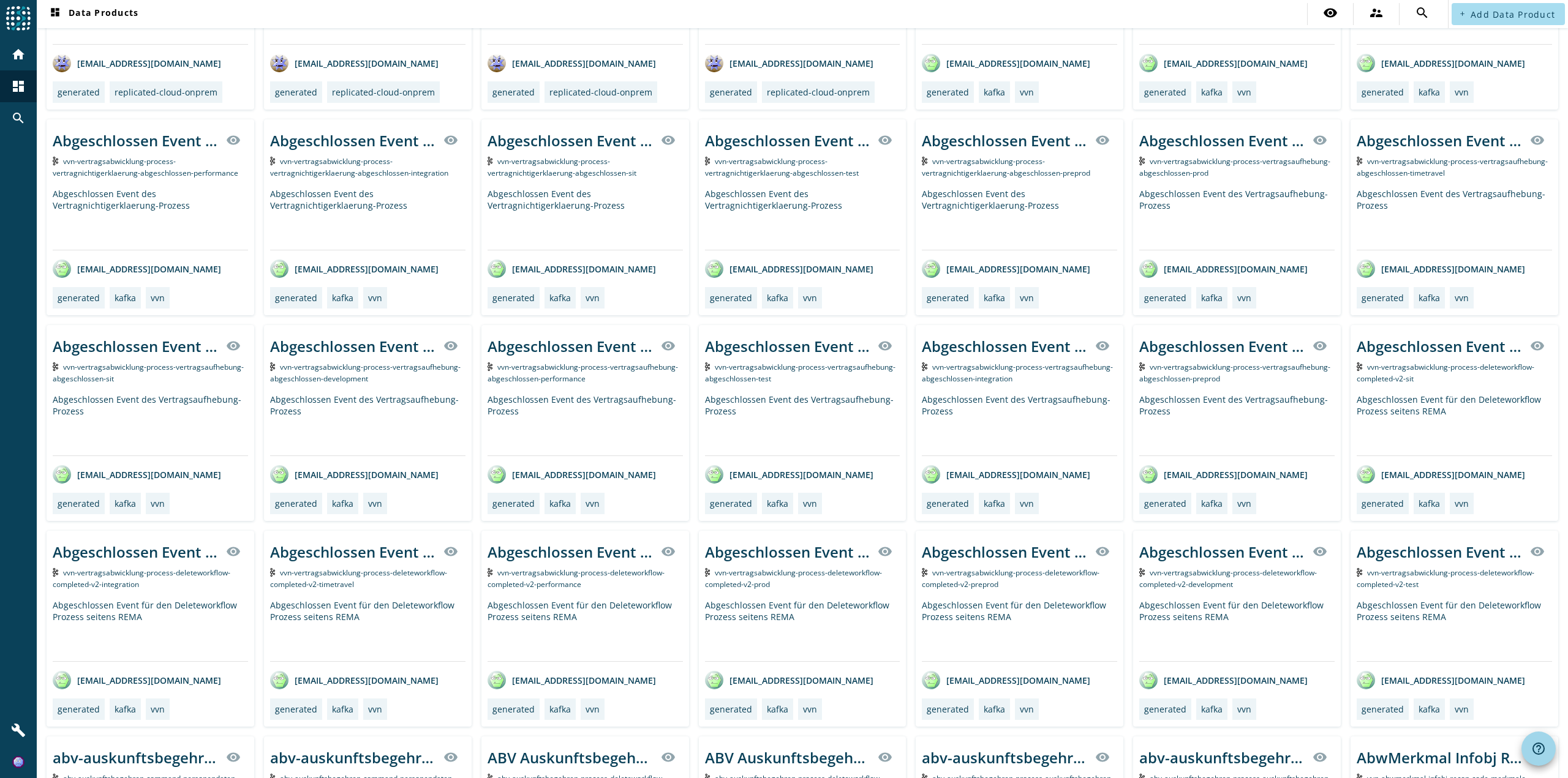
click at [1531, 748] on span at bounding box center [1538, 748] width 30 height 30
click at [1231, 21] on div at bounding box center [784, 389] width 1568 height 778
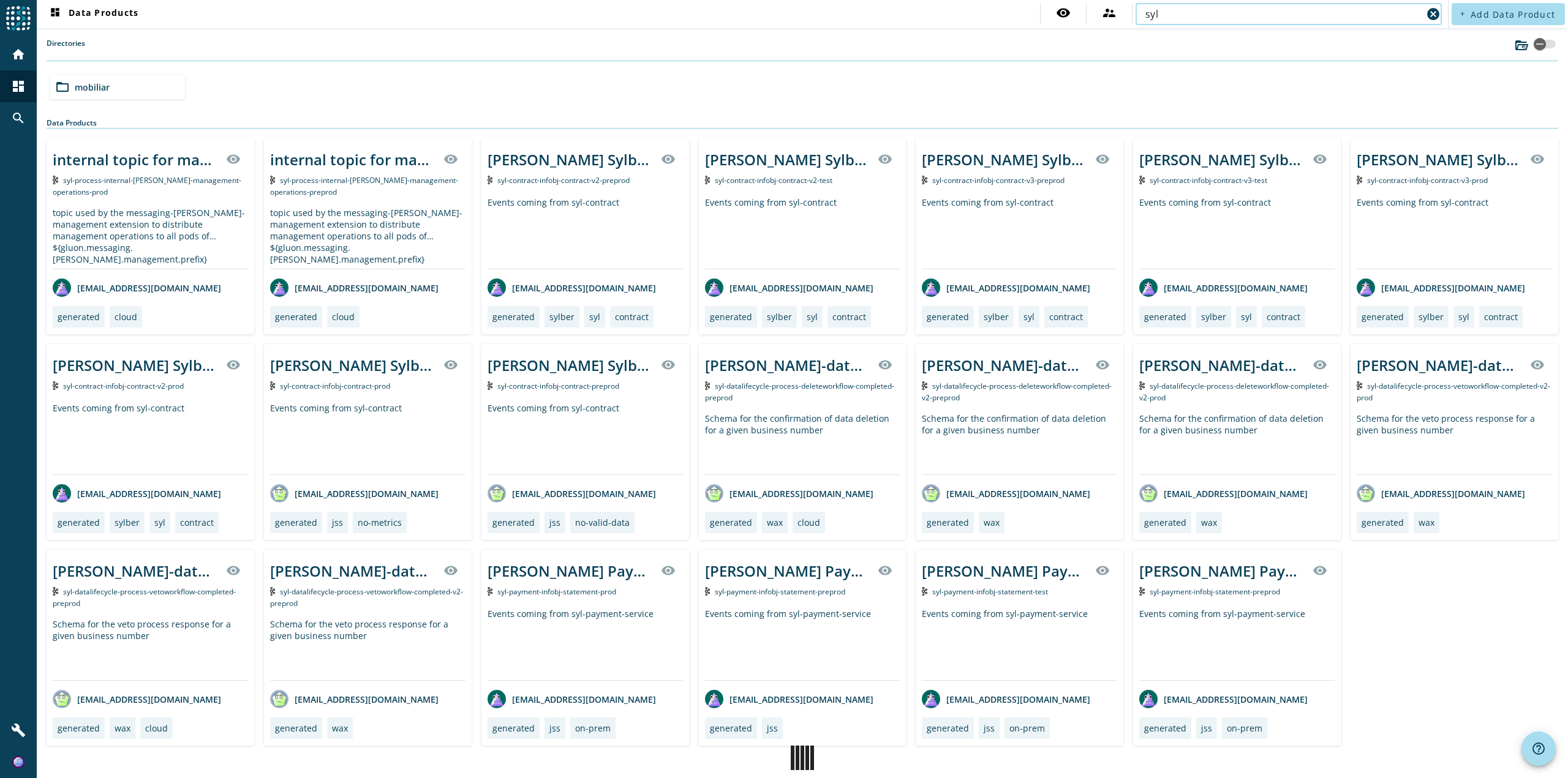
click at [1224, 19] on input "syl" at bounding box center [1284, 14] width 277 height 14
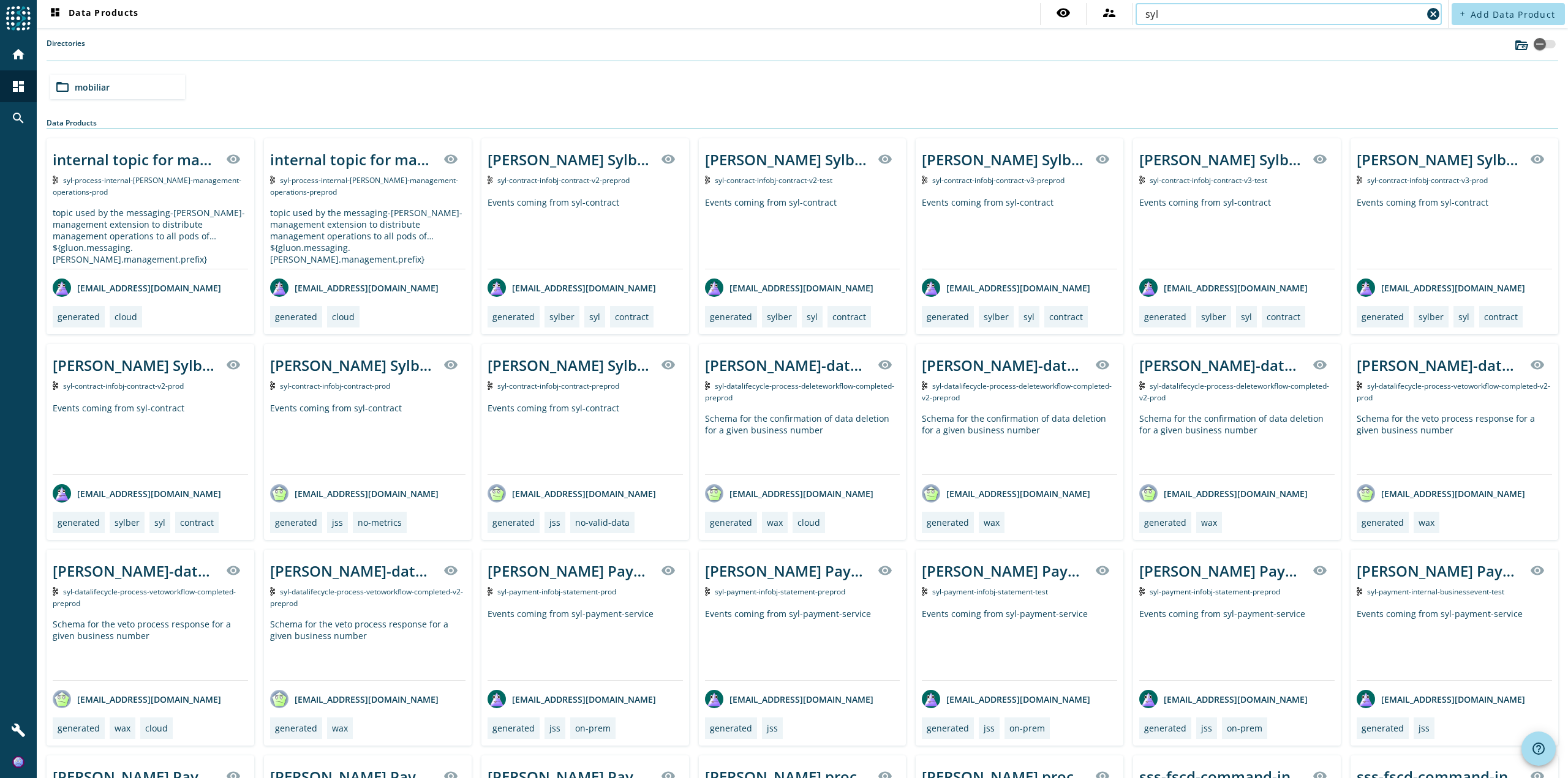
type input "syl-statement"
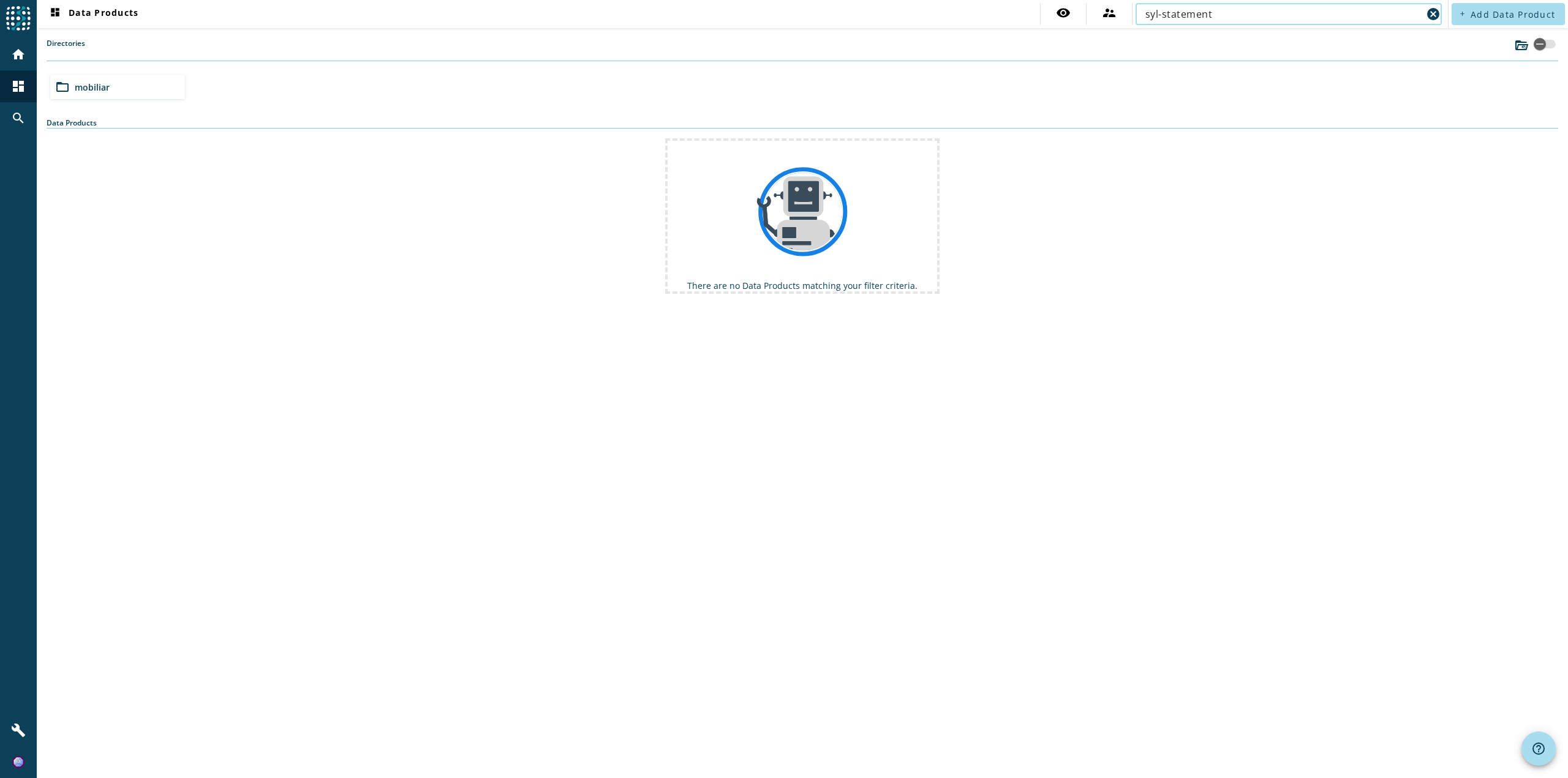
click at [729, 172] on img at bounding box center [802, 210] width 270 height 139
click at [126, 86] on div "folder_open mobiliar" at bounding box center [117, 87] width 135 height 25
click at [285, 88] on div "folder_open prod" at bounding box center [269, 87] width 135 height 25
click at [1433, 10] on mat-icon "cancel" at bounding box center [1433, 14] width 14 height 14
click at [1181, 10] on input "text" at bounding box center [1288, 14] width 286 height 14
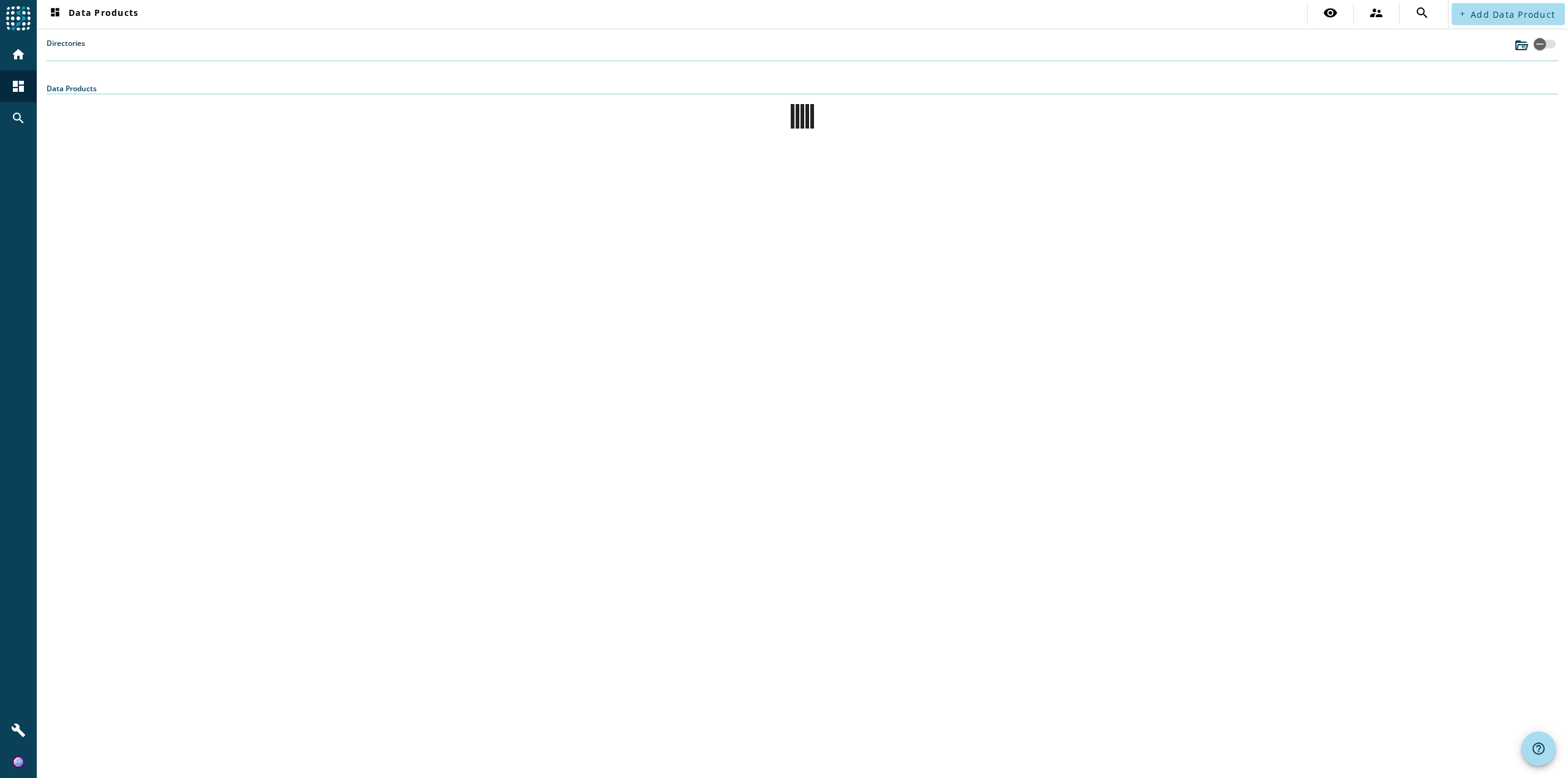
click at [1192, 32] on div "dashboard Data Products visibility supervisor_account search add Add Data Produ…" at bounding box center [802, 389] width 1531 height 778
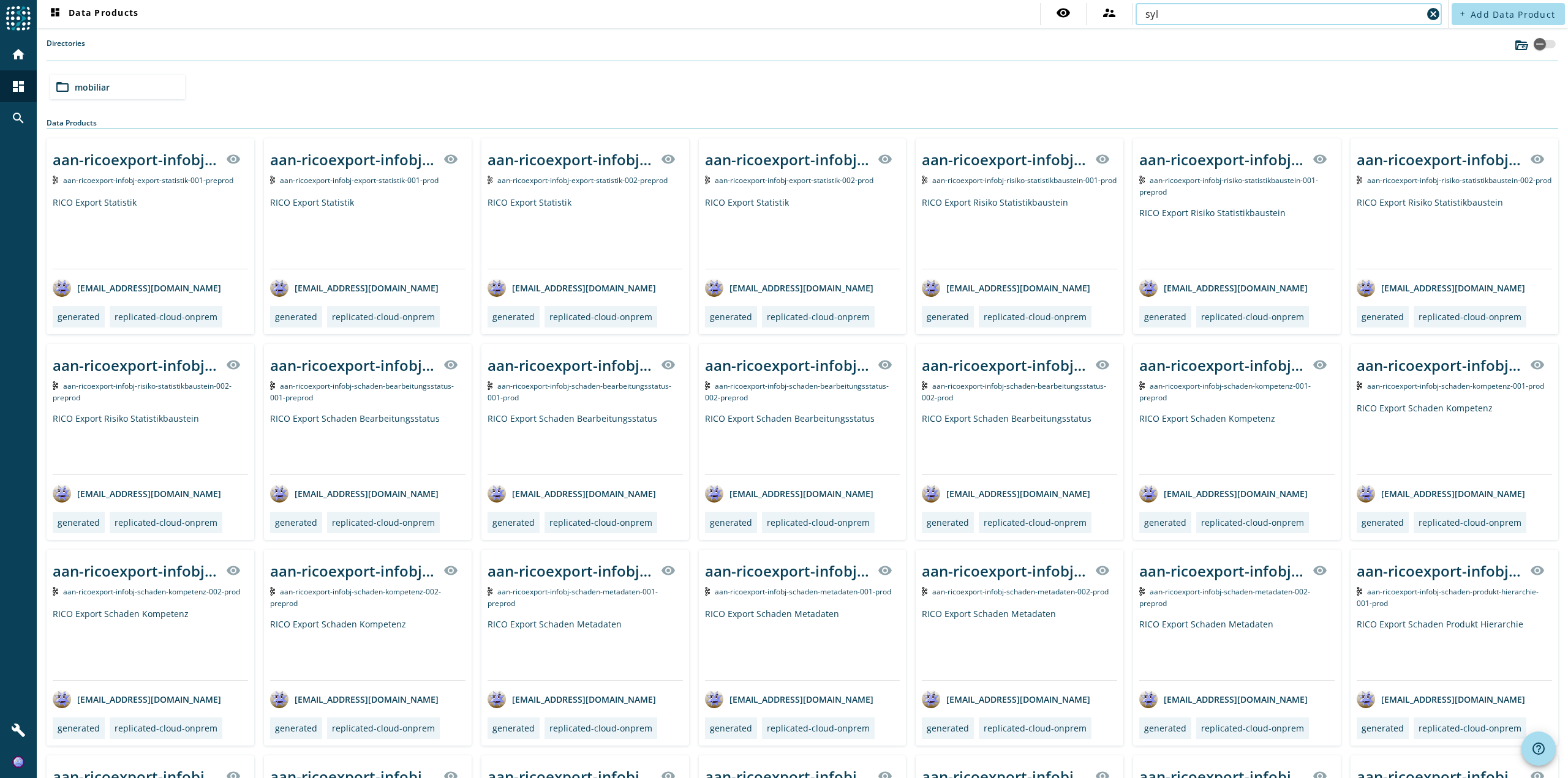
type input "syl"
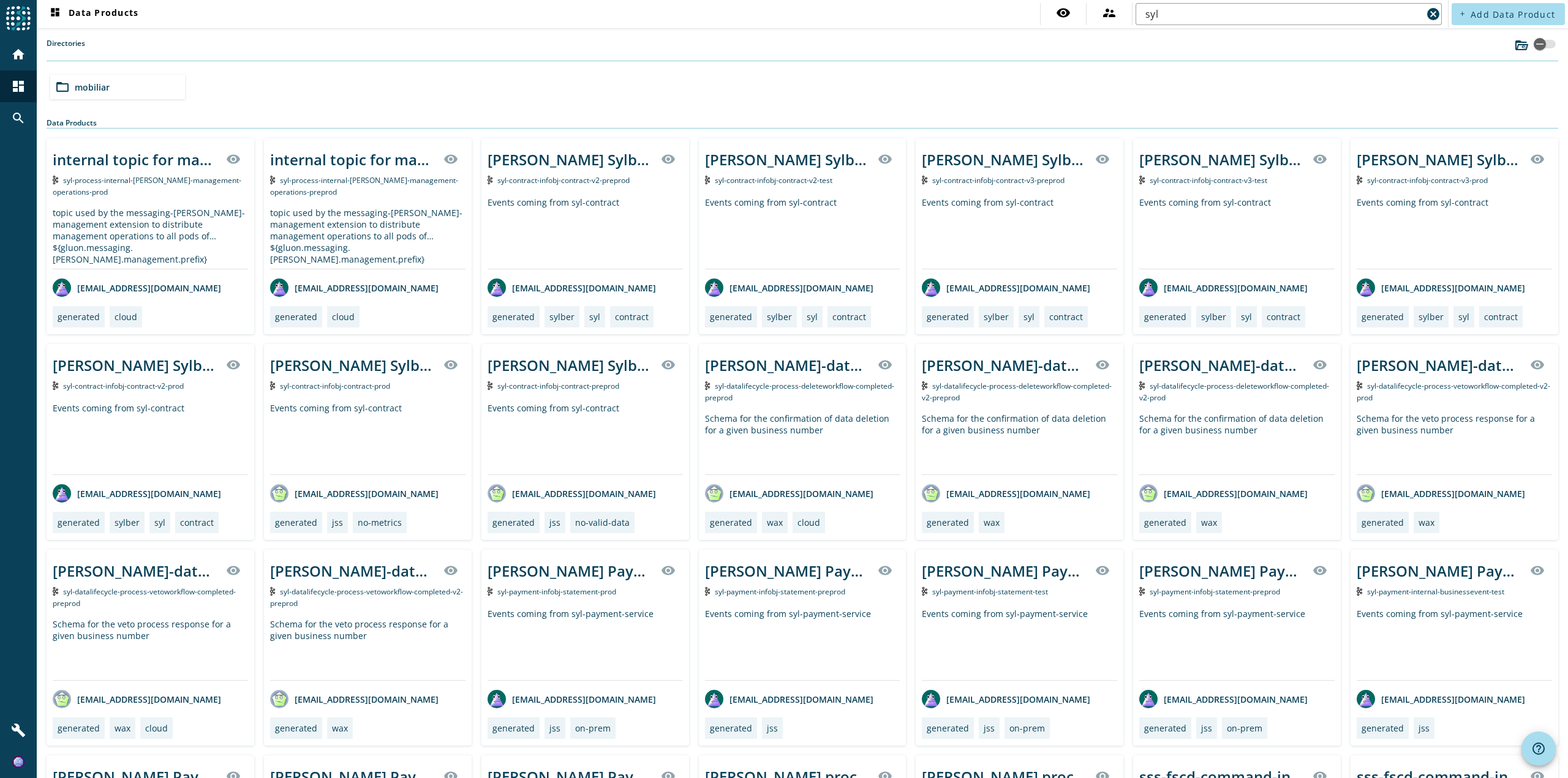
click at [72, 89] on div "folder_open mobiliar" at bounding box center [117, 87] width 135 height 25
click at [72, 89] on div "folder_open preprod" at bounding box center [117, 87] width 135 height 25
click at [84, 204] on div "internal topic for management operations for ${gluon.messaging.[PERSON_NAME].ma…" at bounding box center [150, 237] width 208 height 196
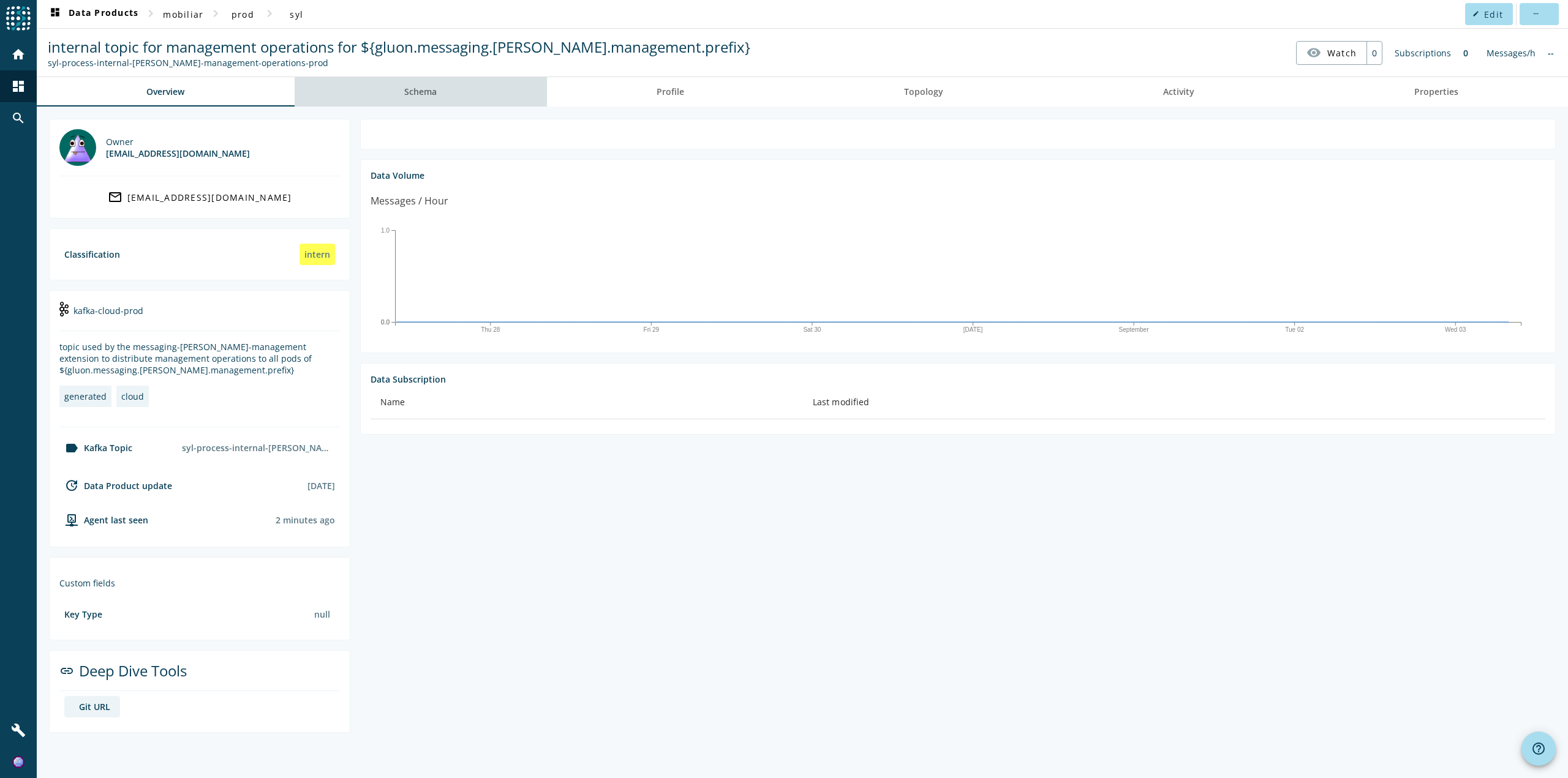
click at [470, 90] on link "Schema" at bounding box center [421, 92] width 253 height 30
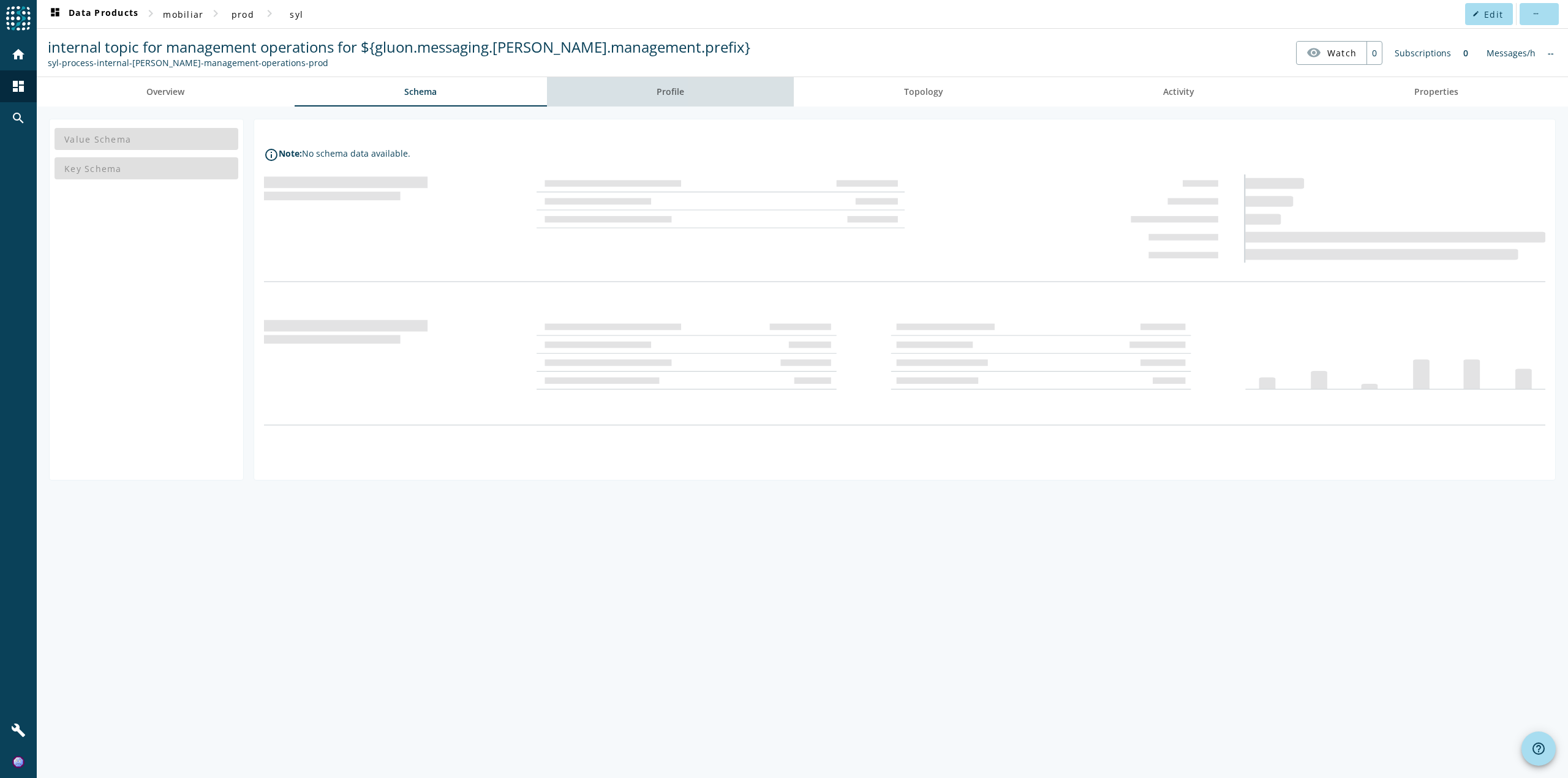
click at [587, 90] on link "Profile" at bounding box center [671, 92] width 248 height 30
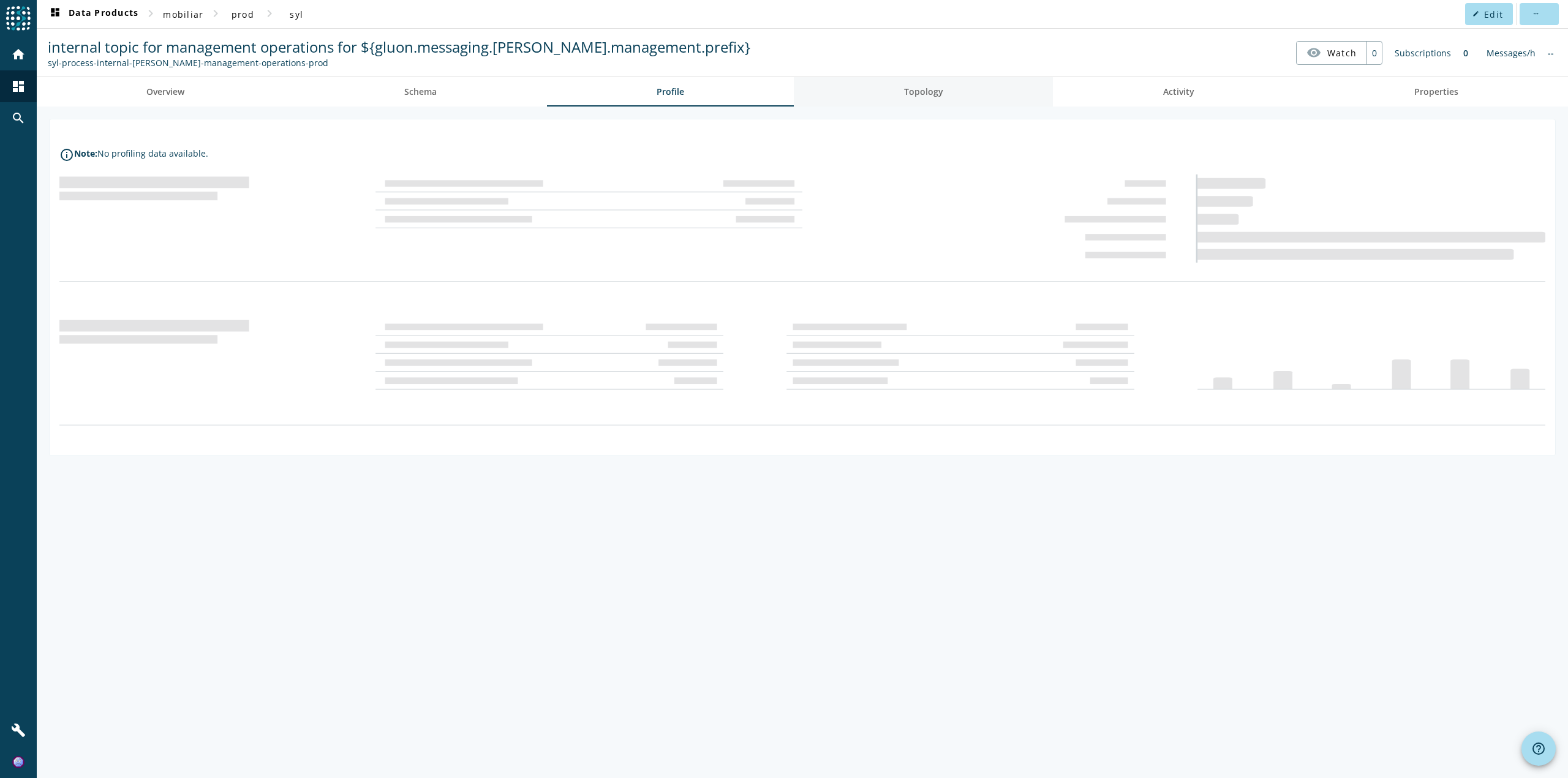
click at [940, 88] on span "Topology" at bounding box center [923, 92] width 39 height 8
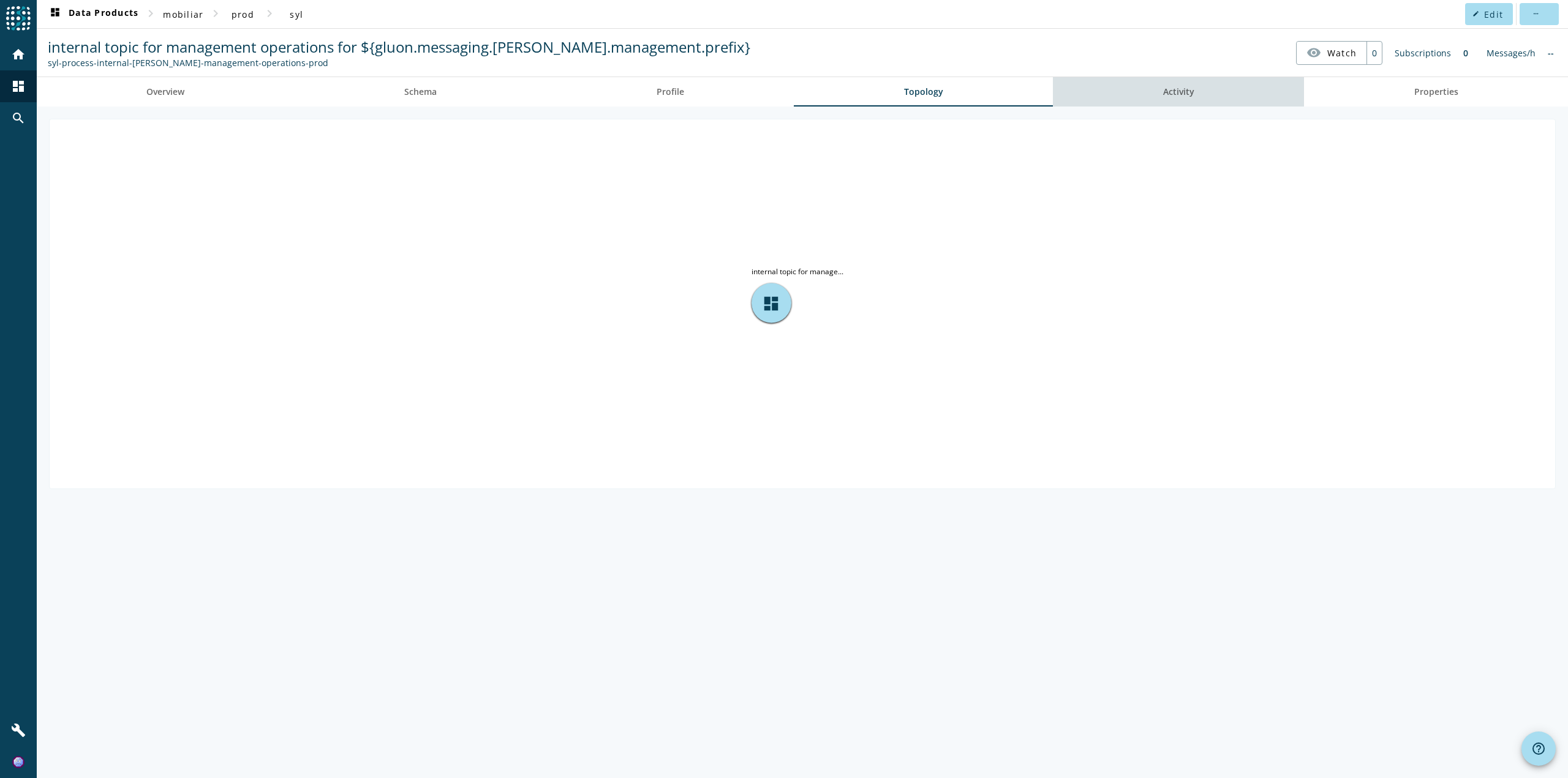
click at [1185, 85] on span "Activity" at bounding box center [1178, 92] width 31 height 30
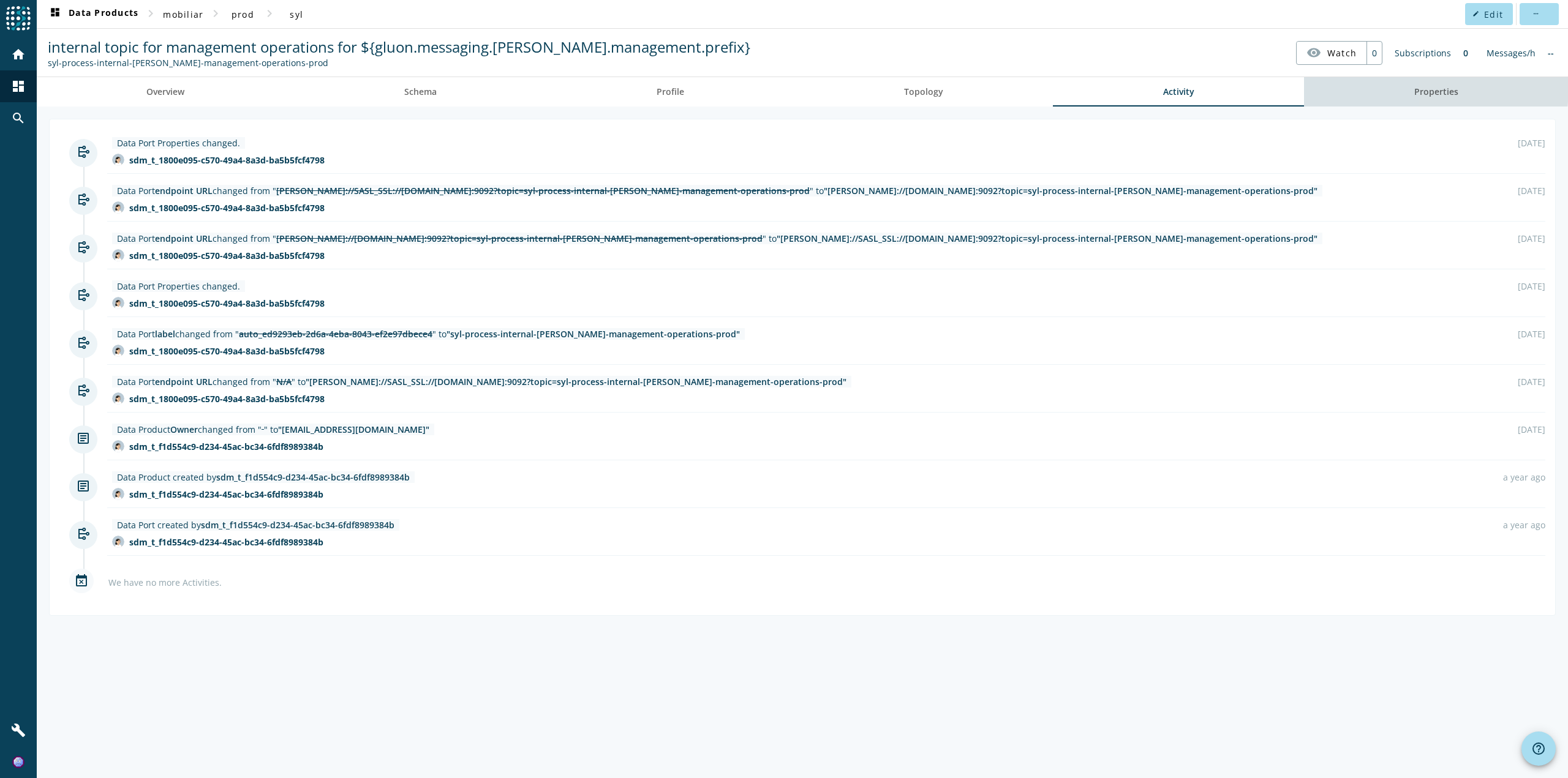
click at [1338, 85] on link "Properties" at bounding box center [1436, 92] width 264 height 30
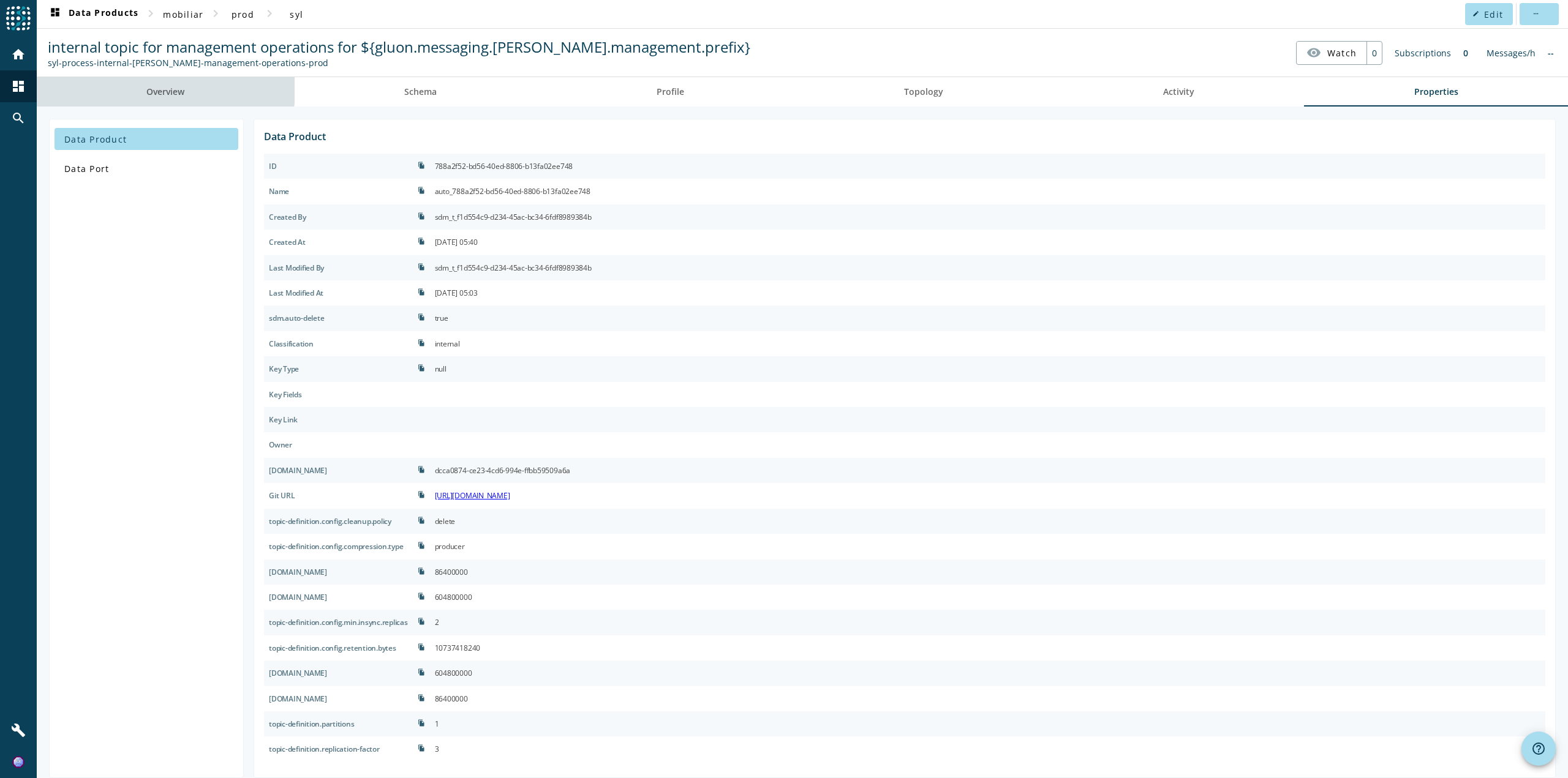
click at [145, 84] on link "Overview" at bounding box center [166, 92] width 258 height 30
